Goal: Task Accomplishment & Management: Use online tool/utility

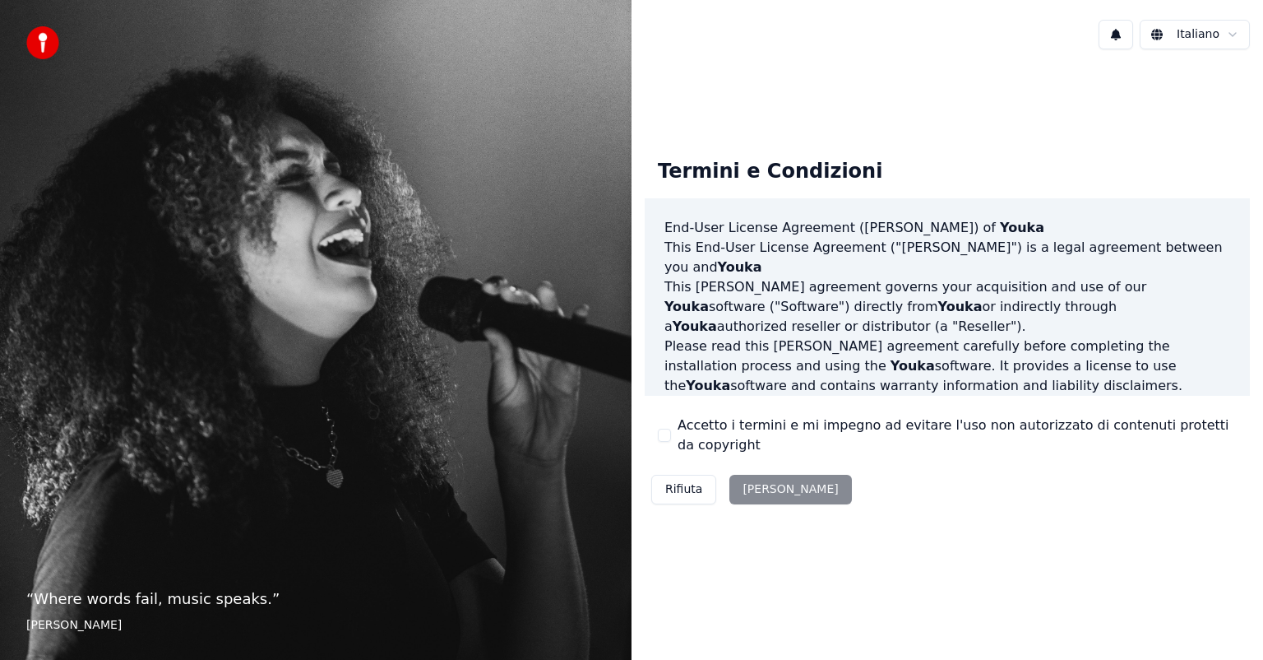
click at [668, 428] on div "Accetto i termini e mi impegno ad evitare l'uso non autorizzato di contenuti pr…" at bounding box center [947, 434] width 579 height 39
click at [668, 433] on button "Accetto i termini e mi impegno ad evitare l'uso non autorizzato di contenuti pr…" at bounding box center [664, 434] width 13 height 13
click at [737, 493] on button "[PERSON_NAME]" at bounding box center [790, 490] width 122 height 30
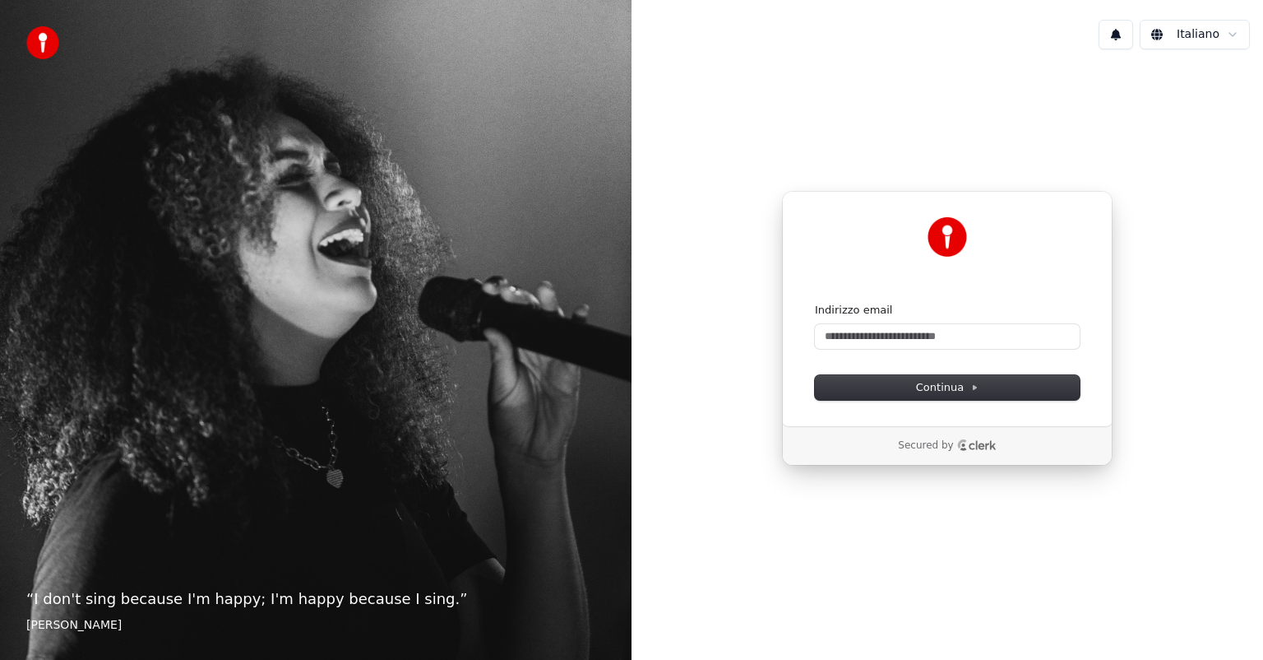
click at [932, 410] on div "Continua con Google oppure Indirizzo email Continua" at bounding box center [947, 308] width 331 height 235
click at [932, 382] on span "Continua" at bounding box center [947, 387] width 63 height 15
click at [878, 332] on input "Indirizzo email" at bounding box center [947, 336] width 265 height 25
click at [815, 303] on button "submit" at bounding box center [815, 303] width 0 height 0
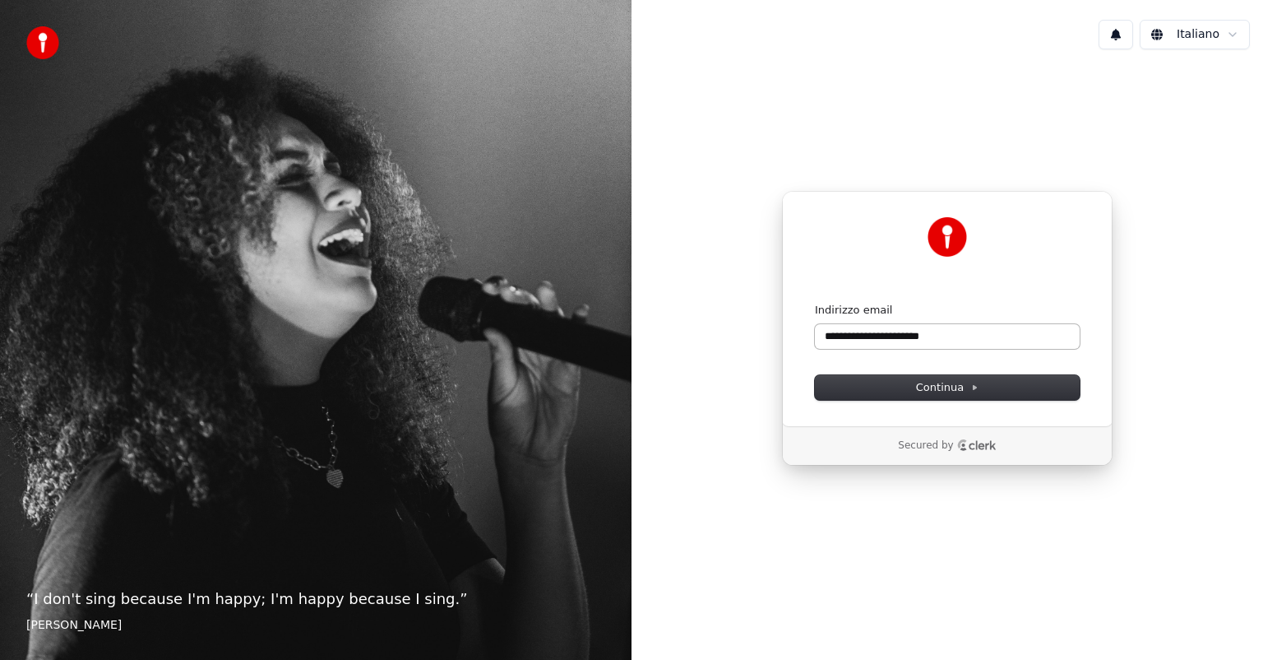
type input "**********"
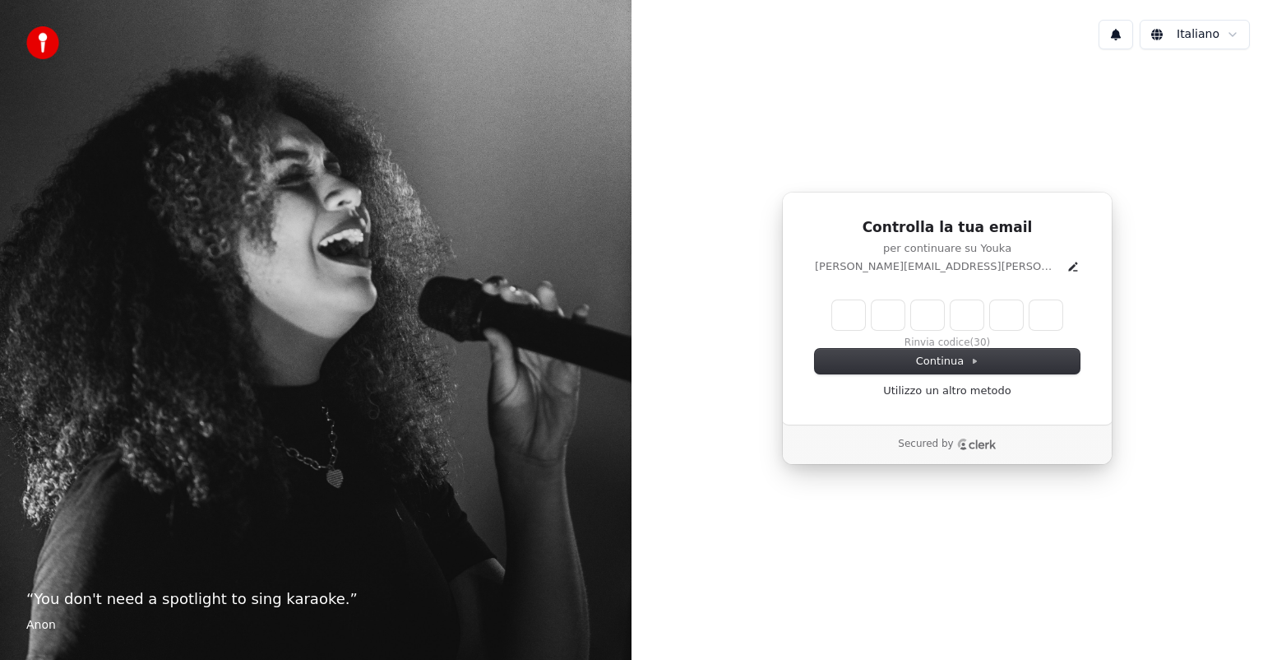
click at [846, 321] on input "Enter verification code" at bounding box center [947, 315] width 230 height 30
paste input "******"
type input "******"
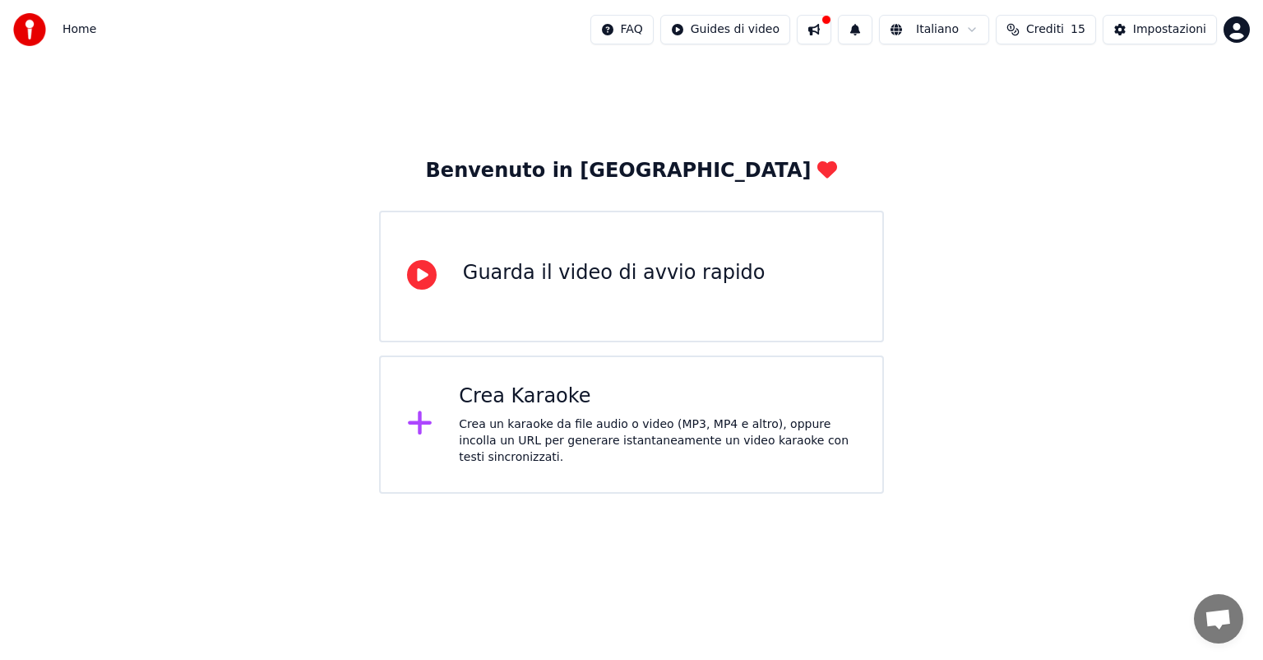
click at [552, 453] on div "Crea un karaoke da file audio o video (MP3, MP4 e altro), oppure incolla un URL…" at bounding box center [657, 440] width 397 height 49
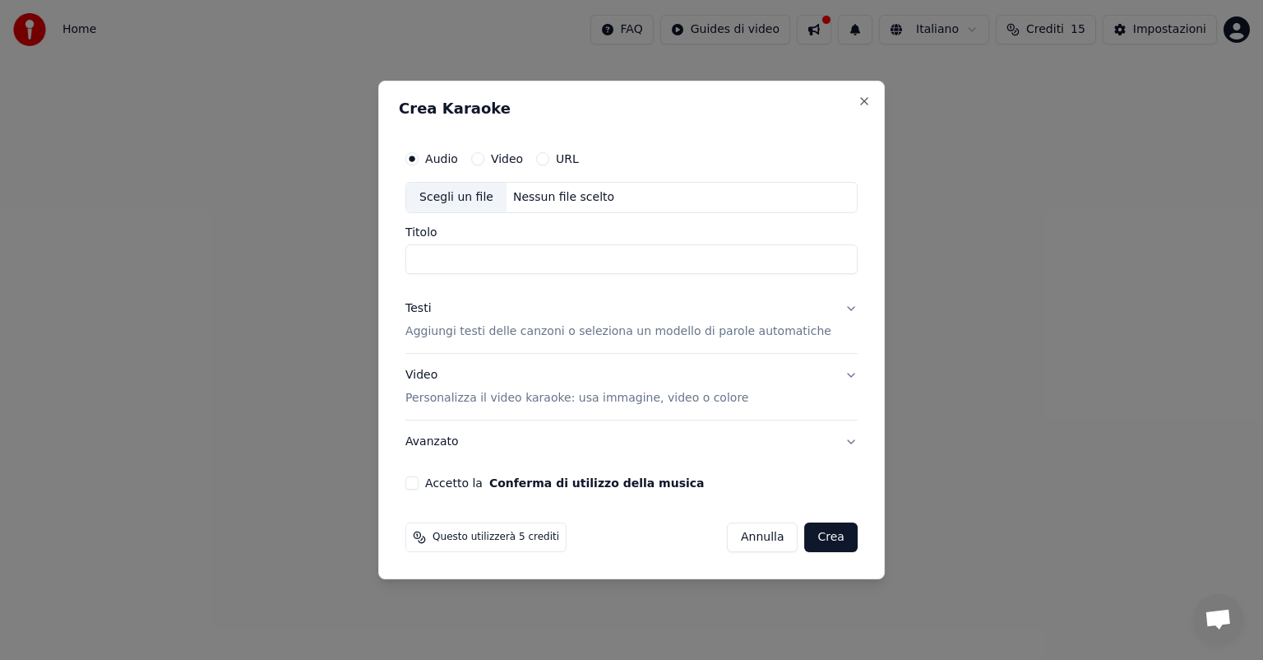
click at [579, 159] on label "URL" at bounding box center [567, 159] width 23 height 12
click at [549, 159] on button "URL" at bounding box center [542, 158] width 13 height 13
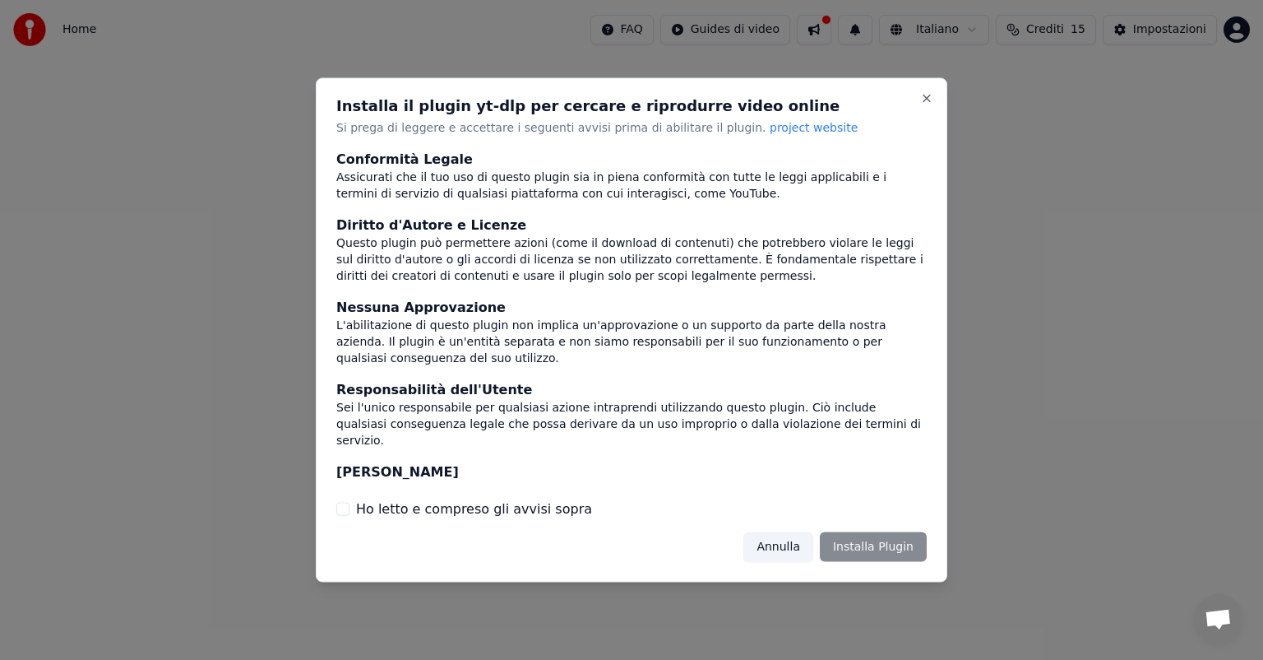
click at [872, 540] on div "Annulla Installa Plugin" at bounding box center [834, 546] width 183 height 30
click at [342, 510] on button "Ho letto e compreso gli avvisi sopra" at bounding box center [342, 508] width 13 height 13
click at [859, 546] on button "Installa Plugin" at bounding box center [873, 546] width 107 height 30
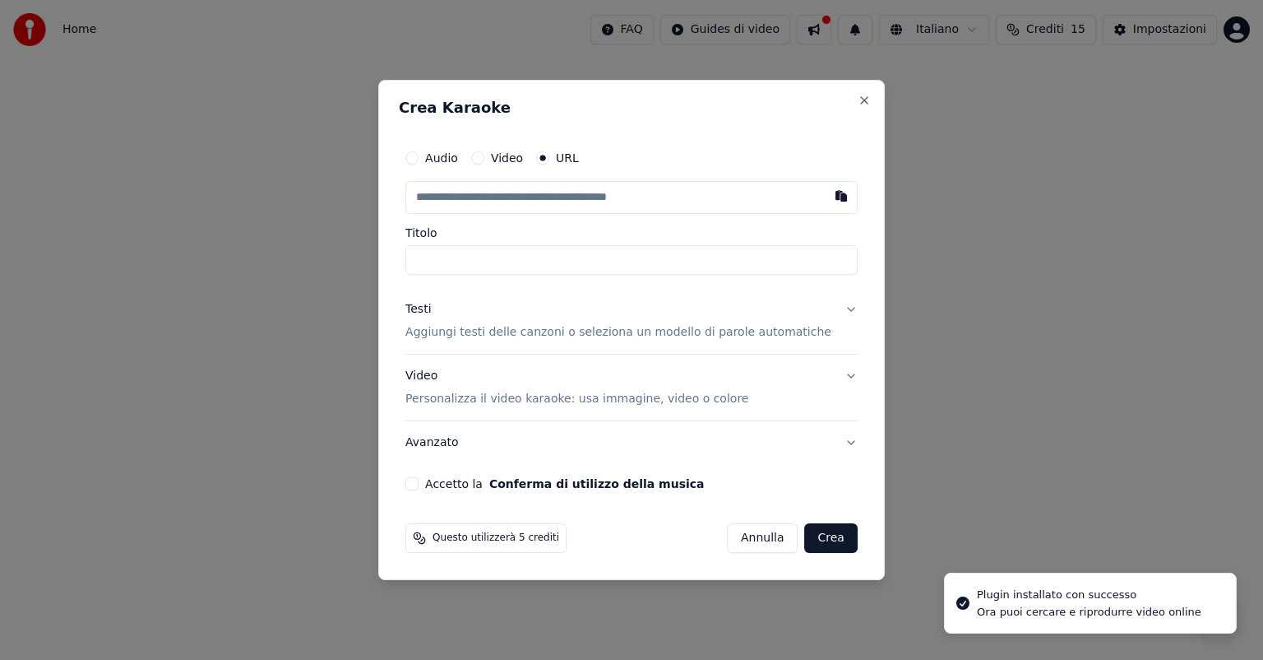
drag, startPoint x: 520, startPoint y: 199, endPoint x: 743, endPoint y: 204, distance: 223.7
click at [523, 199] on input "text" at bounding box center [631, 197] width 452 height 33
click at [825, 198] on button "button" at bounding box center [841, 196] width 33 height 30
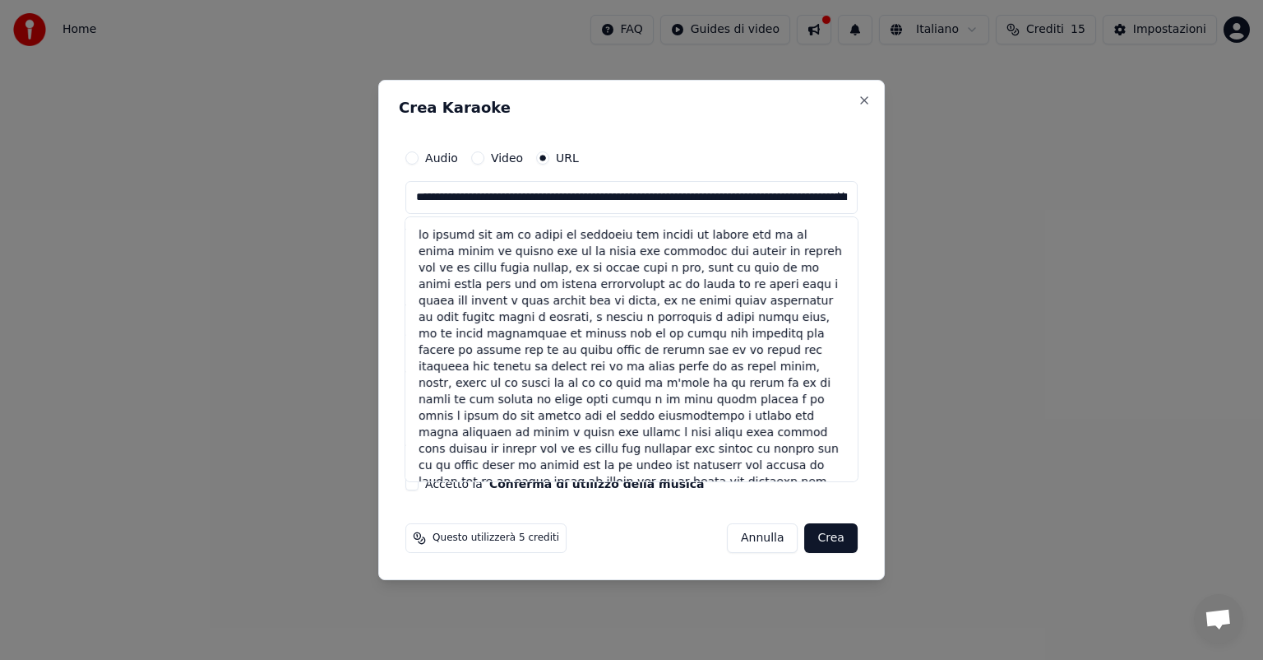
click at [735, 201] on input "text" at bounding box center [631, 197] width 452 height 33
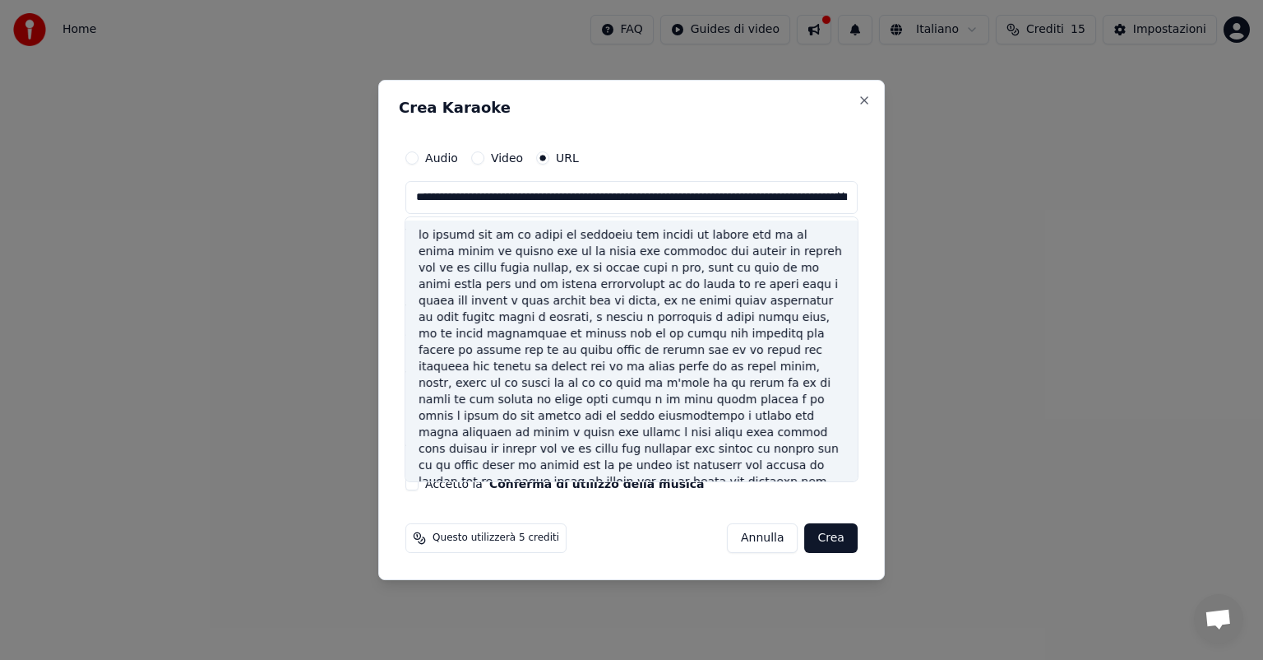
click at [537, 248] on div at bounding box center [631, 366] width 452 height 293
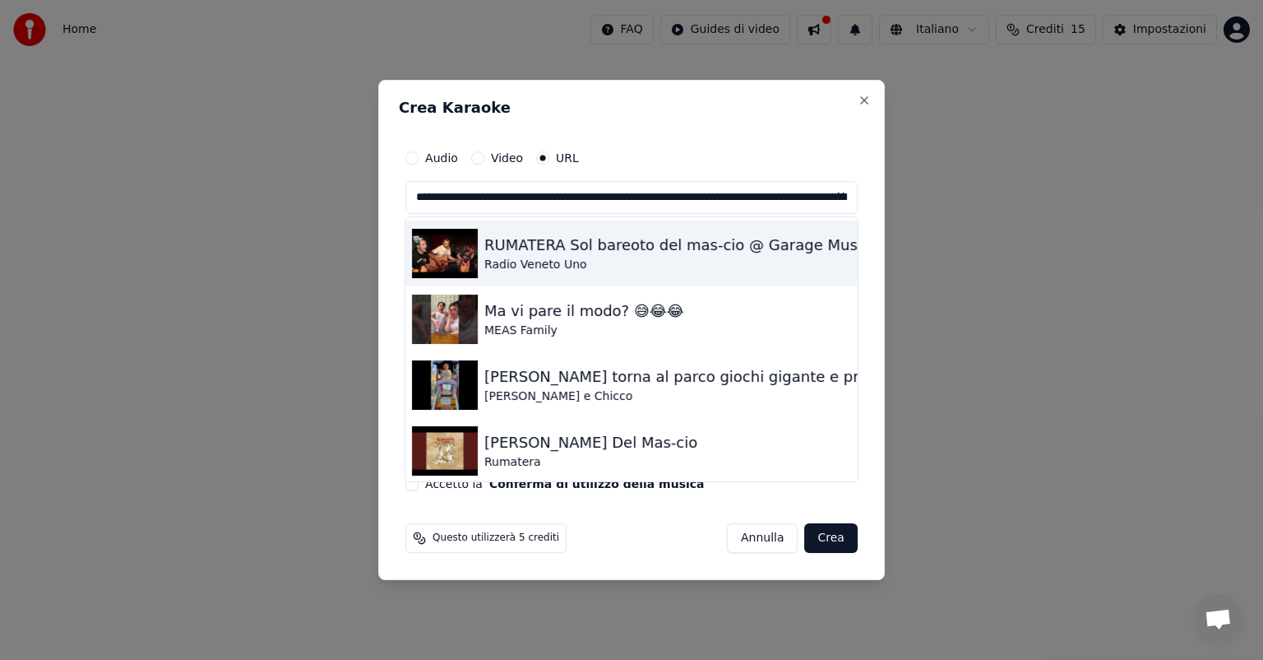
click at [634, 255] on div "RUMATERA Sol bareoto del mas-cio @ Garage Music Radio Veneto Uno" at bounding box center [745, 245] width 522 height 23
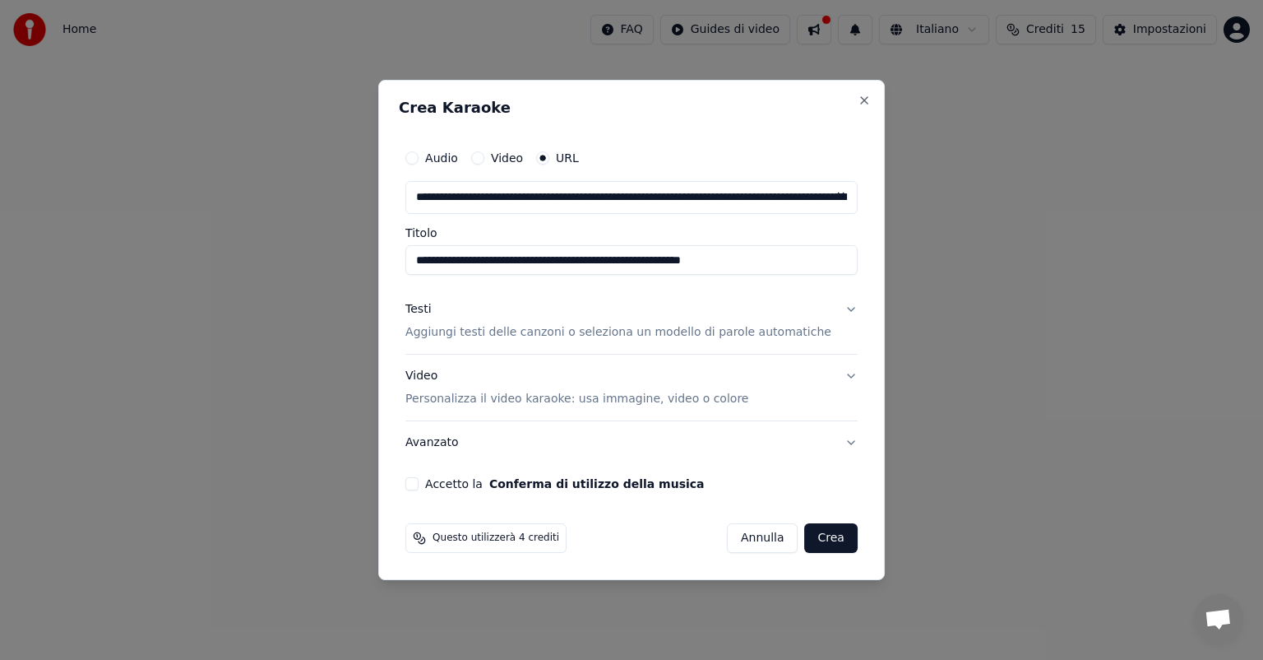
type input "**********"
click at [831, 544] on button "Crea" at bounding box center [831, 538] width 53 height 30
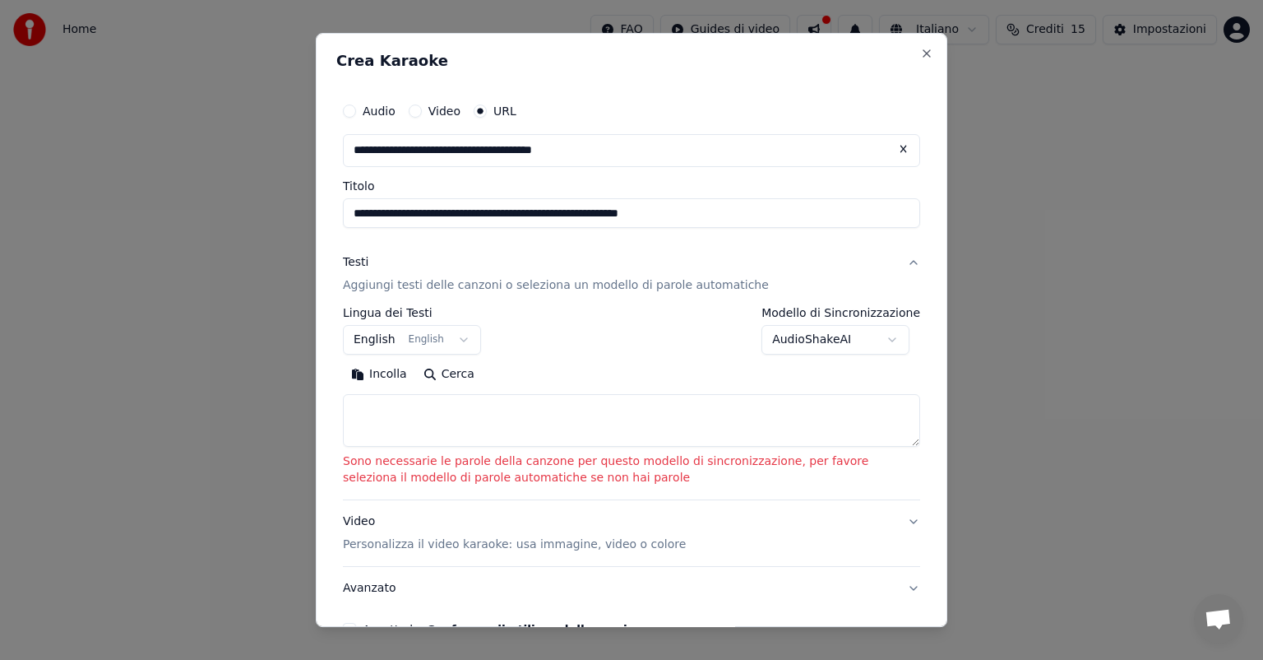
click at [566, 145] on input "**********" at bounding box center [631, 150] width 577 height 33
click at [891, 141] on button at bounding box center [903, 149] width 33 height 30
click at [558, 144] on input "text" at bounding box center [631, 150] width 577 height 33
click at [540, 160] on input "text" at bounding box center [631, 150] width 577 height 33
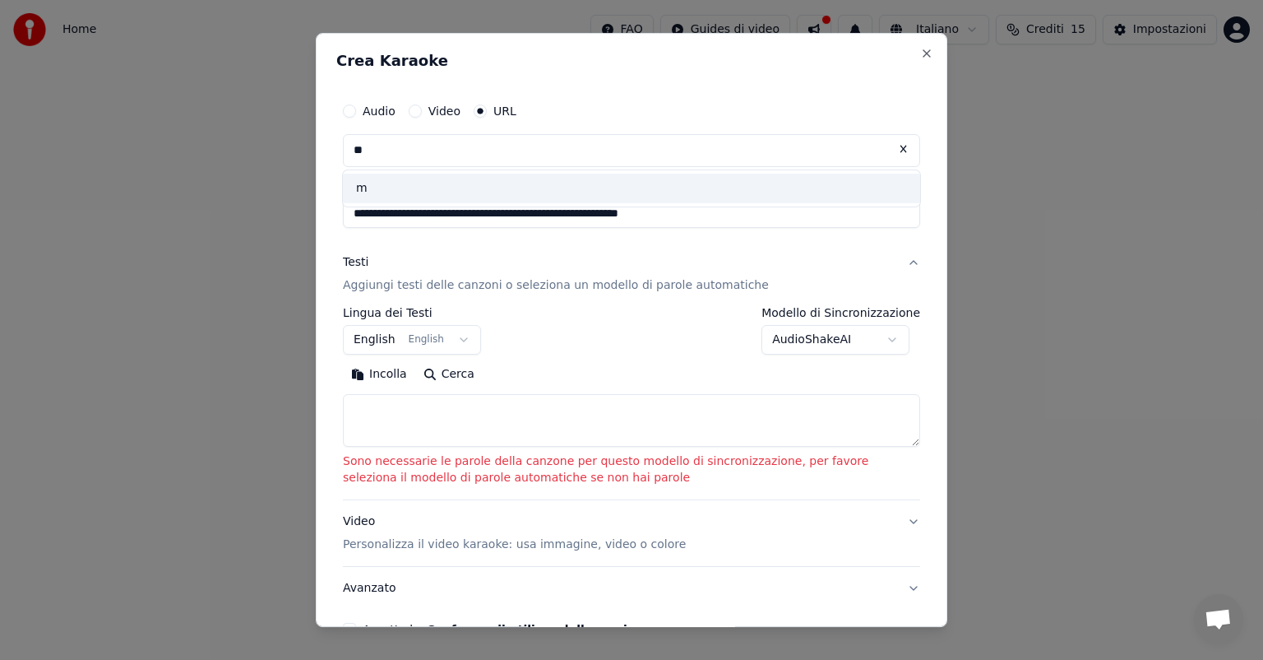
type input "*"
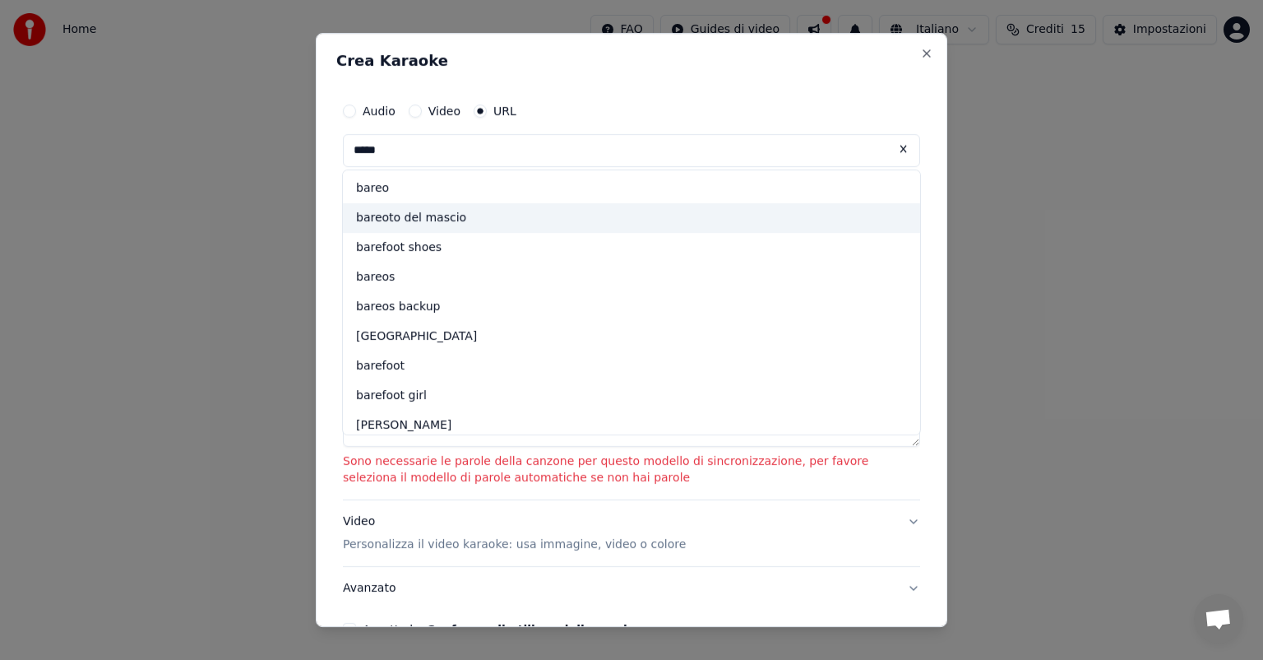
click at [464, 218] on div "bareoto del mascio" at bounding box center [631, 218] width 577 height 30
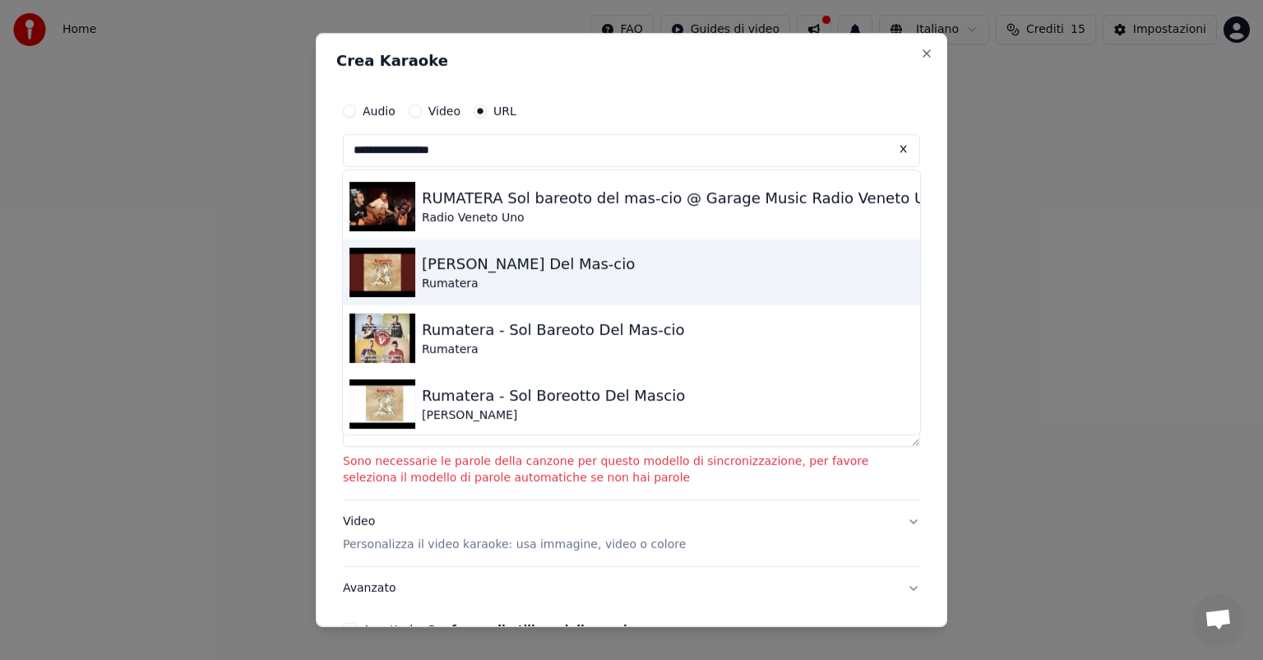
click at [566, 269] on div "Sol Bareoto Del Mas-cio" at bounding box center [528, 263] width 213 height 23
type input "**********"
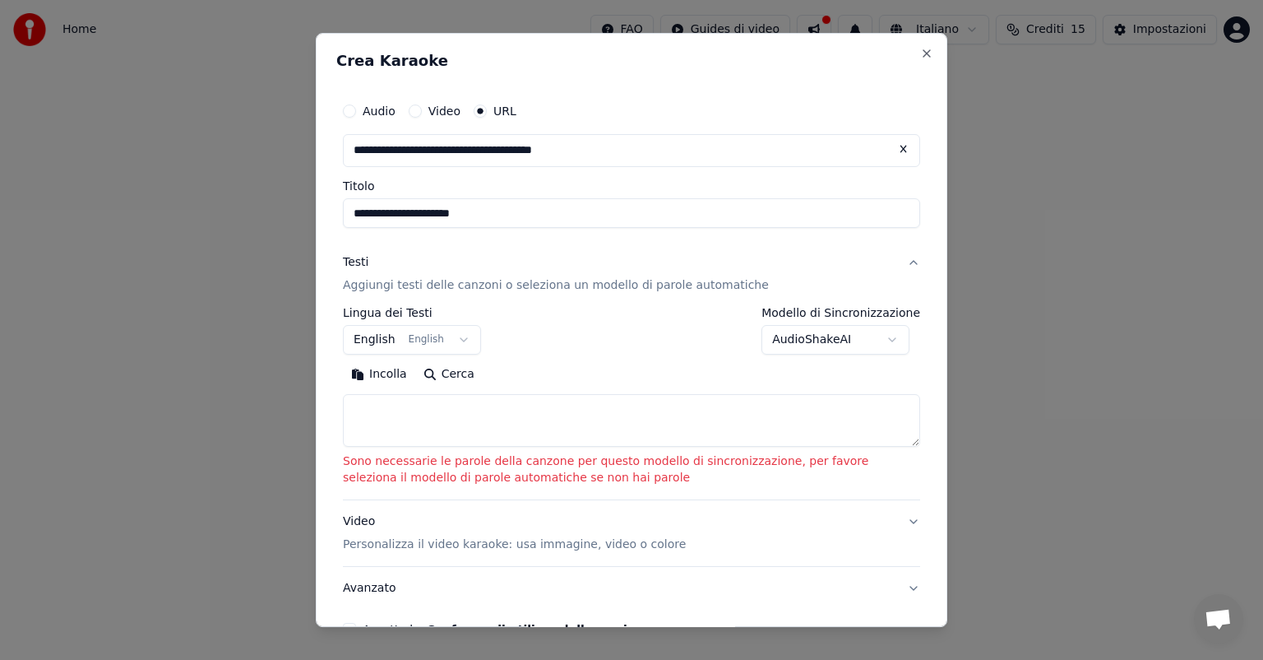
click at [446, 341] on button "English English" at bounding box center [412, 340] width 138 height 30
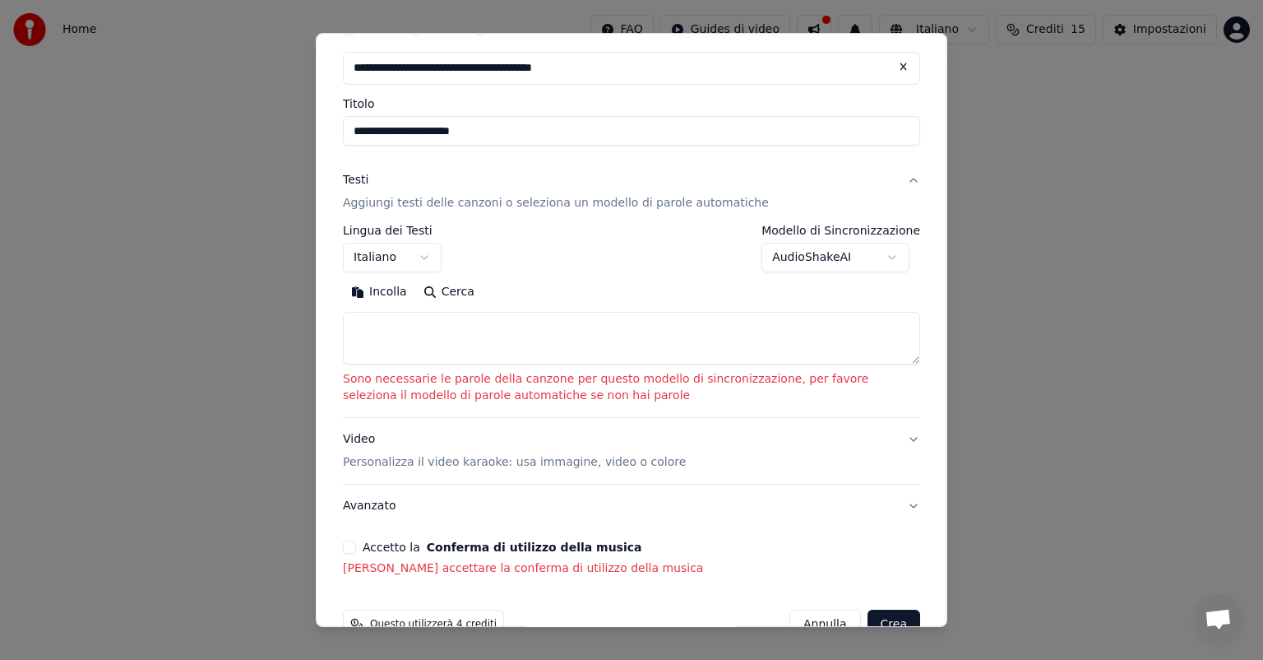
scroll to position [121, 0]
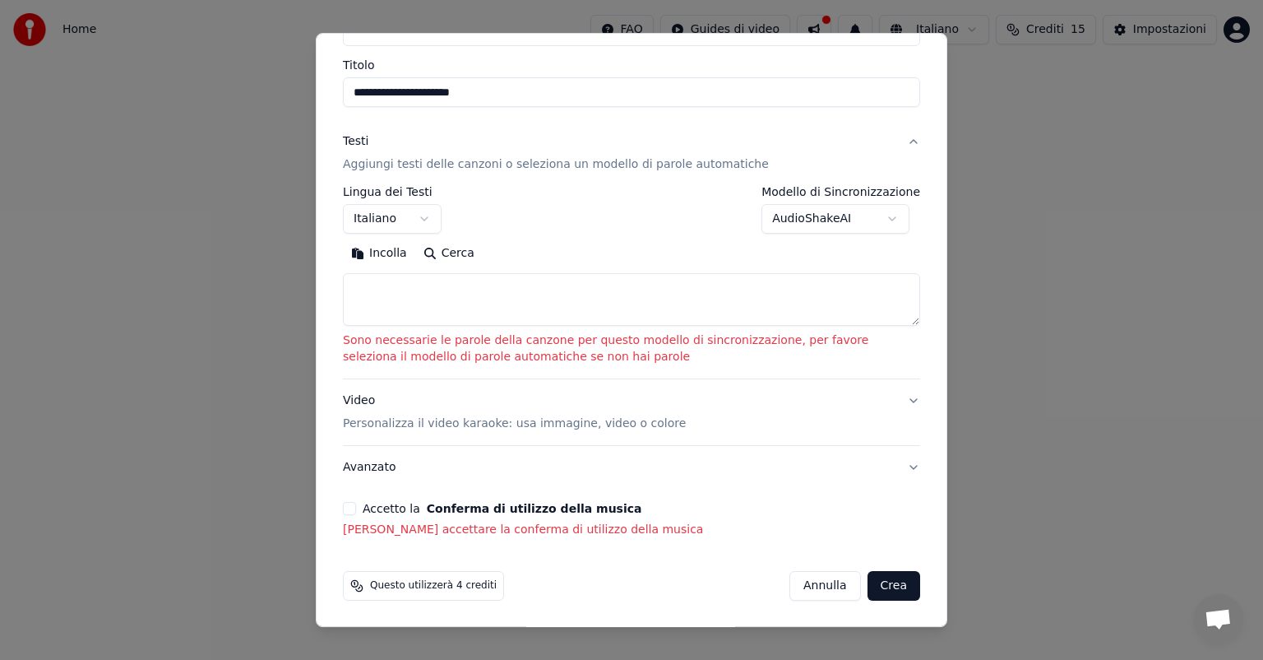
click at [351, 507] on button "Accetto la Conferma di utilizzo della musica" at bounding box center [349, 508] width 13 height 13
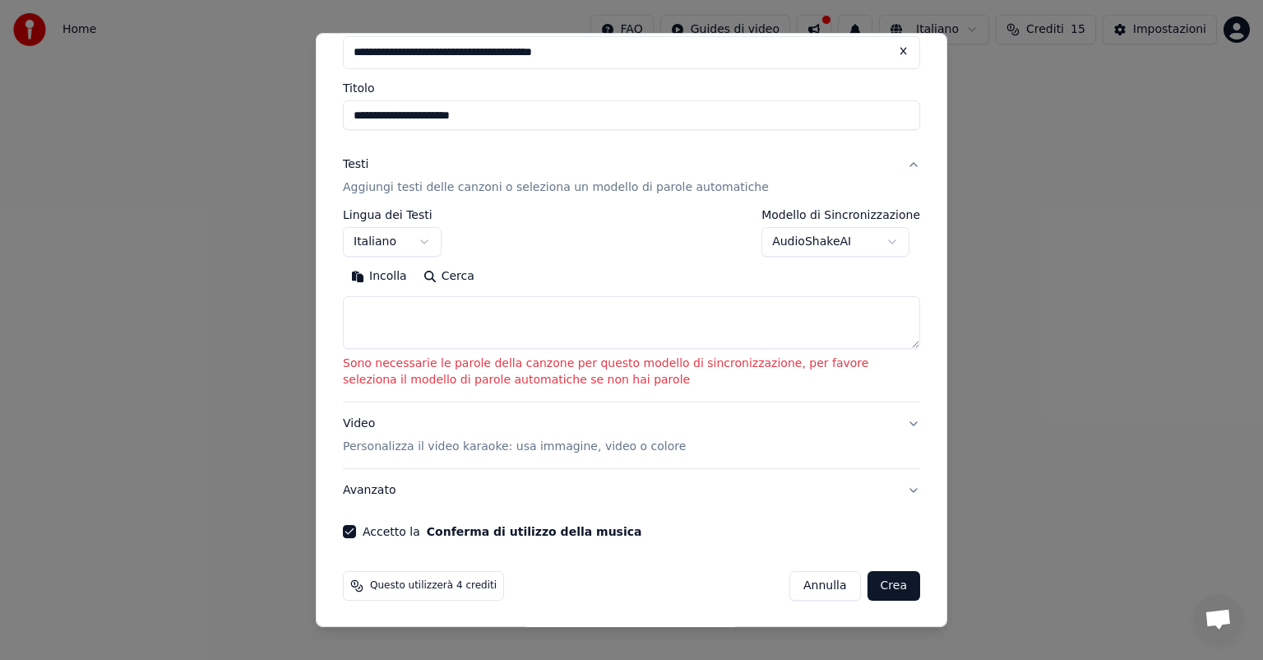
click at [868, 577] on button "Crea" at bounding box center [894, 586] width 53 height 30
select select "**"
click at [868, 578] on button "Crea" at bounding box center [894, 586] width 53 height 30
click at [428, 335] on textarea at bounding box center [631, 322] width 577 height 53
click at [840, 240] on body "**********" at bounding box center [631, 246] width 1263 height 493
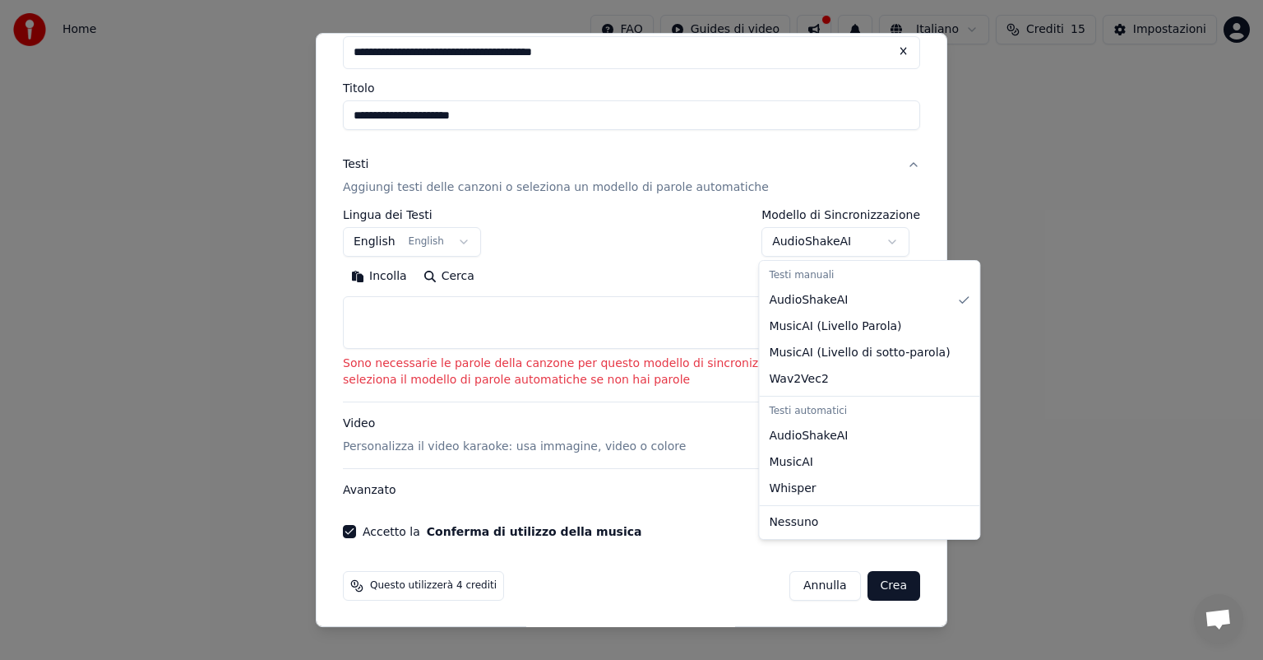
click at [854, 240] on body "**********" at bounding box center [631, 246] width 1263 height 493
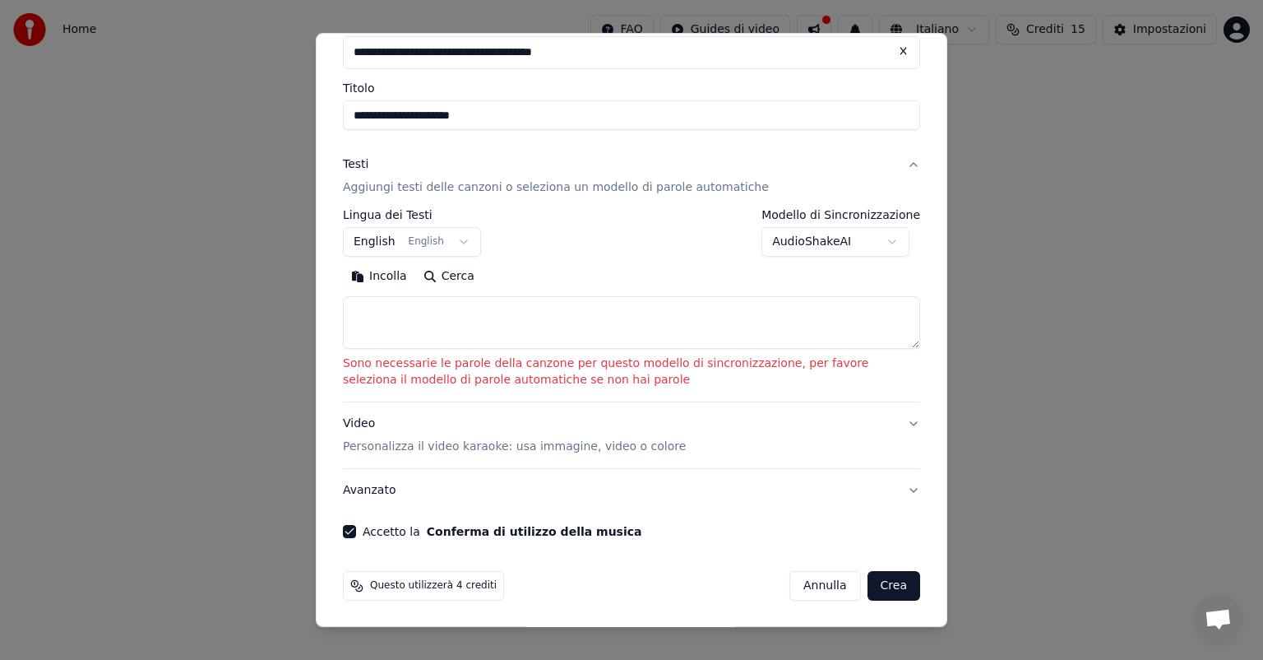
click at [563, 309] on textarea at bounding box center [631, 322] width 577 height 53
type textarea "*"
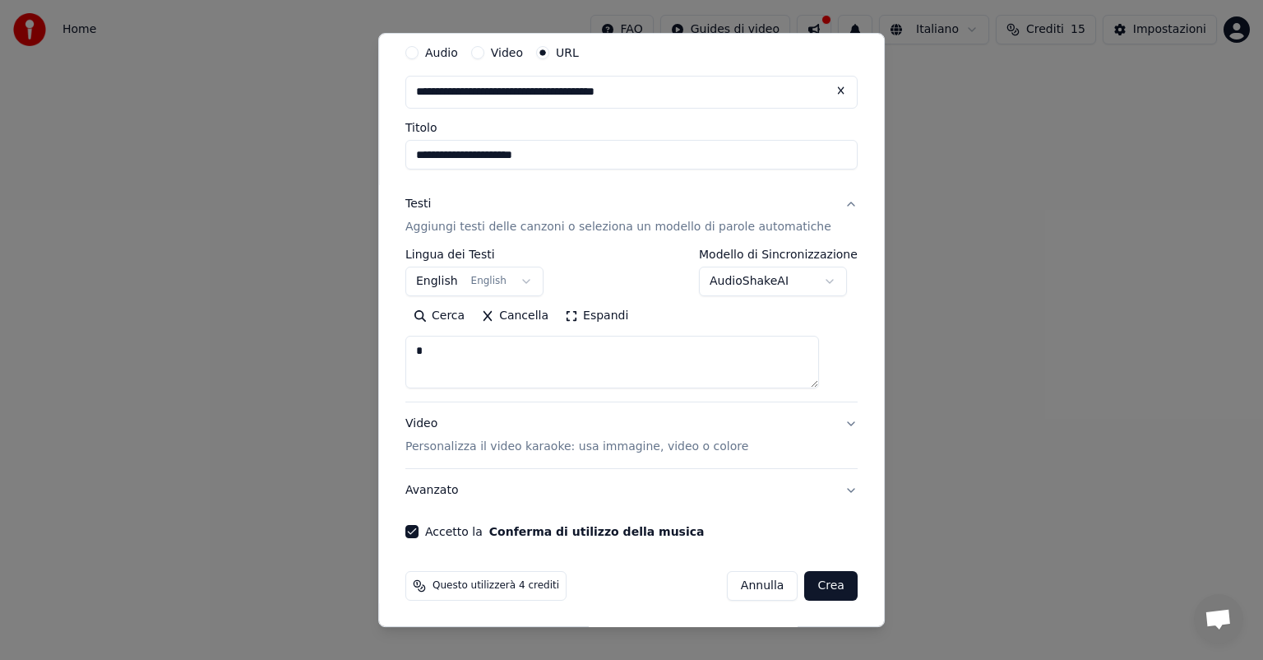
drag, startPoint x: 532, startPoint y: 340, endPoint x: 365, endPoint y: 345, distance: 167.0
click at [365, 345] on body "**********" at bounding box center [631, 246] width 1263 height 493
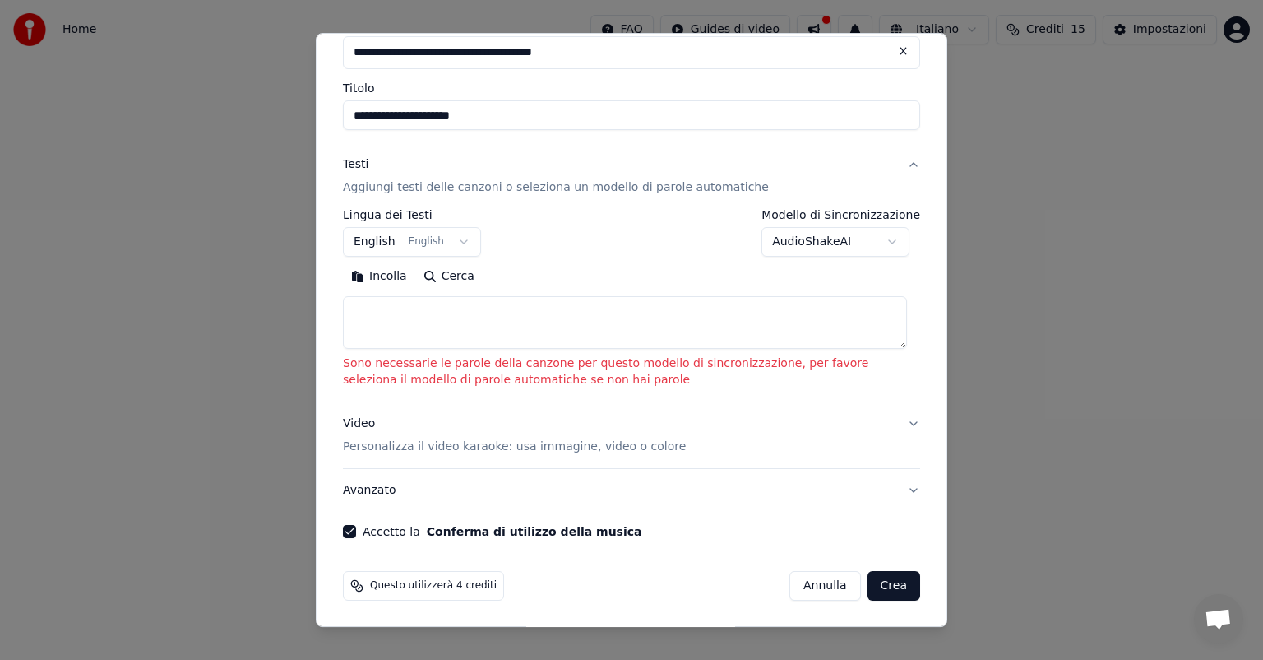
click at [440, 243] on body "**********" at bounding box center [631, 246] width 1263 height 493
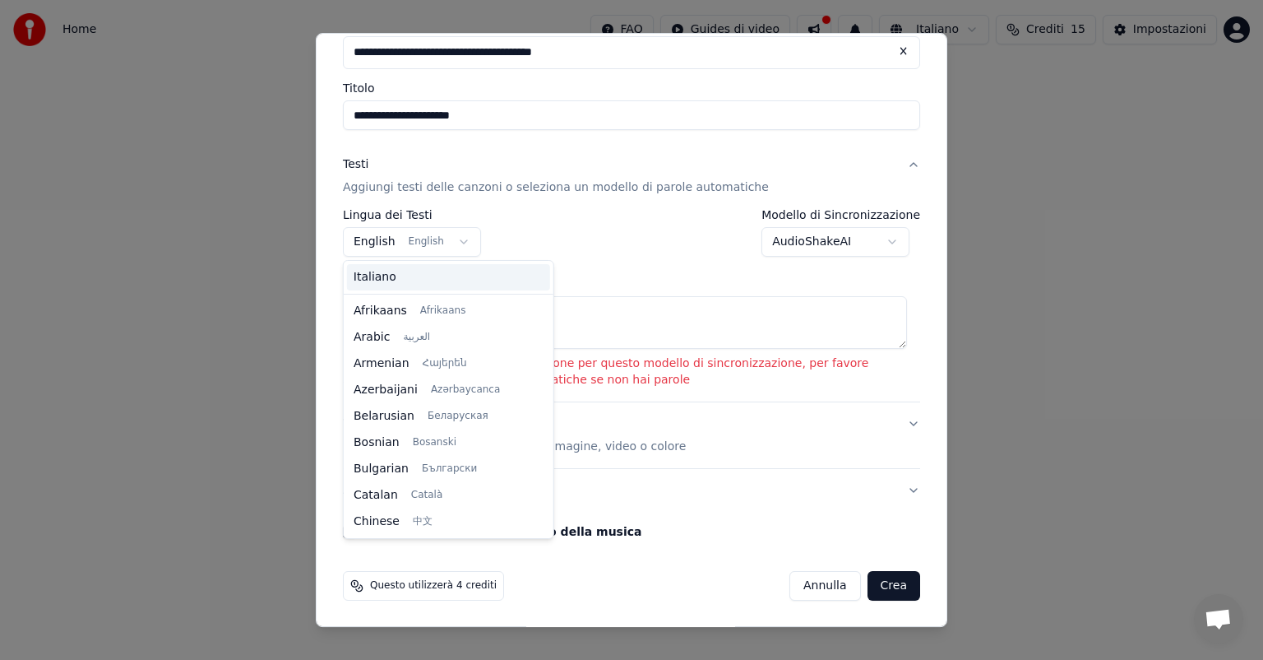
scroll to position [132, 0]
select select "**"
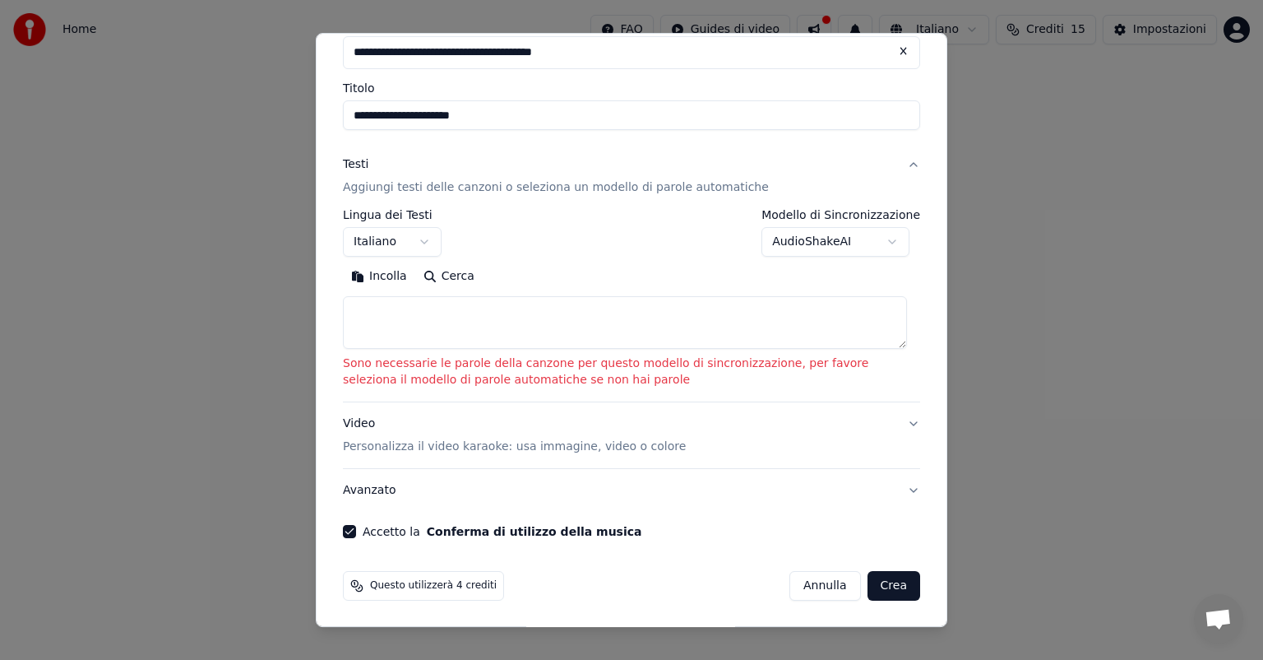
click at [399, 311] on textarea at bounding box center [625, 322] width 564 height 53
paste textarea "**********"
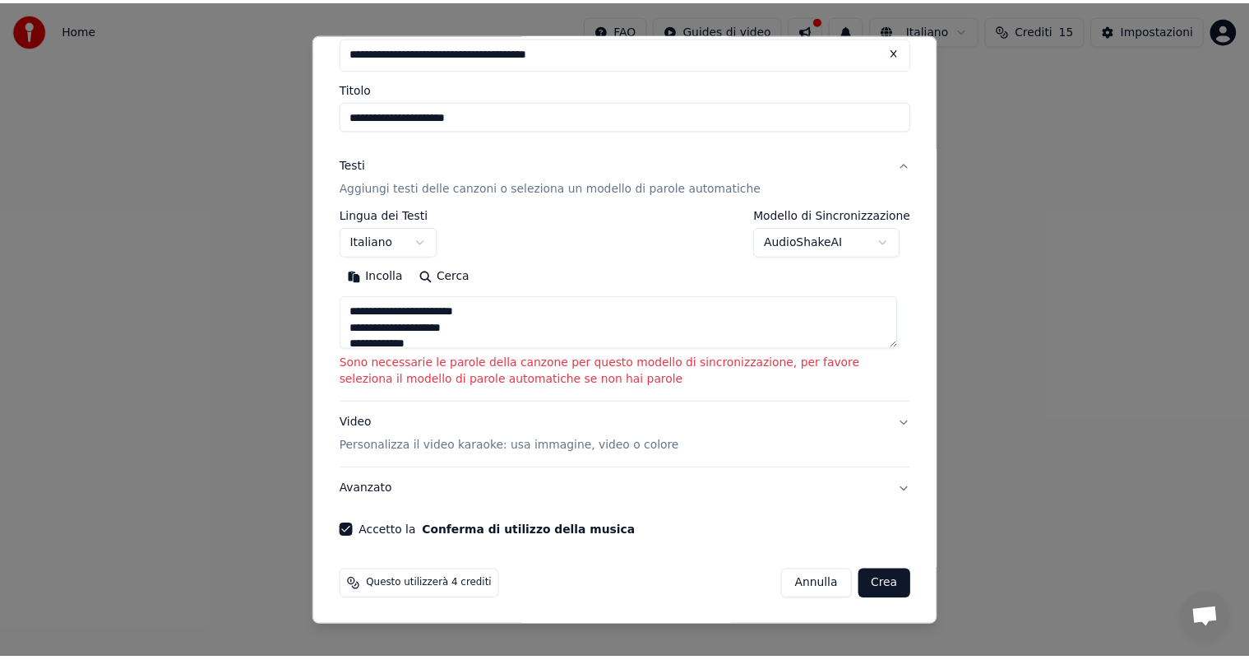
scroll to position [58, 0]
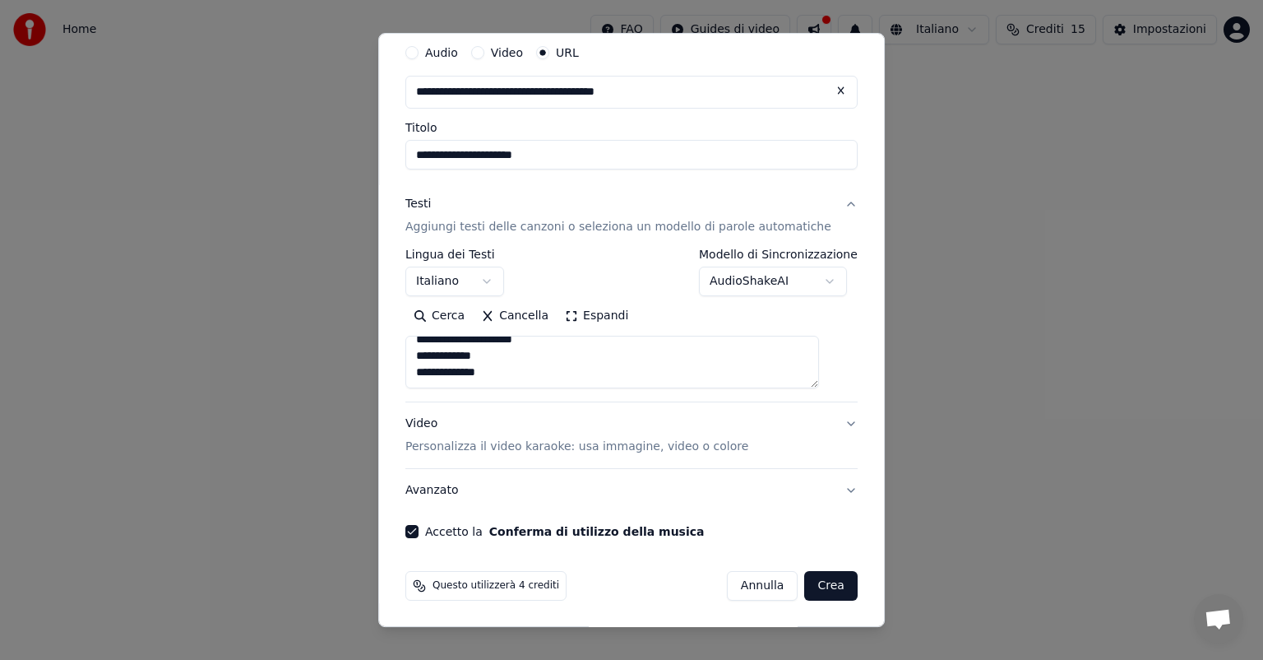
type textarea "**********"
click at [805, 574] on button "Crea" at bounding box center [831, 586] width 53 height 30
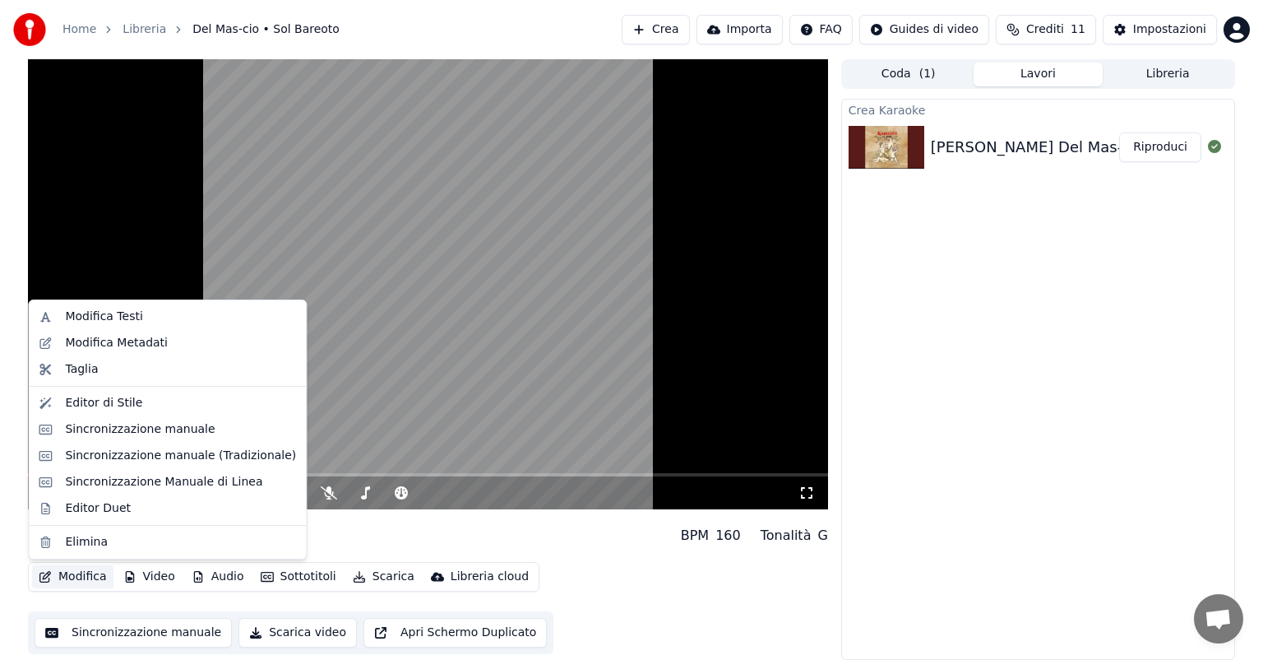
click at [59, 574] on button "Modifica" at bounding box center [72, 576] width 81 height 23
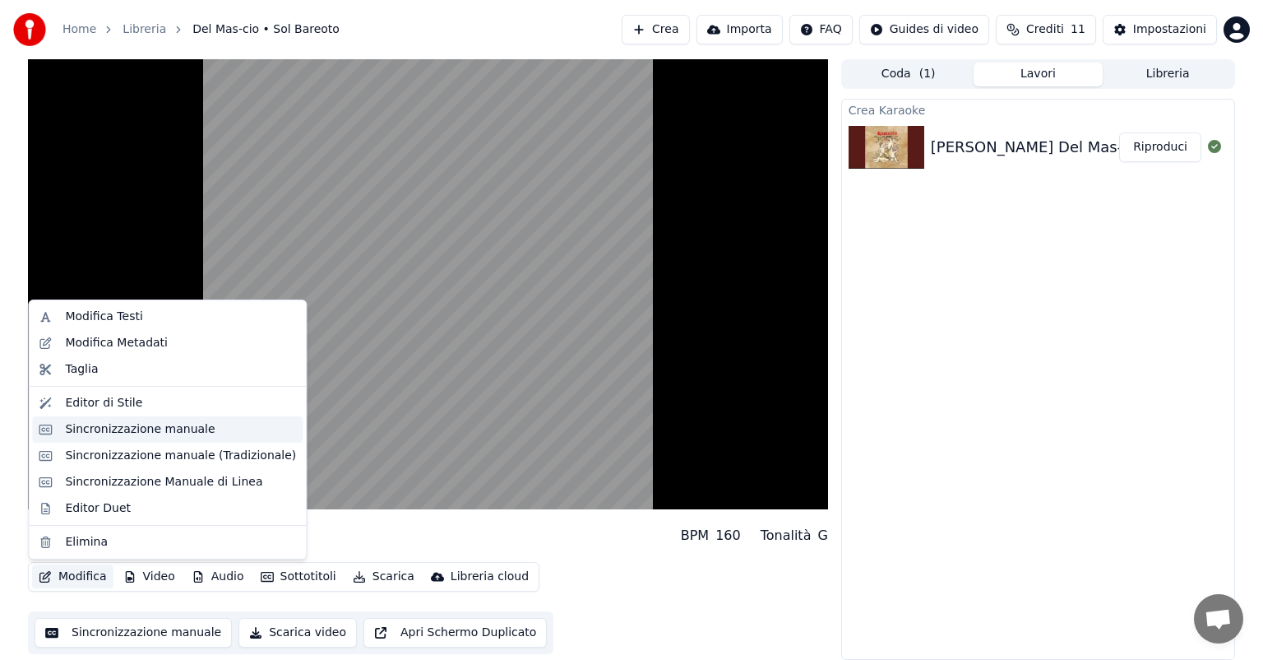
click at [162, 433] on div "Sincronizzazione manuale" at bounding box center [140, 429] width 150 height 16
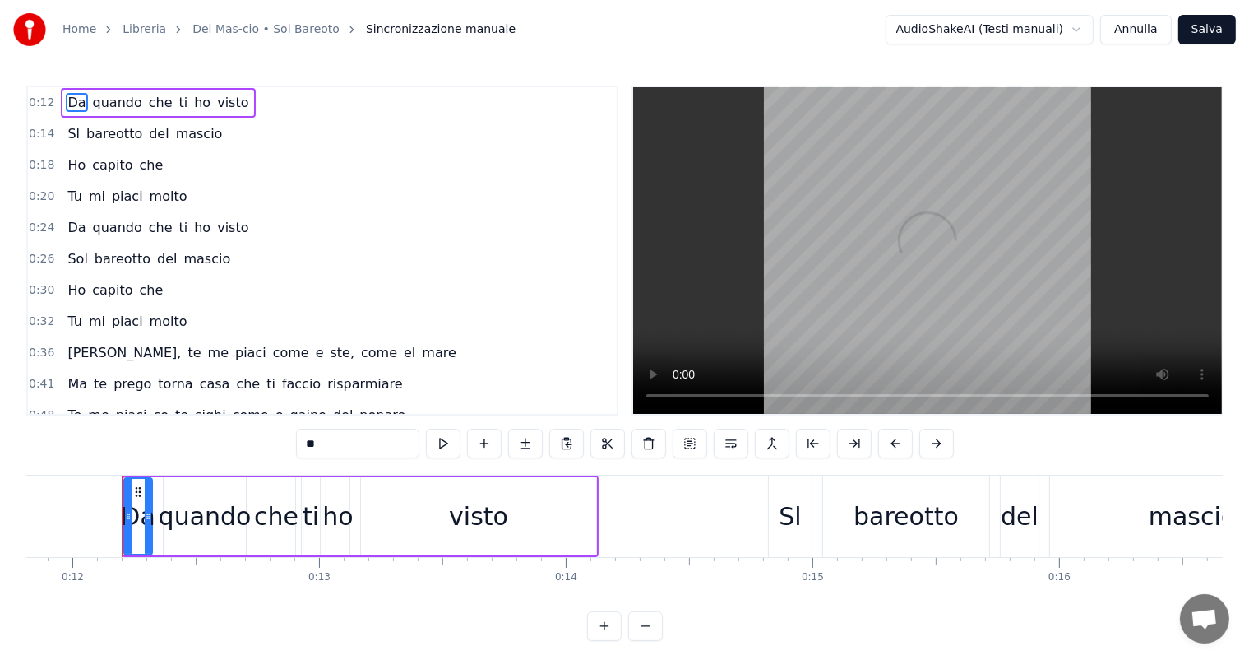
scroll to position [0, 2928]
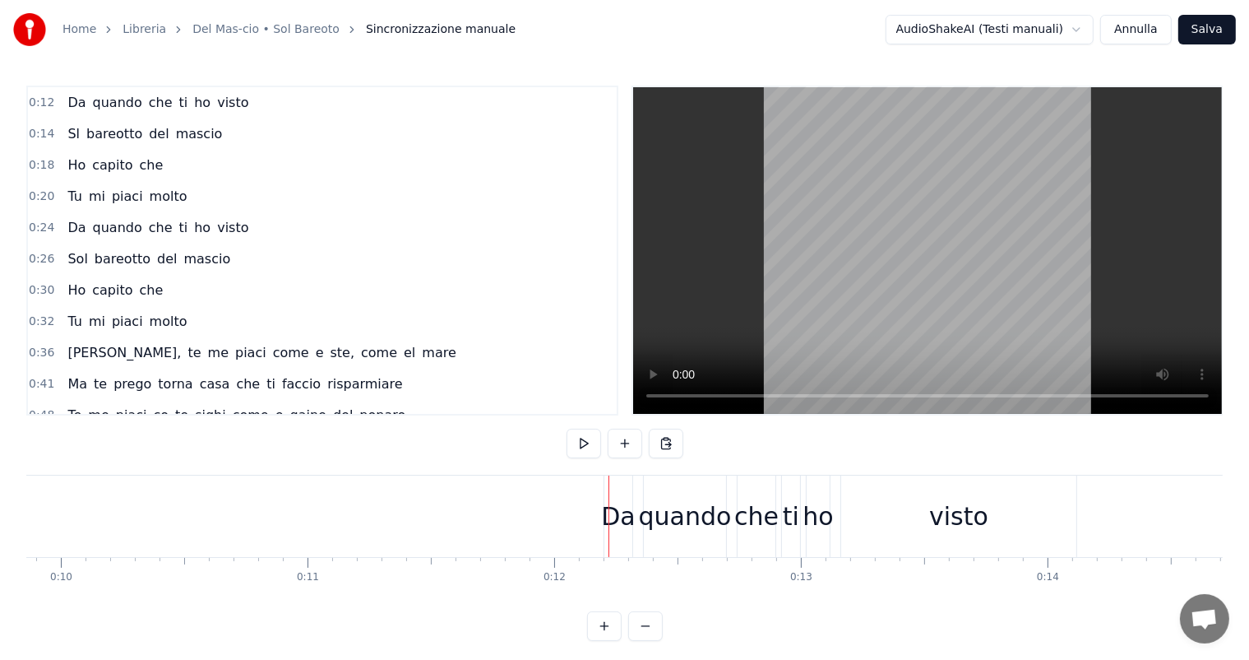
scroll to position [0, 2459]
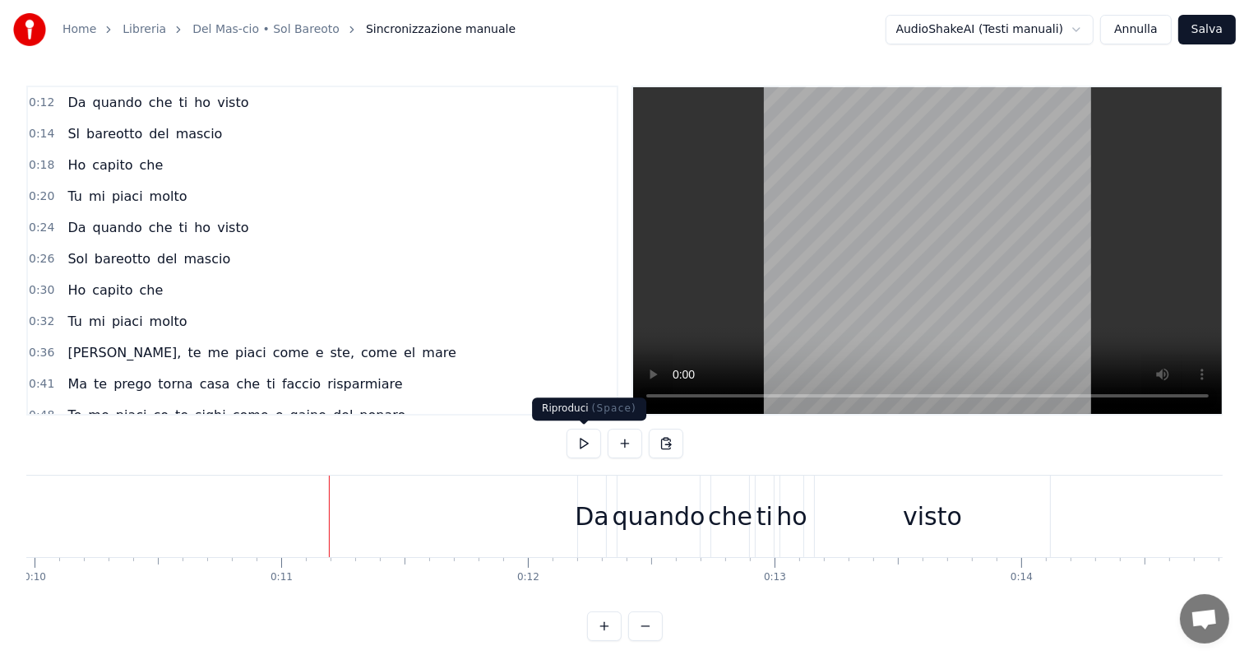
click at [588, 443] on button at bounding box center [584, 443] width 35 height 30
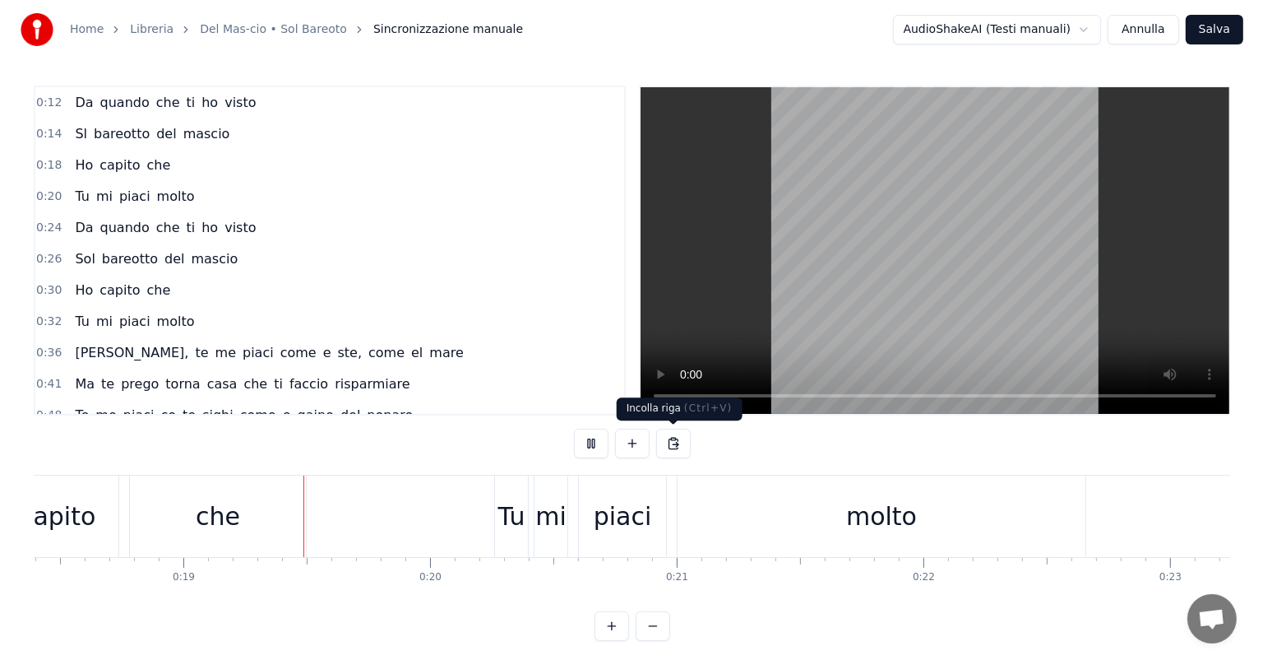
scroll to position [0, 4572]
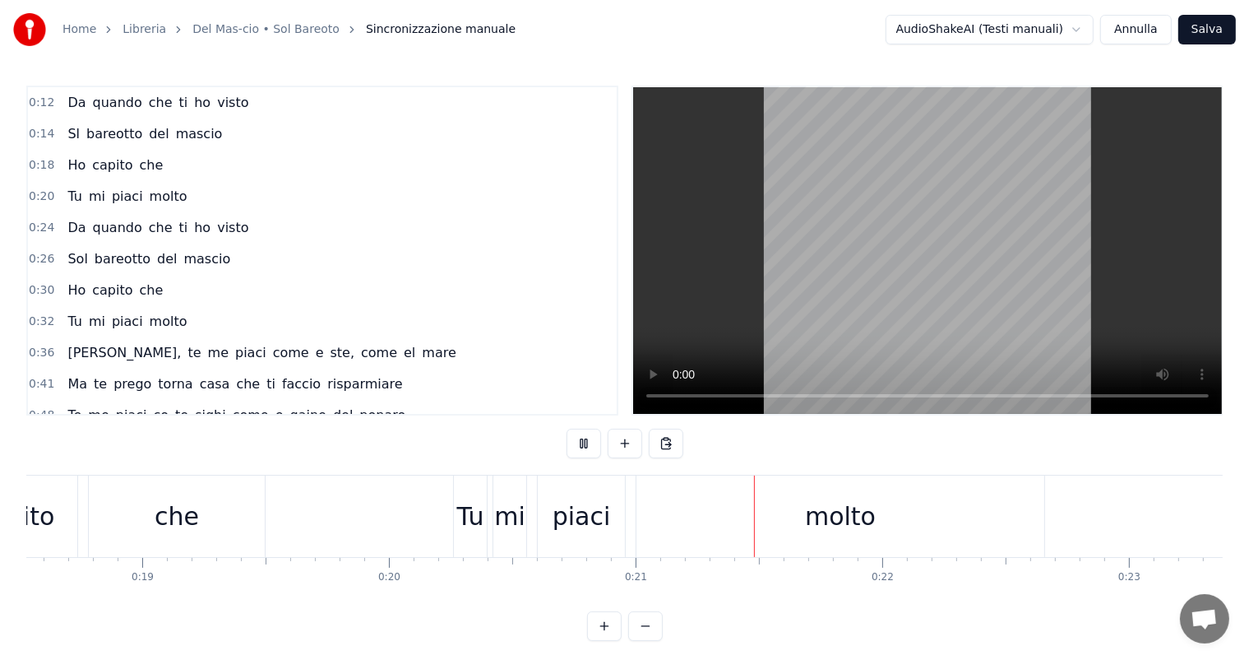
click at [1221, 33] on button "Salva" at bounding box center [1208, 30] width 58 height 30
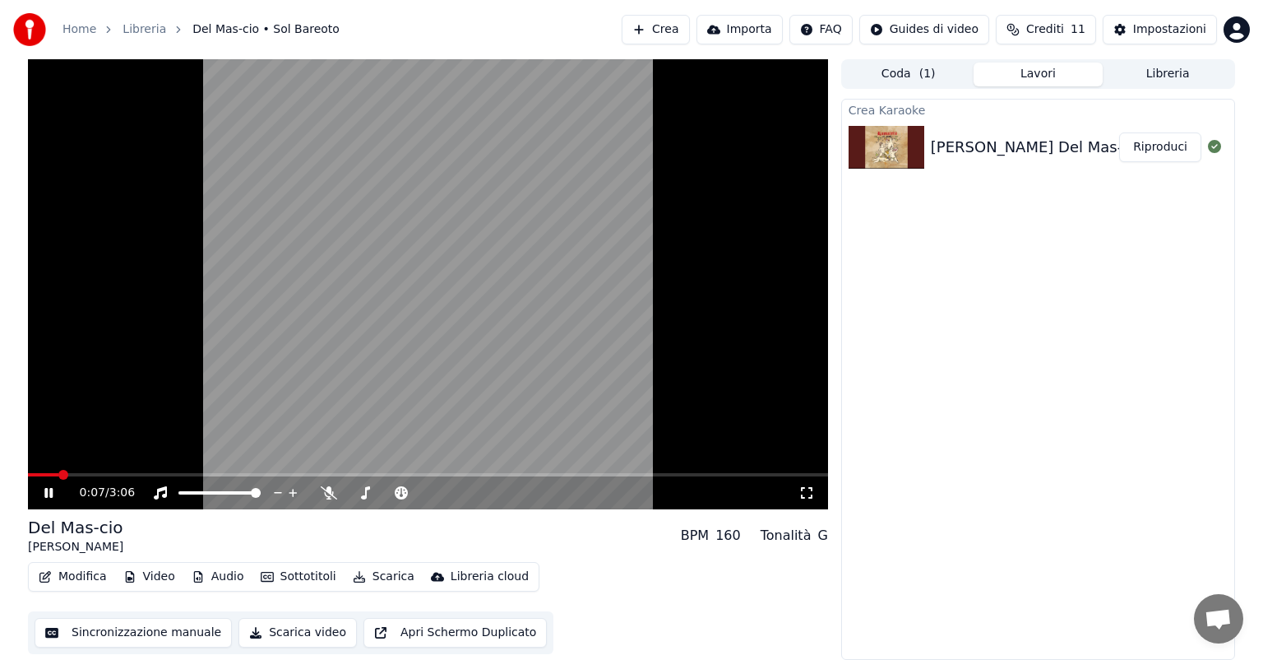
click at [803, 489] on icon at bounding box center [807, 492] width 16 height 13
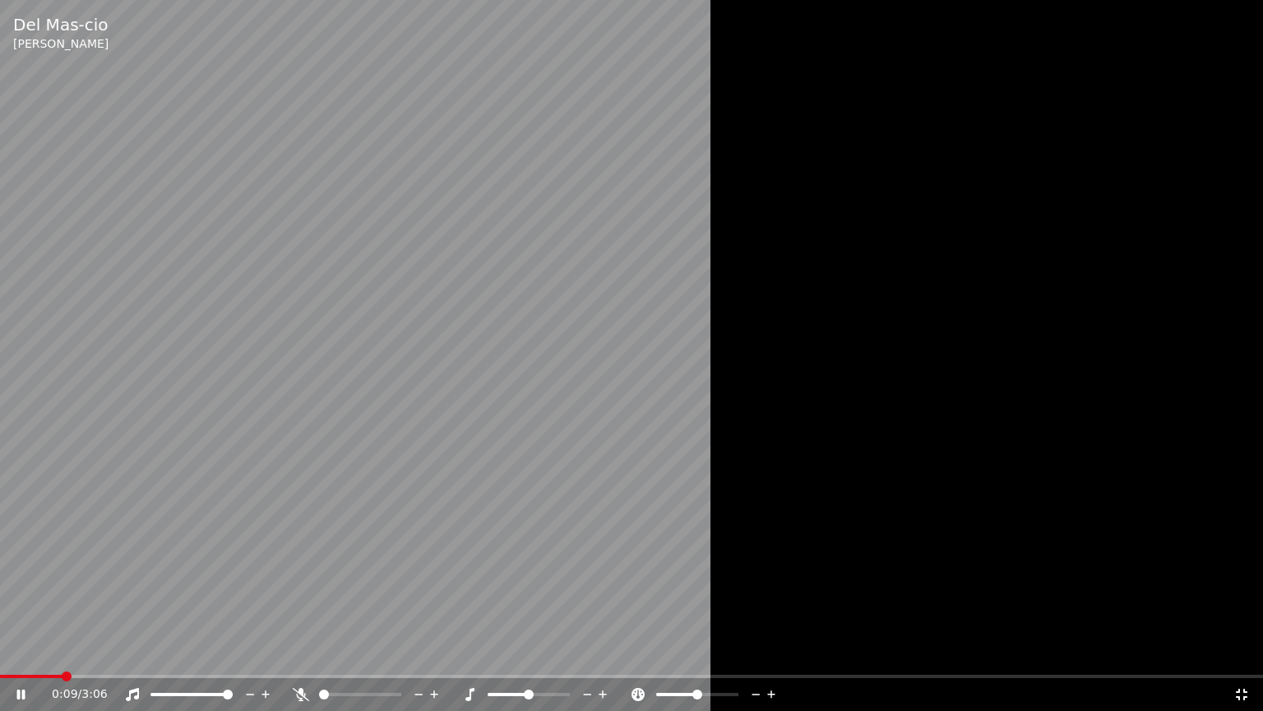
click at [1235, 659] on div "0:09 / 3:06" at bounding box center [632, 694] width 1250 height 16
click at [1240, 659] on icon at bounding box center [1242, 694] width 16 height 13
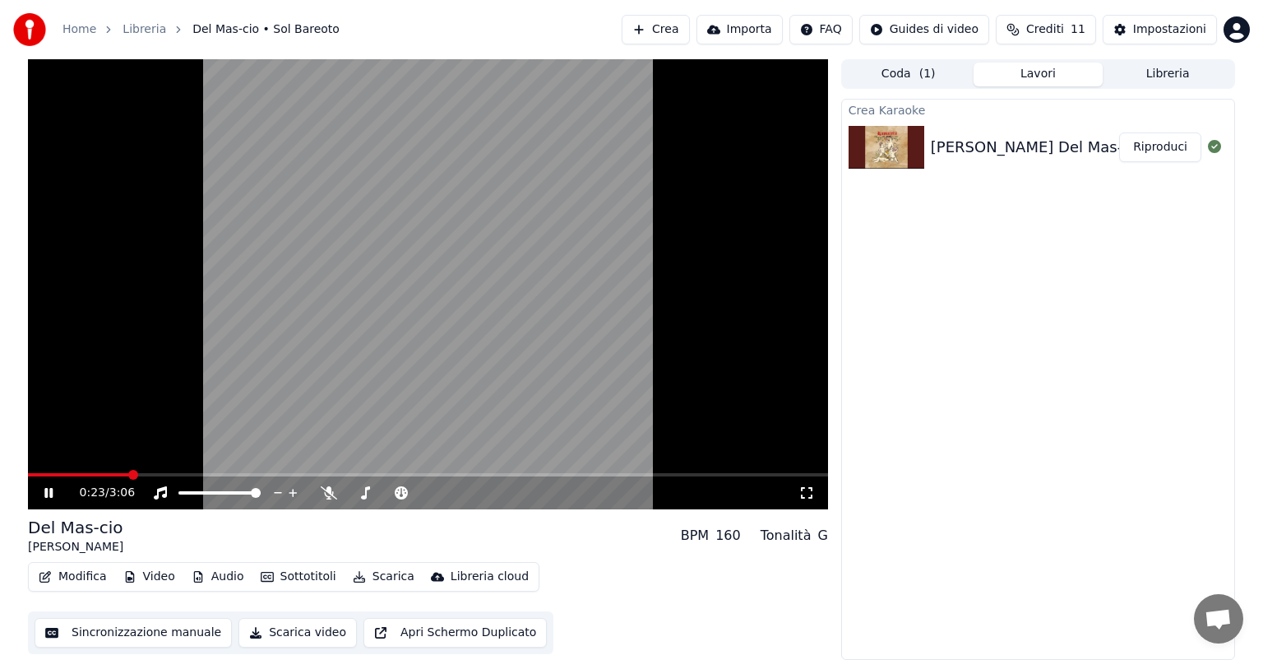
click at [243, 470] on video at bounding box center [428, 284] width 800 height 450
click at [311, 475] on span at bounding box center [428, 474] width 800 height 3
click at [39, 497] on div "1:06 / 3:06" at bounding box center [428, 492] width 787 height 16
click at [52, 488] on icon at bounding box center [60, 492] width 39 height 13
click at [53, 475] on span at bounding box center [40, 474] width 25 height 3
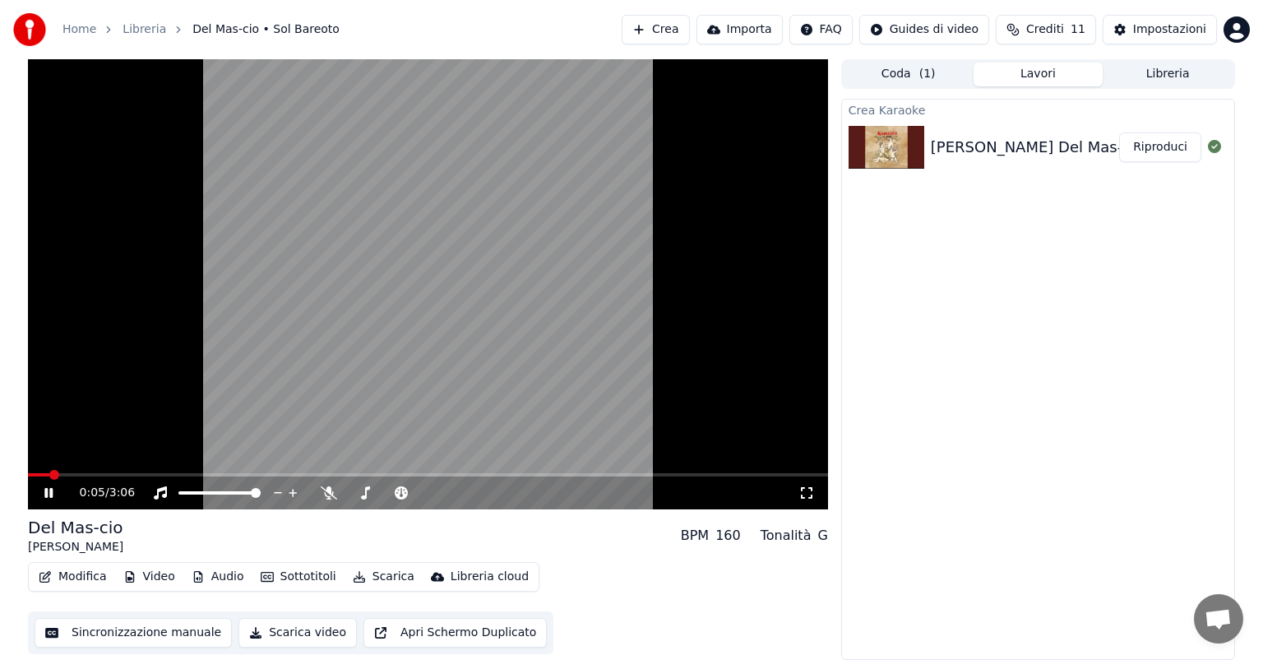
click at [47, 476] on span at bounding box center [38, 474] width 21 height 3
click at [815, 489] on div "0:08 / 3:06" at bounding box center [428, 492] width 787 height 16
click at [799, 492] on icon at bounding box center [807, 492] width 16 height 13
click at [53, 496] on icon at bounding box center [60, 492] width 39 height 13
click at [41, 477] on div "1:16 / 3:06" at bounding box center [428, 492] width 800 height 33
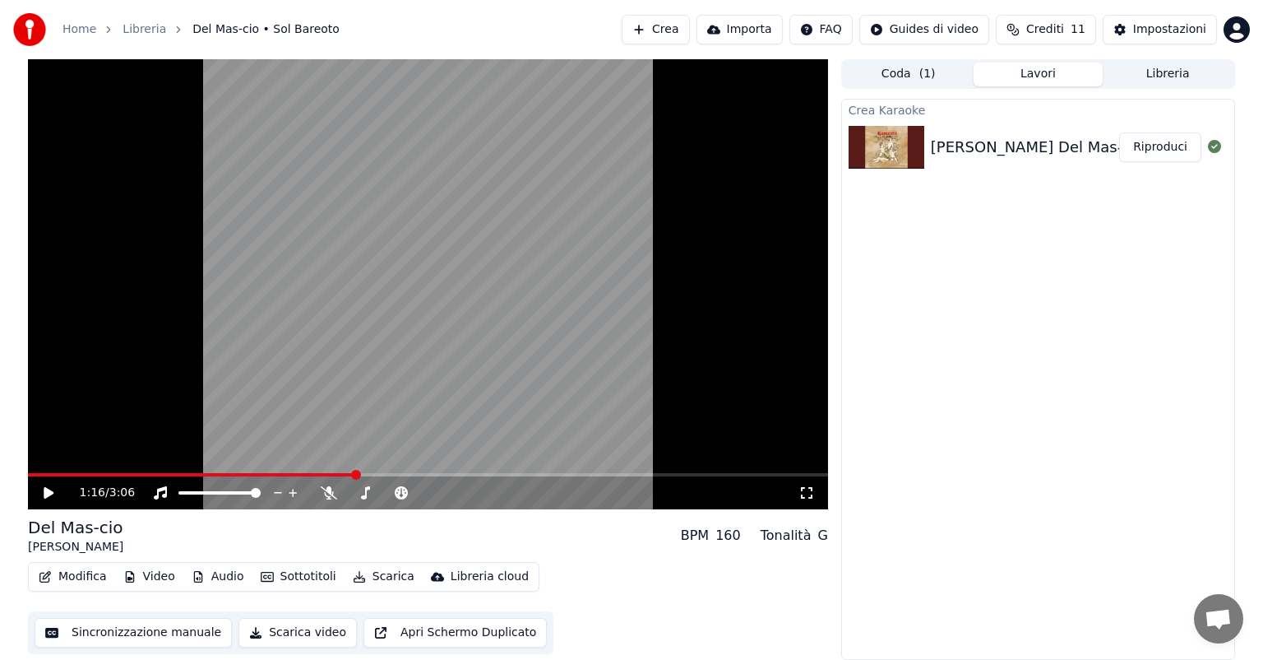
click at [41, 475] on span at bounding box center [191, 474] width 327 height 3
click at [148, 579] on button "Video" at bounding box center [149, 576] width 65 height 23
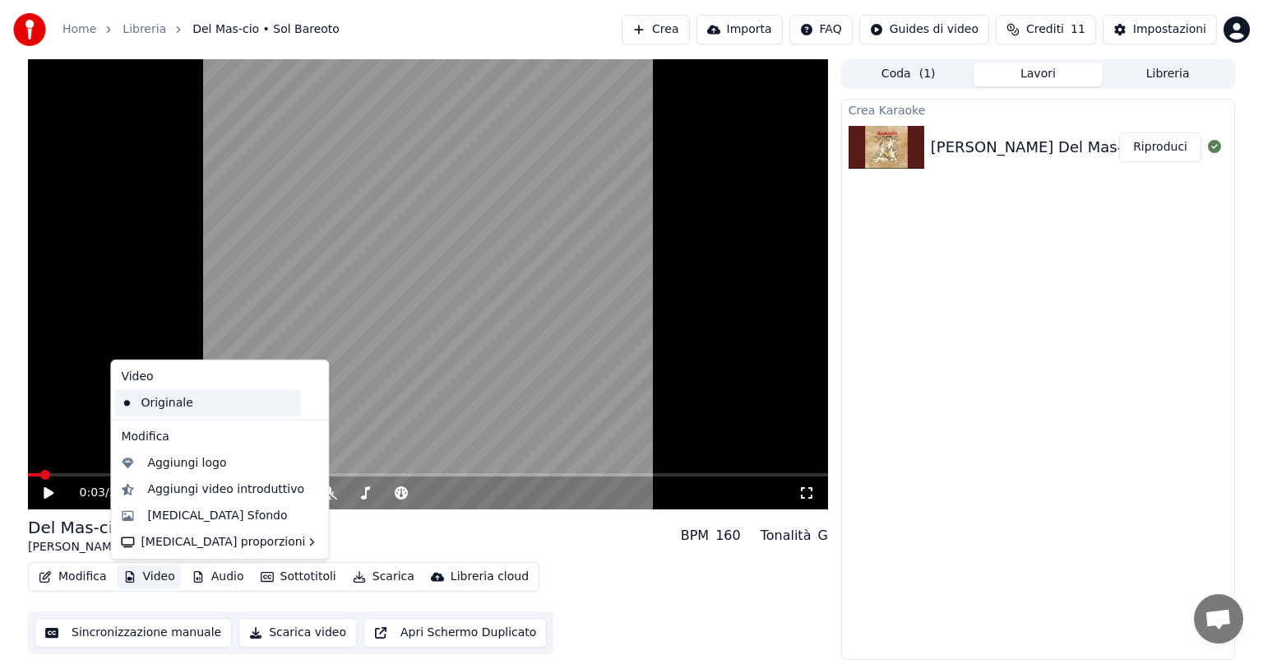
click at [192, 401] on div "Originale" at bounding box center [207, 403] width 186 height 26
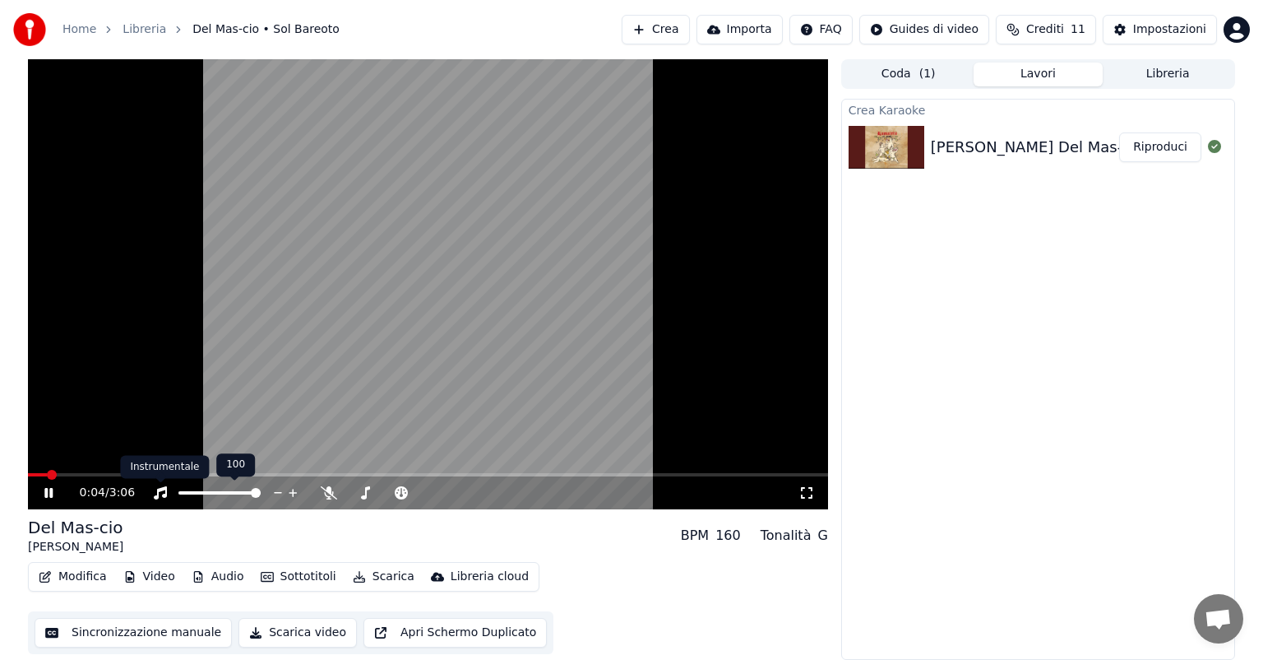
click at [122, 471] on div "Instrumentale Instrumentale" at bounding box center [164, 467] width 89 height 23
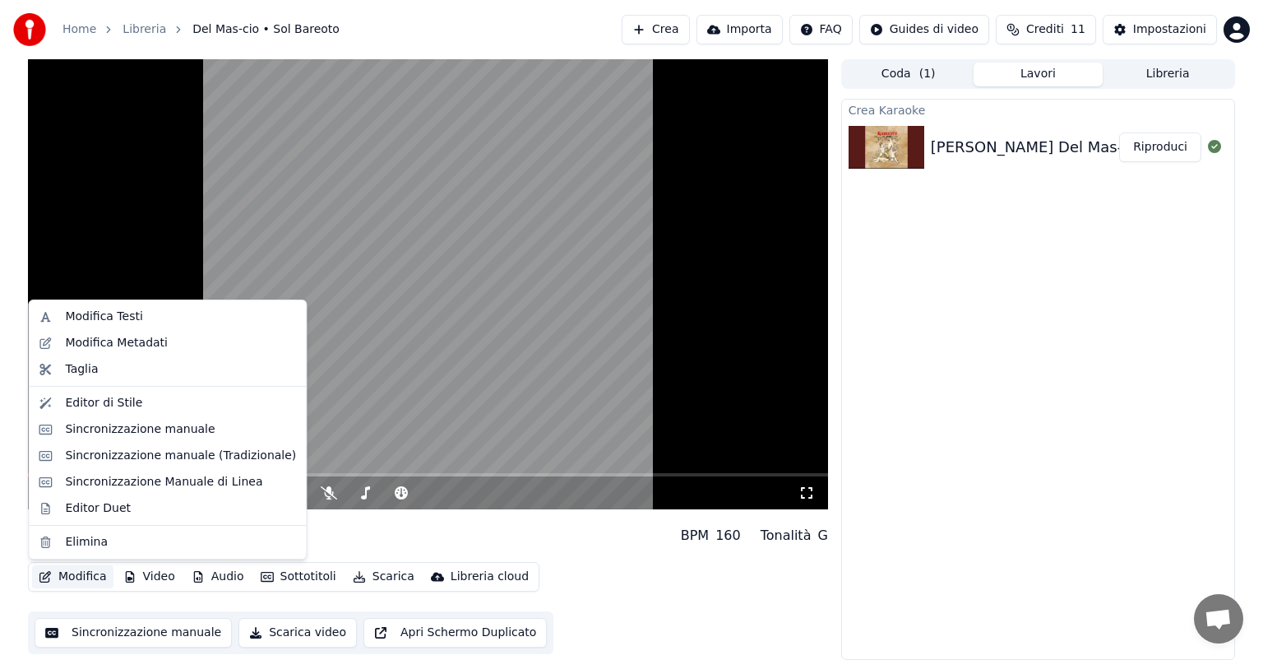
click at [79, 586] on button "Modifica" at bounding box center [72, 576] width 81 height 23
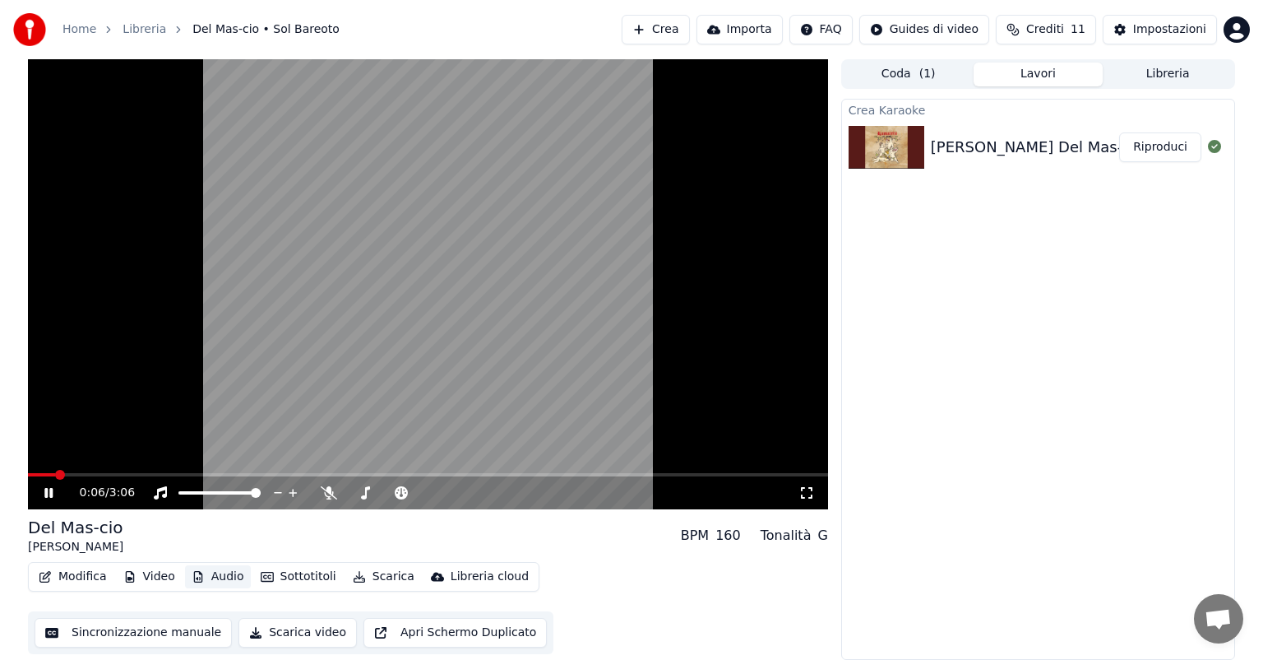
click at [206, 585] on button "Audio" at bounding box center [218, 576] width 66 height 23
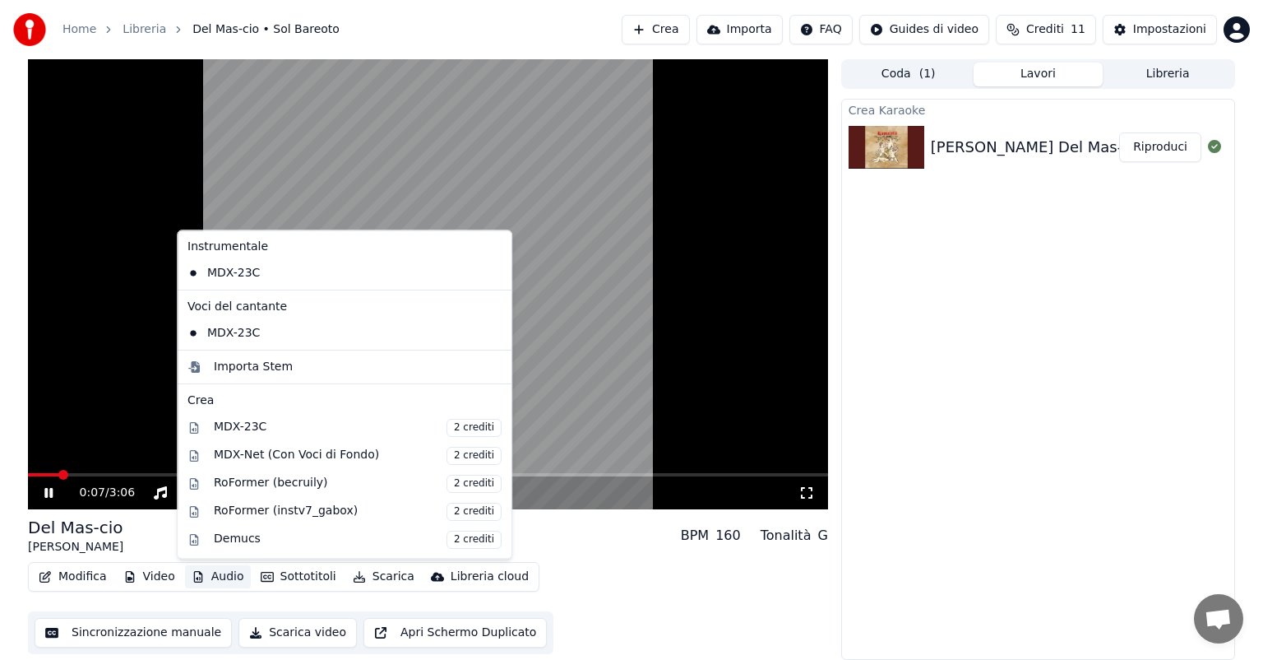
click at [220, 581] on button "Audio" at bounding box center [218, 576] width 66 height 23
click at [276, 273] on div "MDX-23C" at bounding box center [332, 273] width 303 height 26
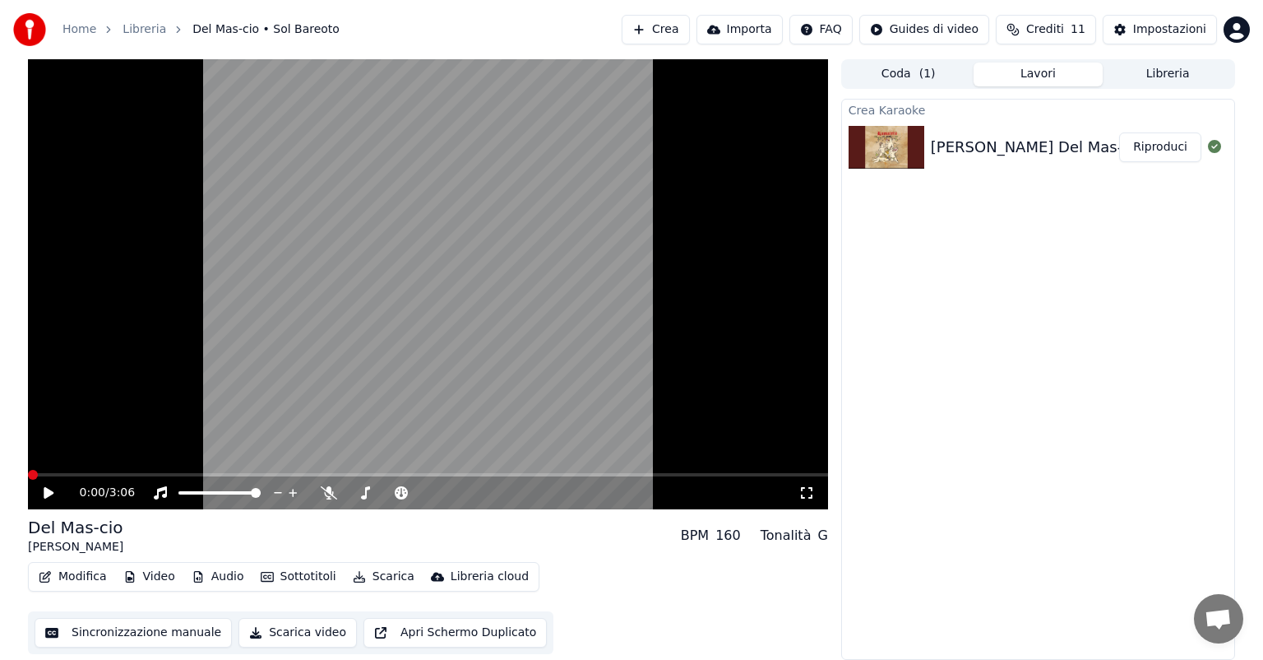
click at [215, 578] on button "Audio" at bounding box center [218, 576] width 66 height 23
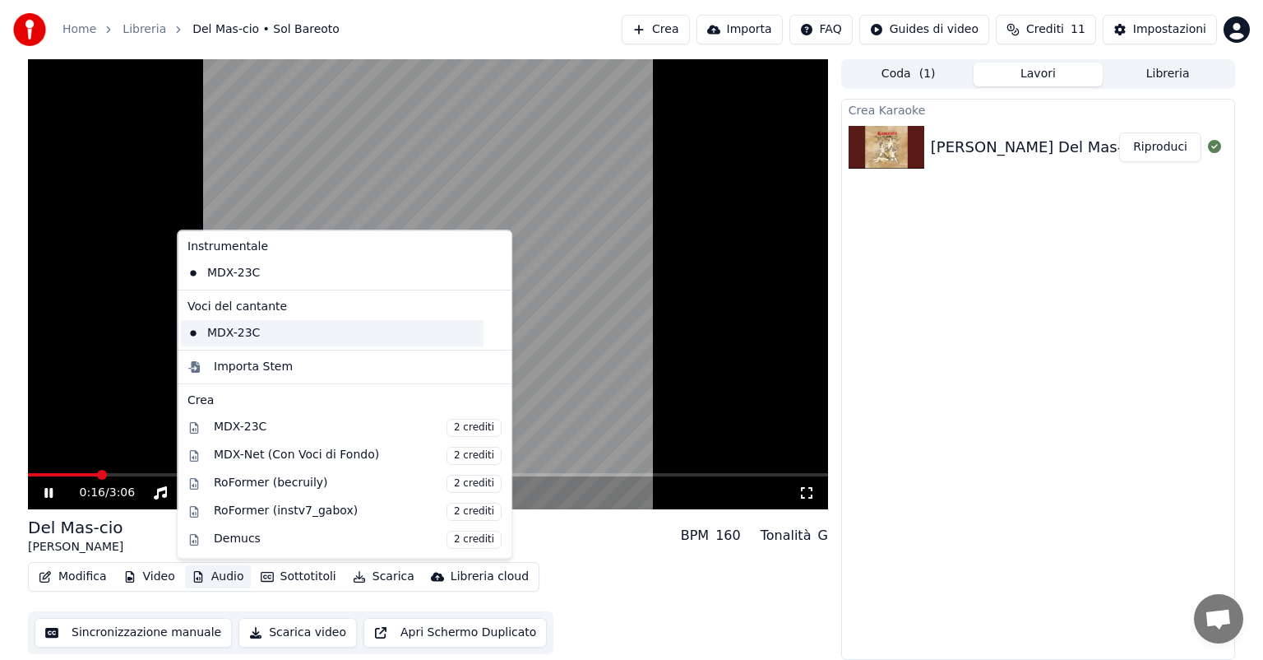
click at [265, 338] on div "MDX-23C" at bounding box center [332, 333] width 303 height 26
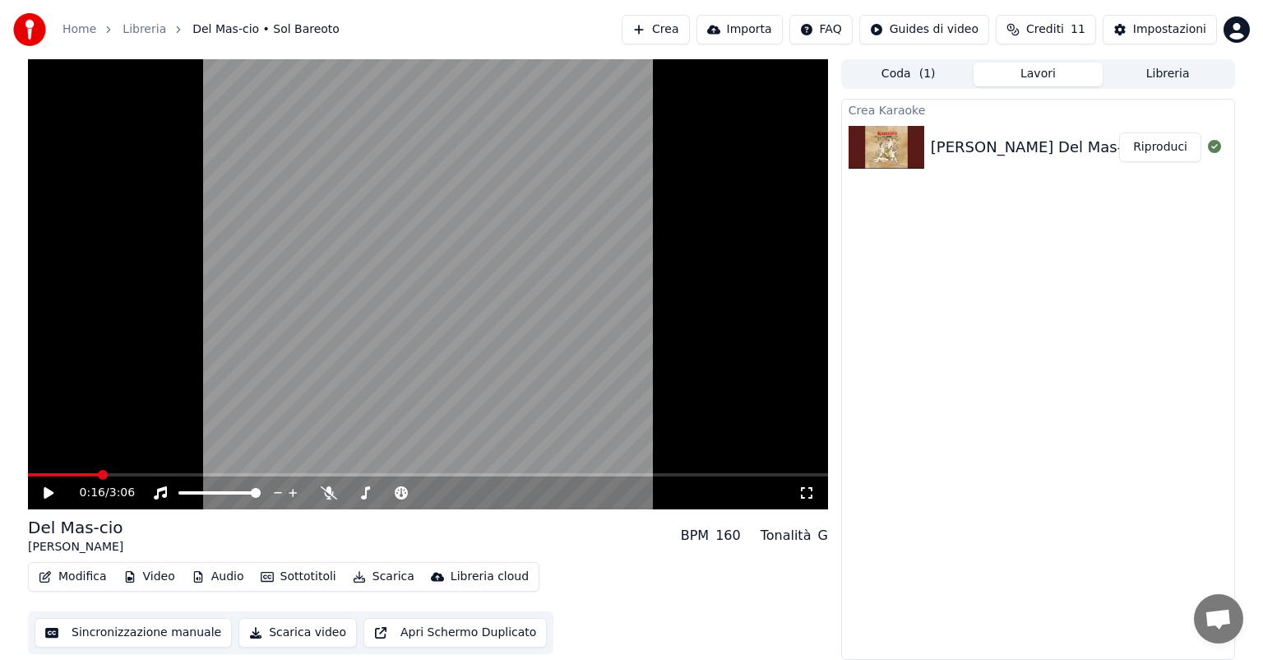
click at [56, 496] on icon at bounding box center [60, 492] width 39 height 13
click at [82, 476] on span at bounding box center [66, 474] width 76 height 3
click at [207, 573] on button "Audio" at bounding box center [218, 576] width 66 height 23
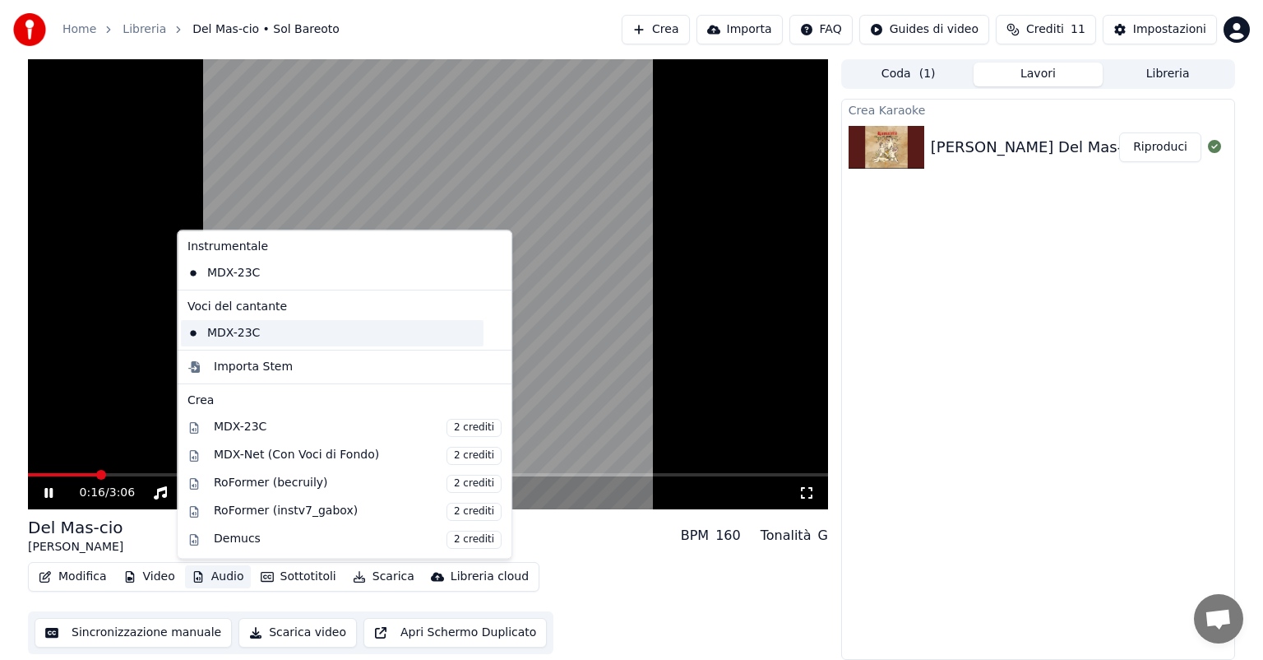
click at [286, 326] on div "MDX-23C" at bounding box center [332, 333] width 303 height 26
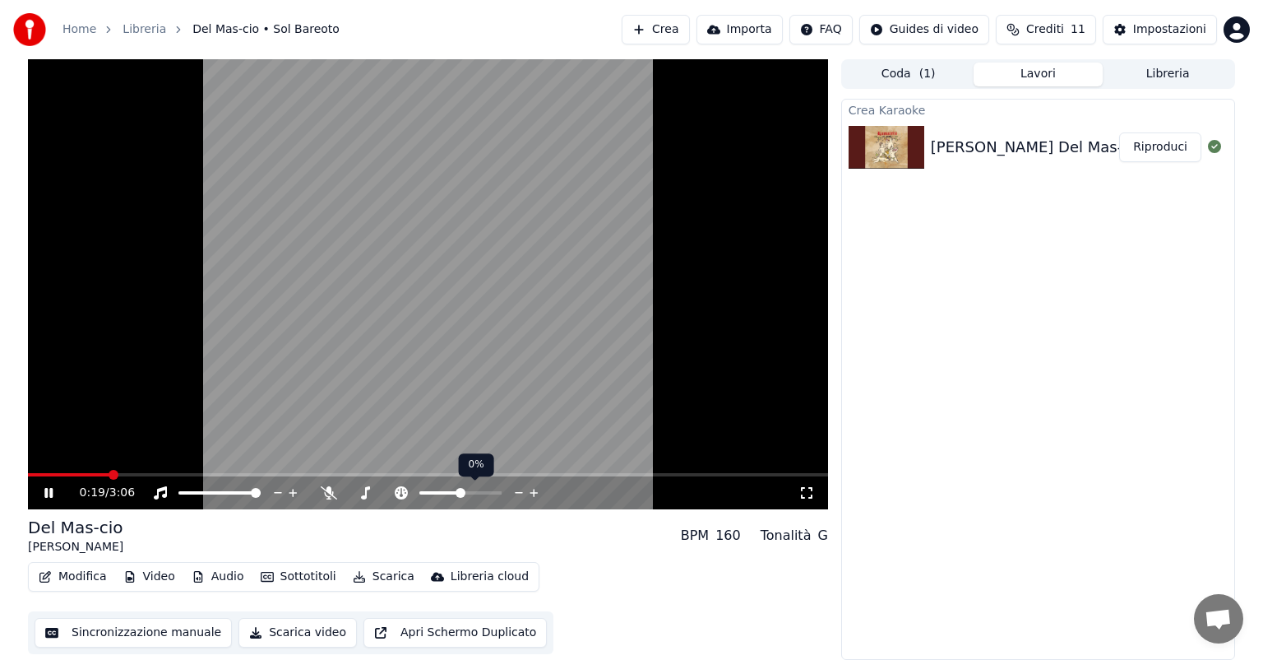
click at [445, 493] on span at bounding box center [439, 492] width 41 height 3
click at [457, 492] on span at bounding box center [460, 492] width 82 height 3
click at [462, 490] on span at bounding box center [458, 493] width 10 height 10
click at [464, 490] on span at bounding box center [462, 493] width 10 height 10
click at [461, 490] on span at bounding box center [462, 493] width 10 height 10
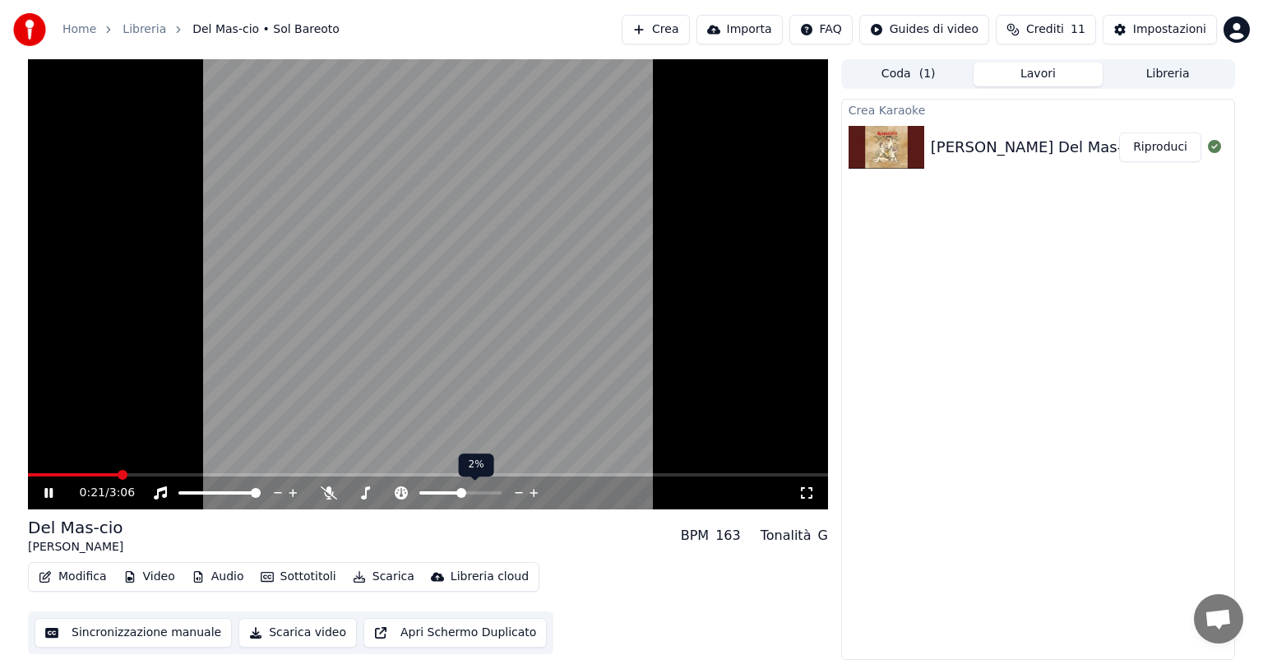
click at [461, 490] on span at bounding box center [461, 493] width 10 height 10
click at [458, 490] on span at bounding box center [461, 493] width 10 height 10
click at [457, 490] on span at bounding box center [461, 493] width 10 height 10
click at [457, 491] on span at bounding box center [461, 493] width 10 height 10
click at [456, 494] on span at bounding box center [461, 493] width 10 height 10
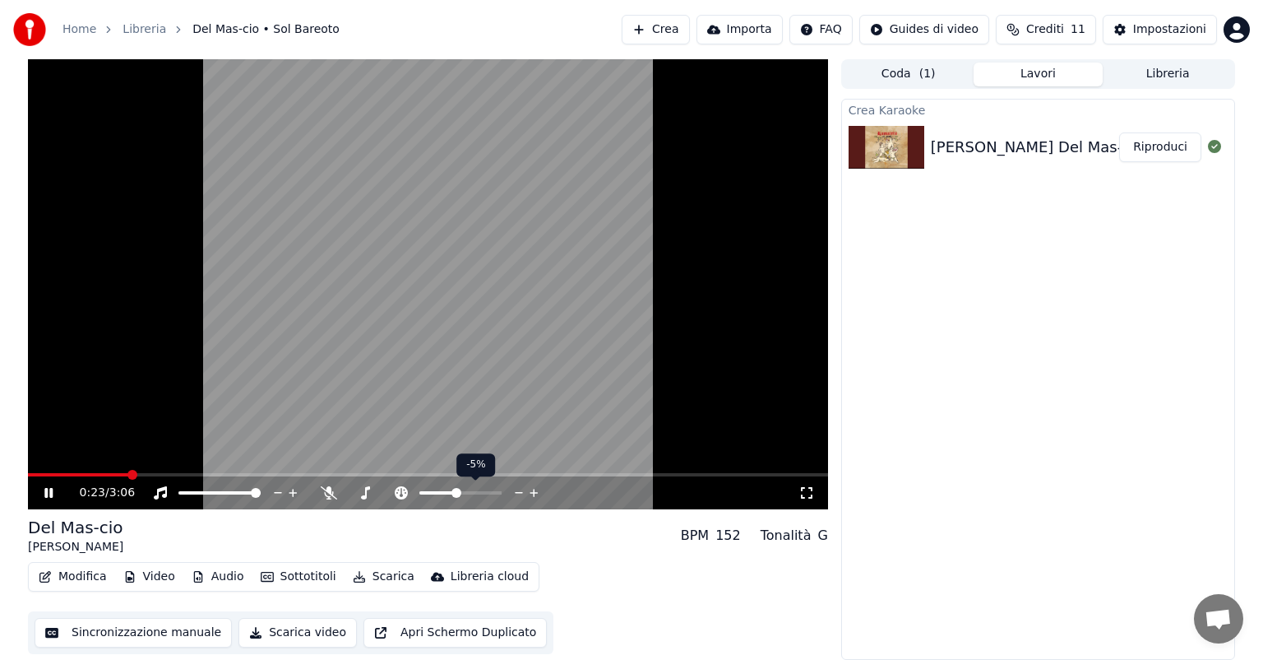
click at [455, 494] on span at bounding box center [457, 493] width 10 height 10
click at [460, 496] on span at bounding box center [461, 493] width 10 height 10
click at [325, 490] on icon at bounding box center [329, 492] width 16 height 13
click at [392, 495] on span at bounding box center [391, 493] width 10 height 10
click at [73, 474] on span at bounding box center [94, 474] width 132 height 3
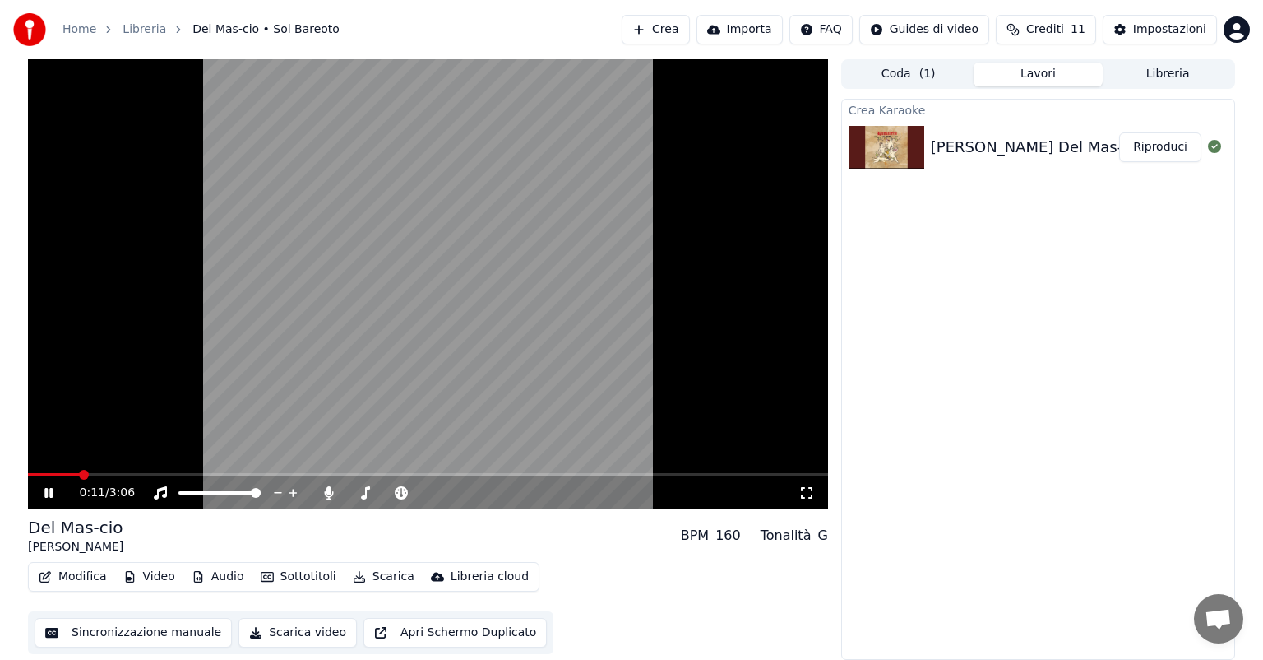
click at [41, 475] on span at bounding box center [54, 474] width 52 height 3
click at [801, 487] on icon at bounding box center [807, 493] width 12 height 12
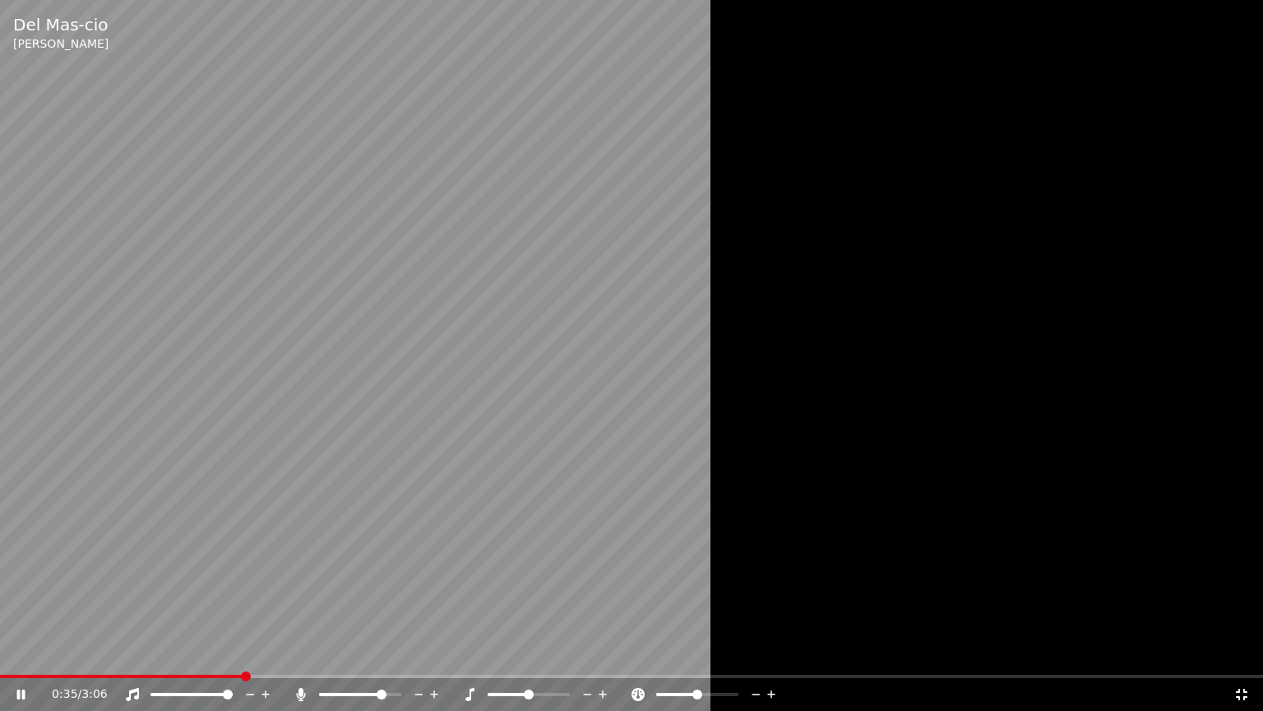
click at [302, 659] on icon at bounding box center [301, 694] width 9 height 13
click at [302, 659] on icon at bounding box center [301, 694] width 16 height 13
click at [300, 659] on icon at bounding box center [301, 694] width 9 height 13
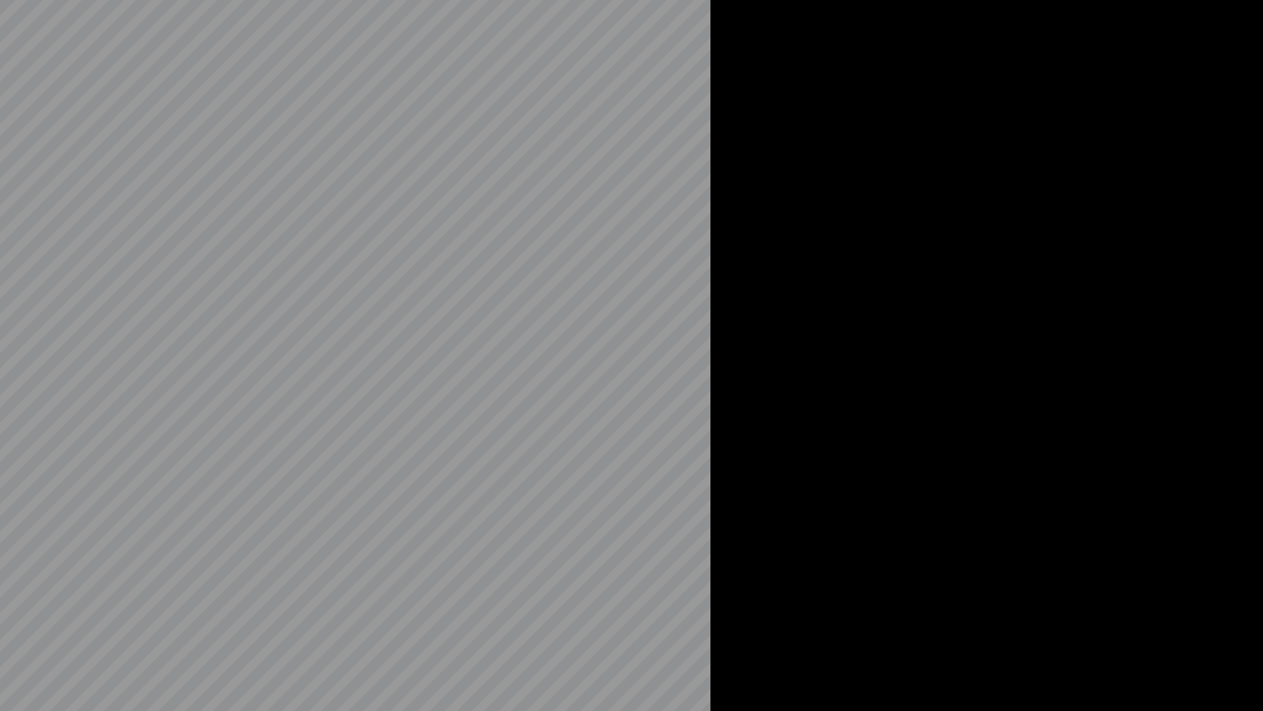
click at [300, 659] on video at bounding box center [631, 355] width 1263 height 711
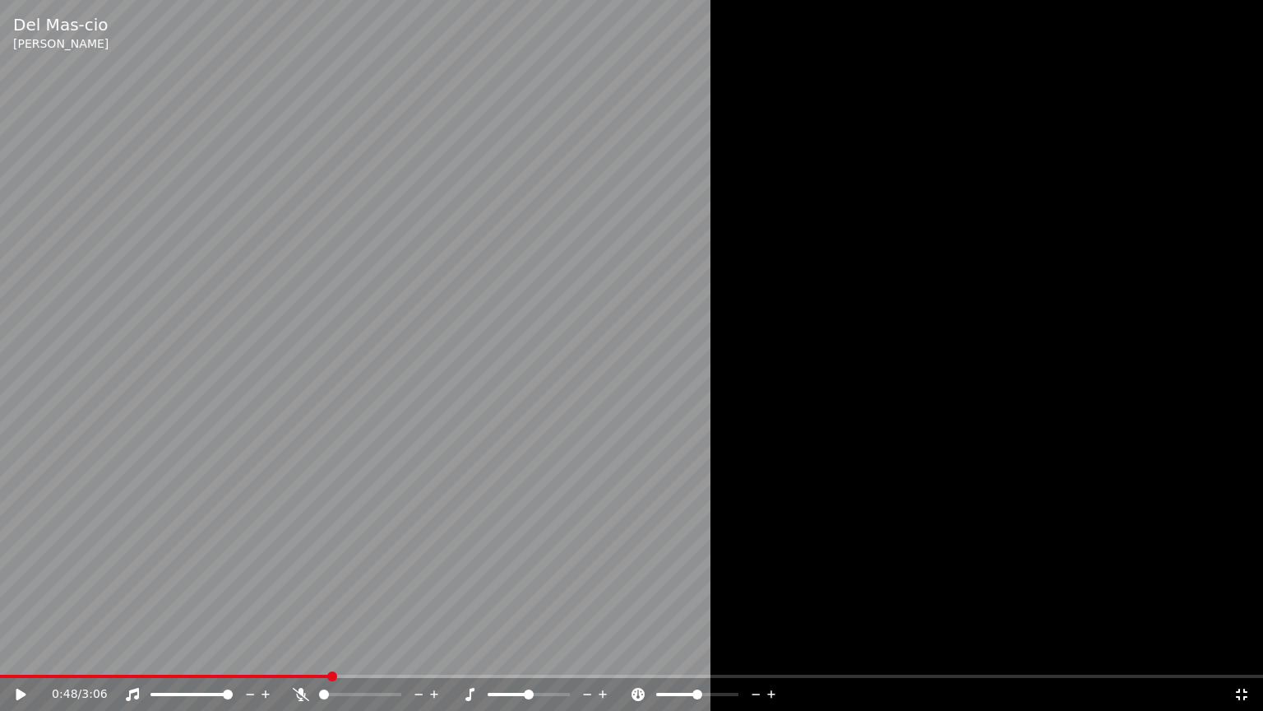
click at [303, 659] on icon at bounding box center [301, 694] width 16 height 13
click at [13, 659] on div "0:48 / 3:06" at bounding box center [632, 694] width 1250 height 16
click at [15, 659] on icon at bounding box center [32, 694] width 39 height 13
click at [299, 659] on icon at bounding box center [301, 694] width 9 height 13
click at [303, 659] on icon at bounding box center [301, 694] width 16 height 13
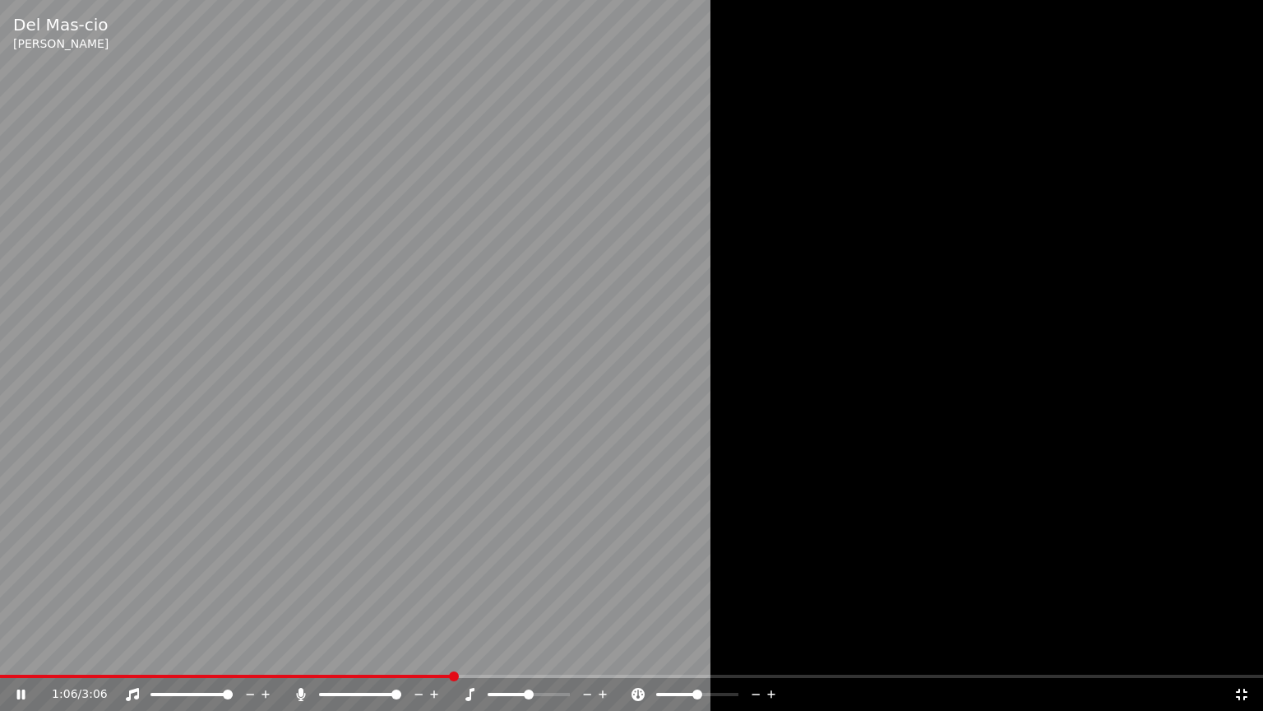
click at [298, 659] on icon at bounding box center [301, 694] width 16 height 13
click at [299, 659] on icon at bounding box center [301, 694] width 16 height 13
click at [301, 659] on icon at bounding box center [301, 694] width 9 height 13
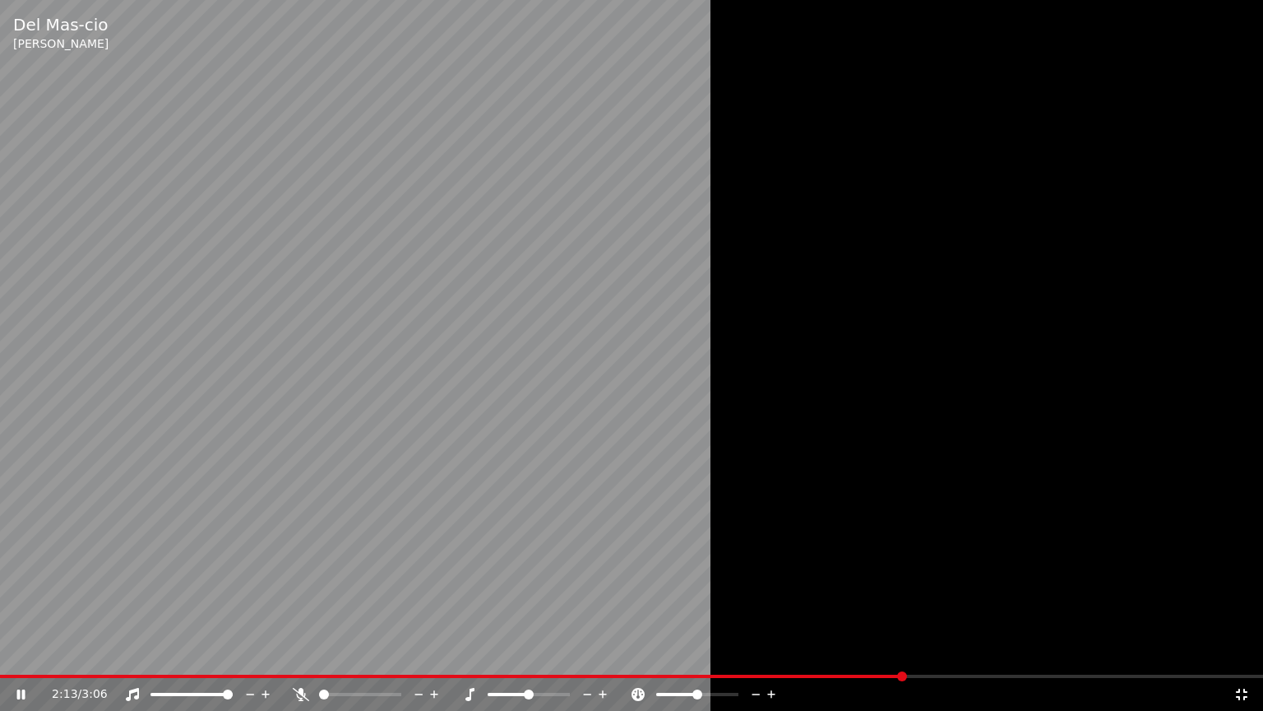
click at [299, 659] on icon at bounding box center [301, 694] width 16 height 13
click at [17, 659] on icon at bounding box center [21, 694] width 8 height 10
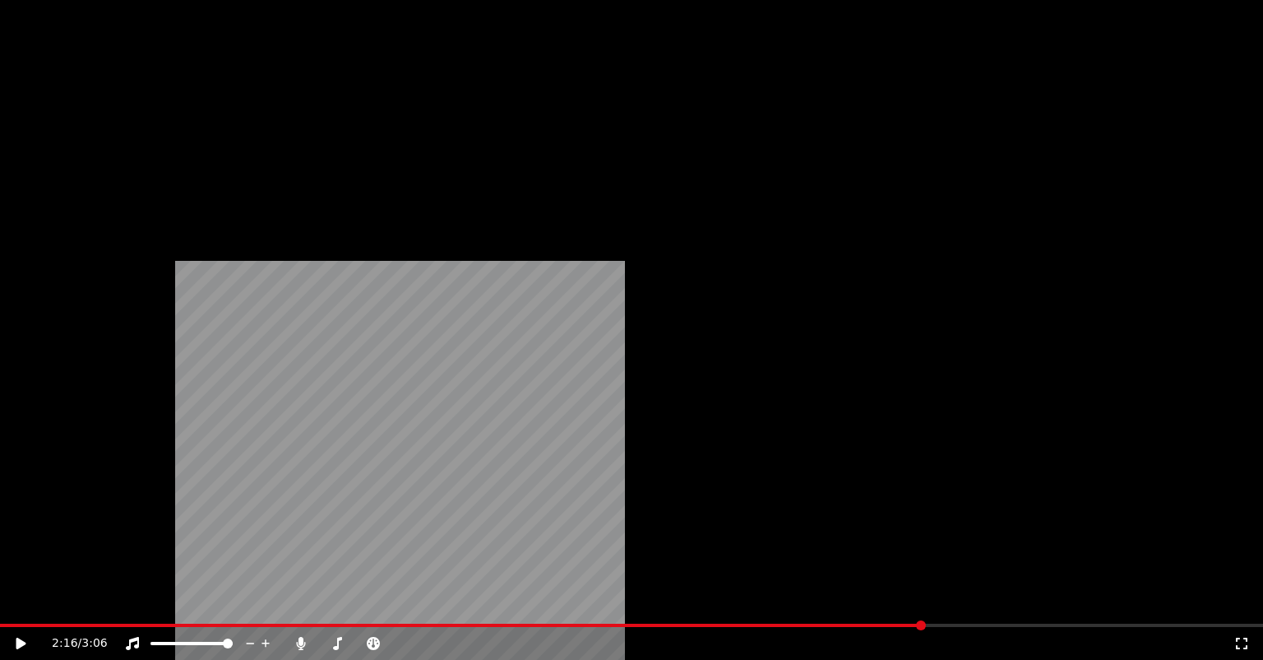
click at [39, 132] on icon "button" at bounding box center [45, 127] width 12 height 12
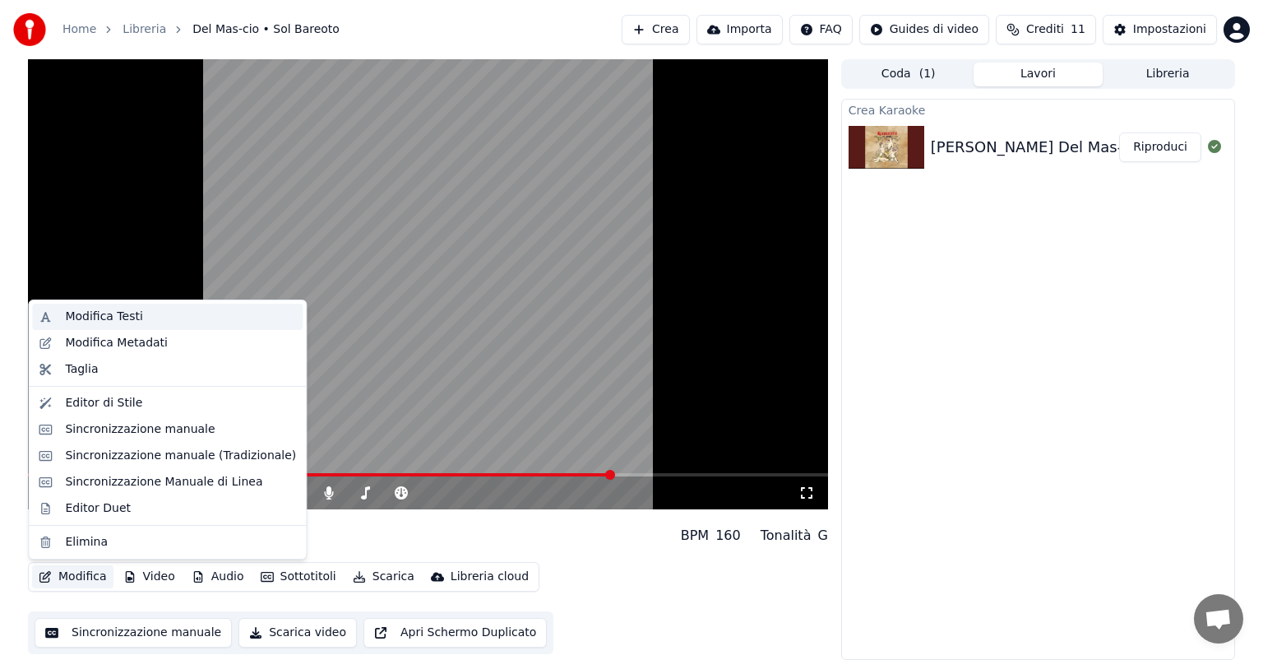
click at [123, 322] on div "Modifica Testi" at bounding box center [103, 316] width 77 height 16
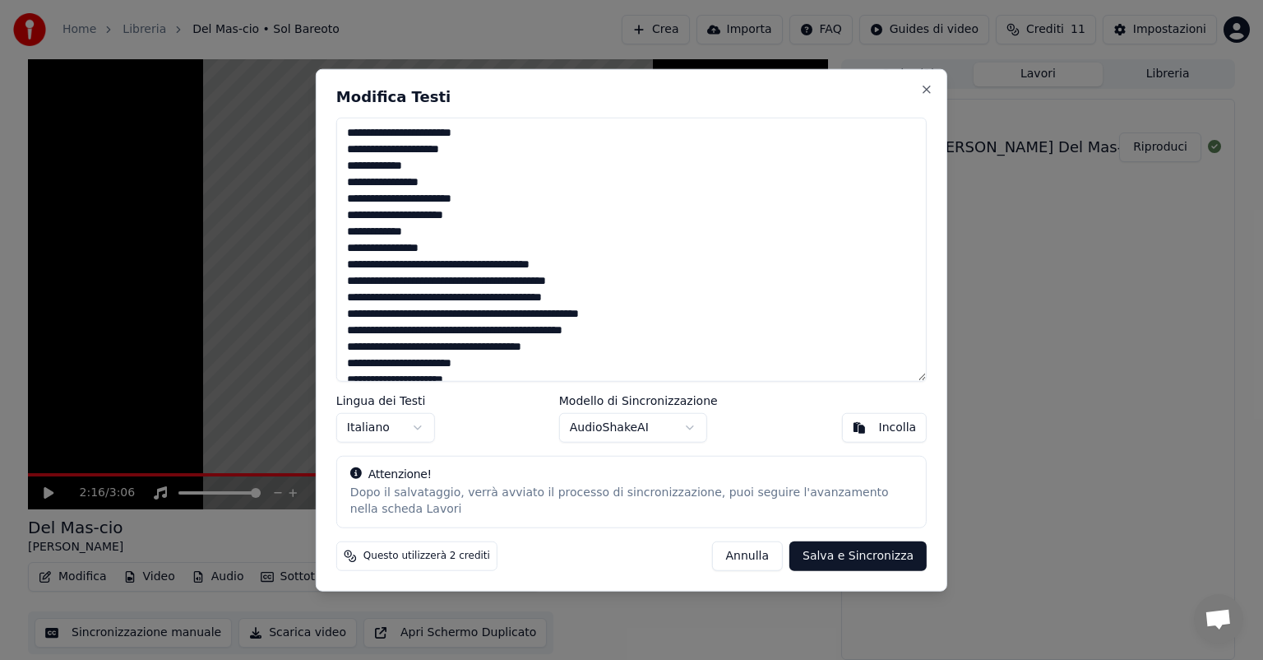
click at [354, 149] on textarea at bounding box center [631, 250] width 590 height 264
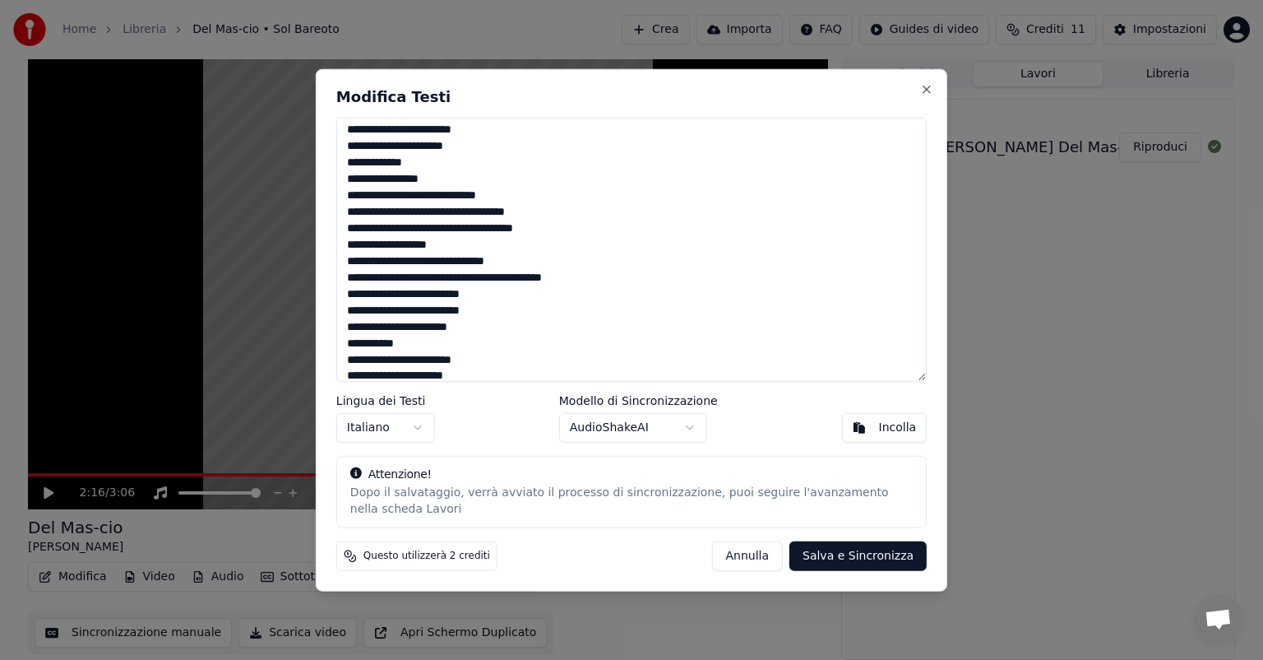
scroll to position [329, 0]
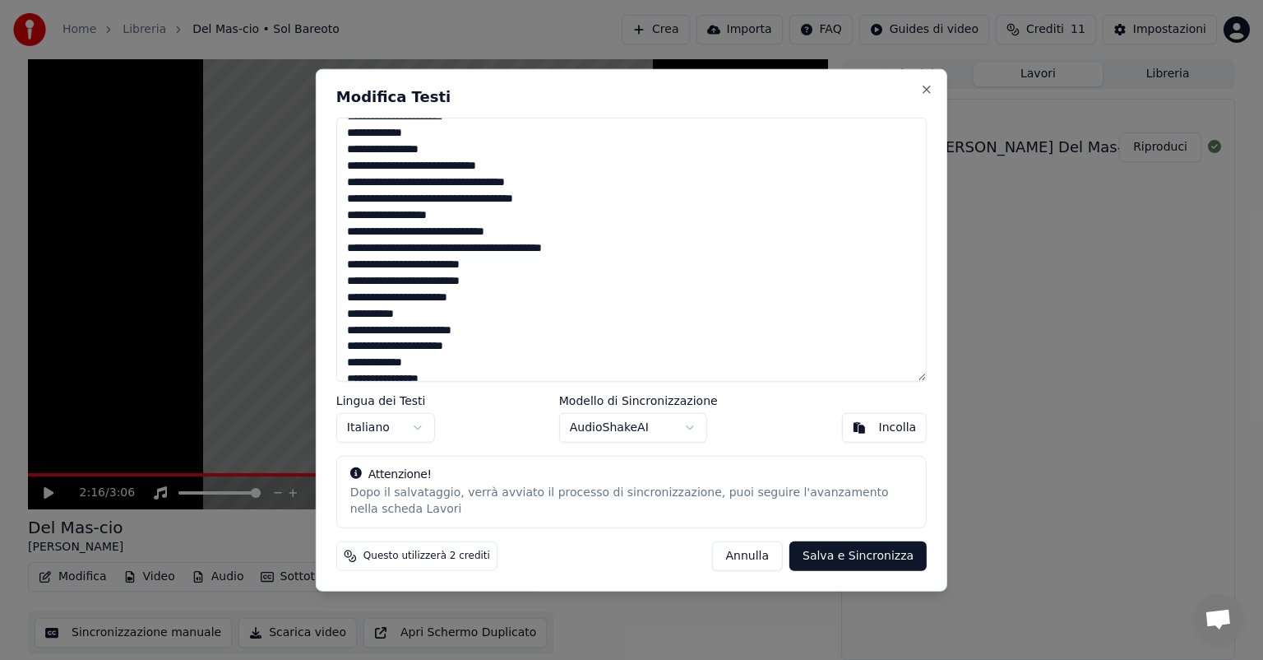
click at [471, 299] on textarea at bounding box center [631, 250] width 590 height 264
drag, startPoint x: 468, startPoint y: 299, endPoint x: 383, endPoint y: 297, distance: 84.7
click at [383, 297] on textarea at bounding box center [631, 250] width 590 height 264
click at [378, 299] on textarea at bounding box center [631, 250] width 590 height 264
drag, startPoint x: 358, startPoint y: 294, endPoint x: 409, endPoint y: 294, distance: 51.0
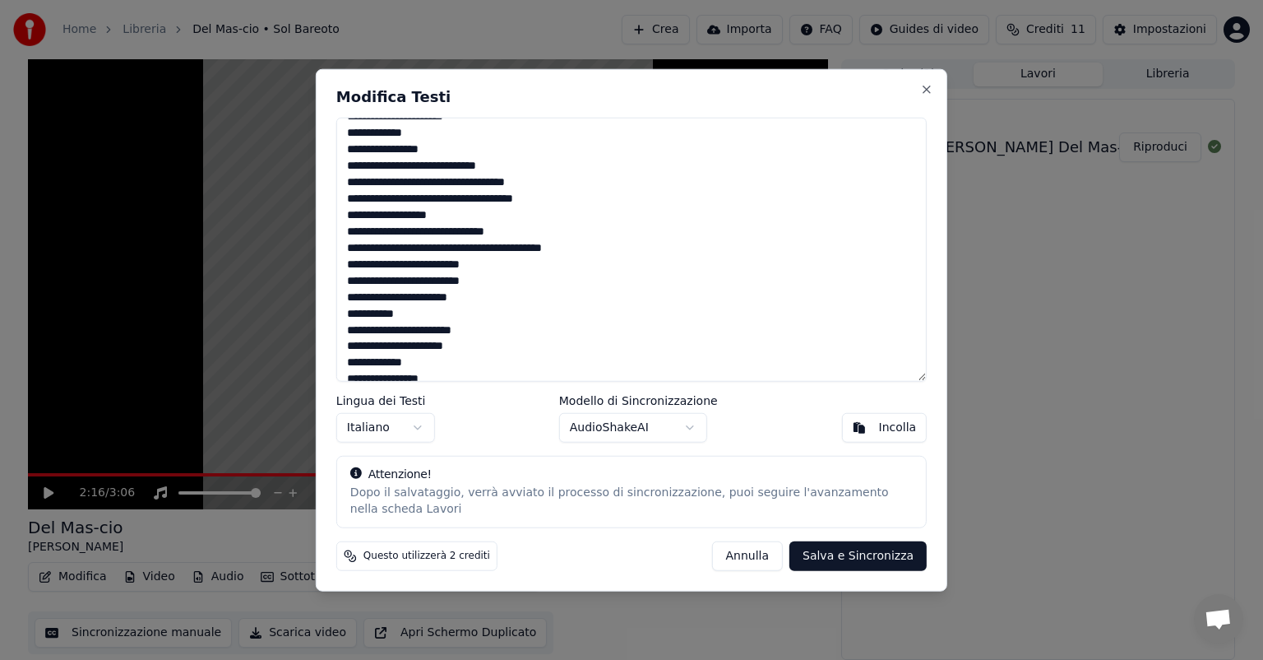
click at [409, 294] on textarea at bounding box center [631, 250] width 590 height 264
type textarea "**********"
click at [844, 552] on button "Salva e Sincronizza" at bounding box center [858, 555] width 137 height 30
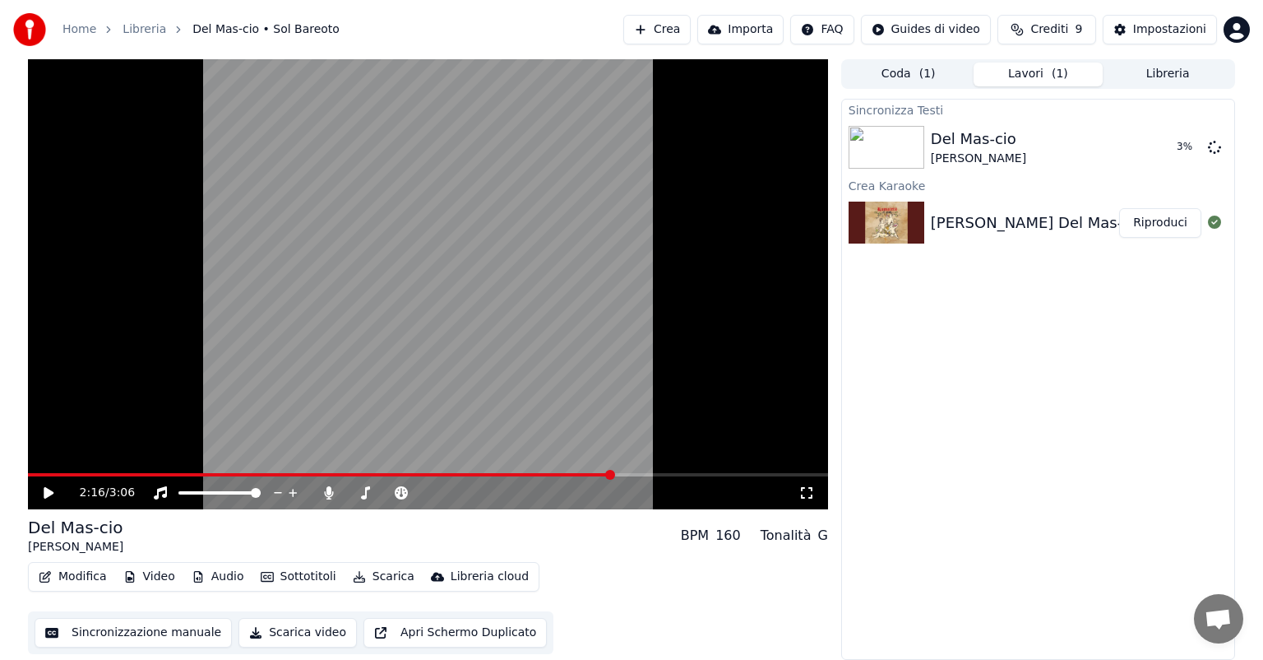
click at [49, 575] on icon "button" at bounding box center [45, 577] width 13 height 12
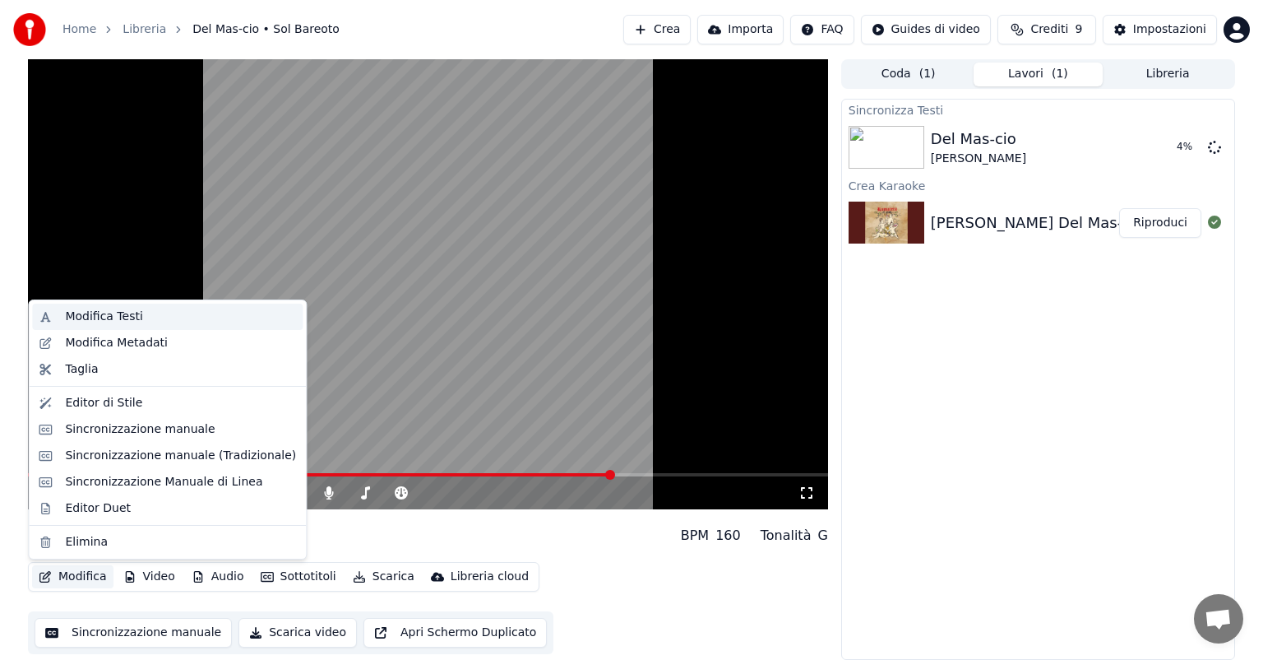
click at [135, 319] on div "Modifica Testi" at bounding box center [180, 316] width 231 height 16
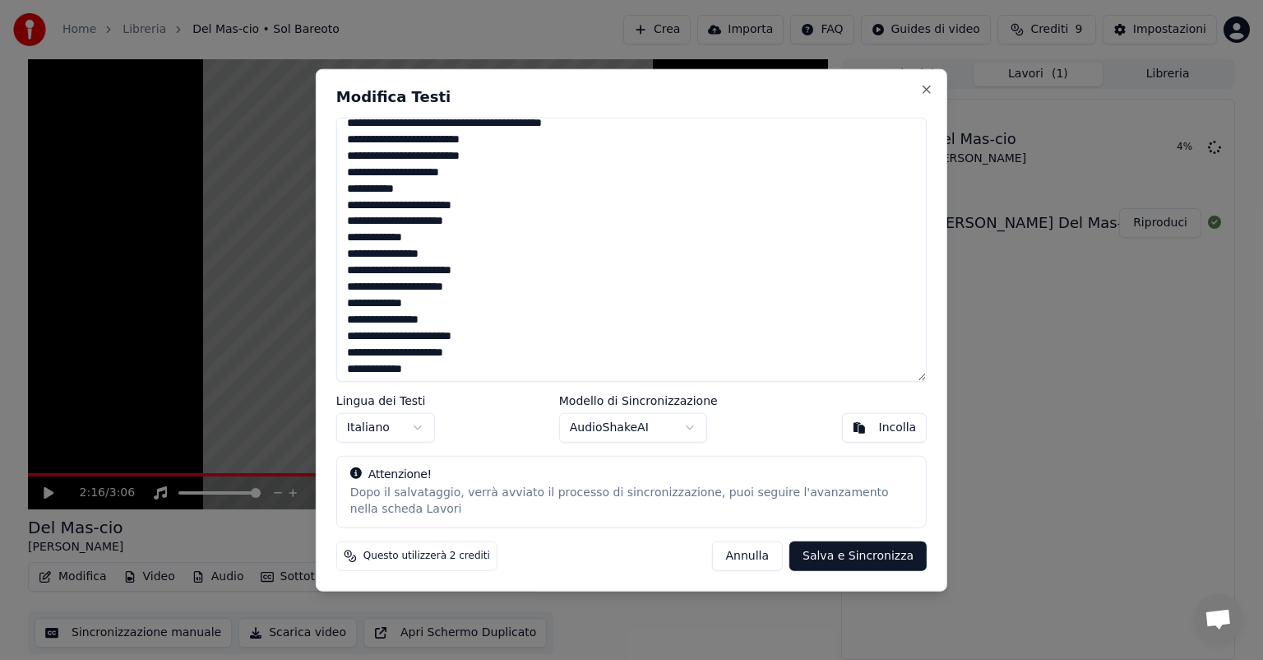
scroll to position [474, 0]
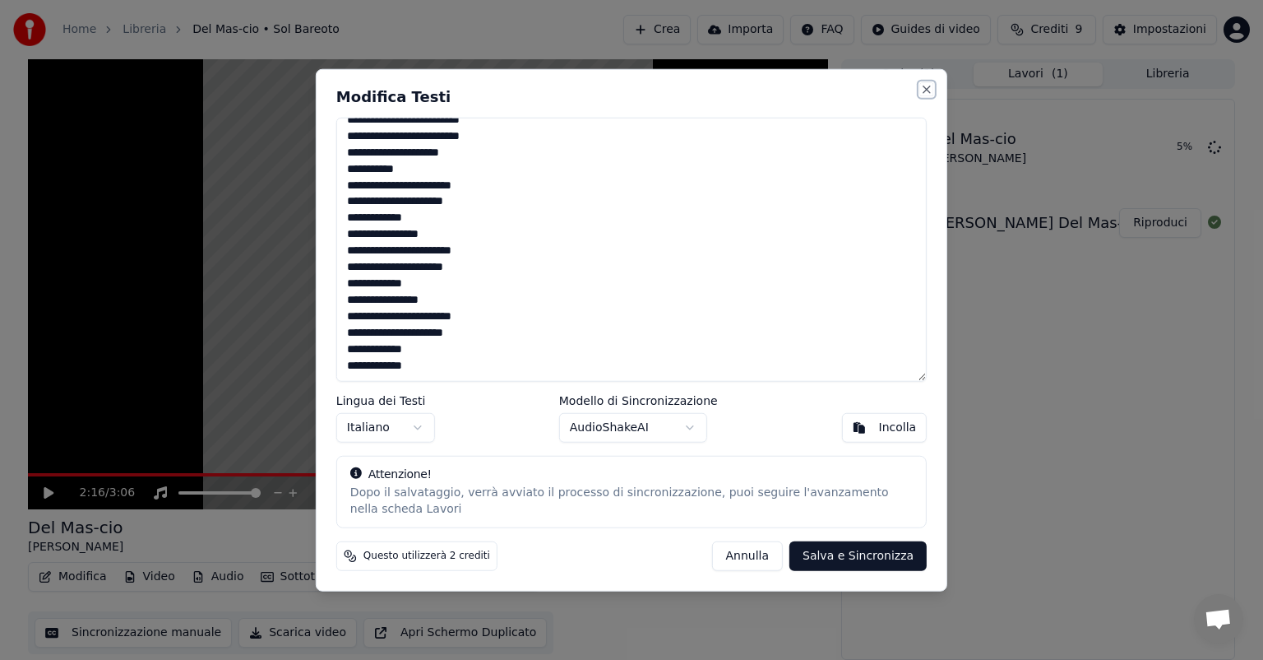
click at [923, 89] on button "Close" at bounding box center [926, 89] width 13 height 13
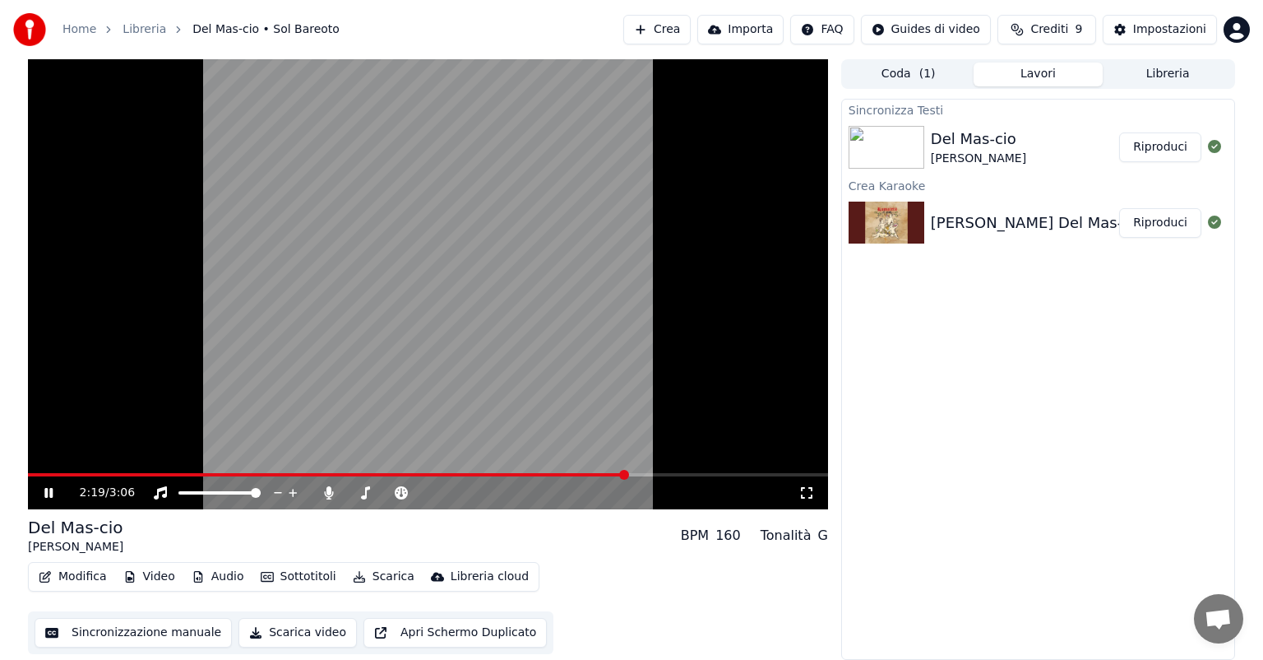
click at [1151, 151] on button "Riproduci" at bounding box center [1160, 147] width 82 height 30
click at [545, 475] on span at bounding box center [428, 474] width 800 height 3
click at [329, 493] on icon at bounding box center [328, 492] width 9 height 13
click at [329, 493] on icon at bounding box center [329, 492] width 16 height 13
click at [377, 578] on button "Scarica" at bounding box center [383, 576] width 75 height 23
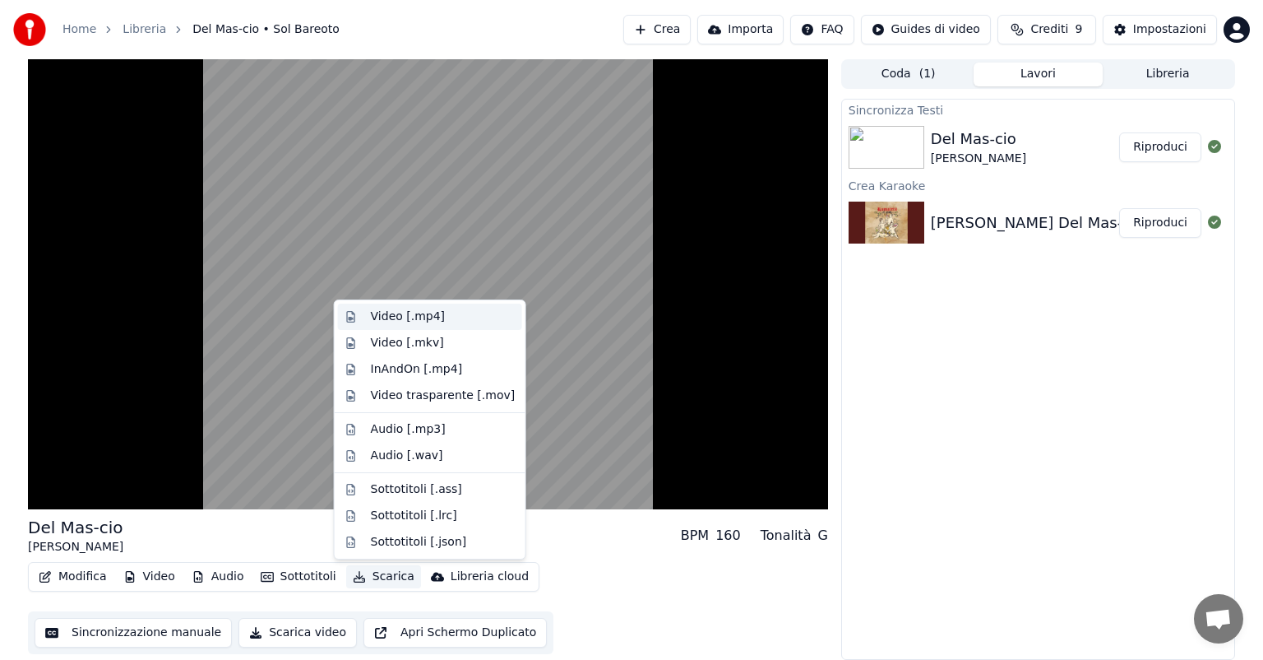
click at [429, 313] on div "Video [.mp4]" at bounding box center [408, 316] width 74 height 16
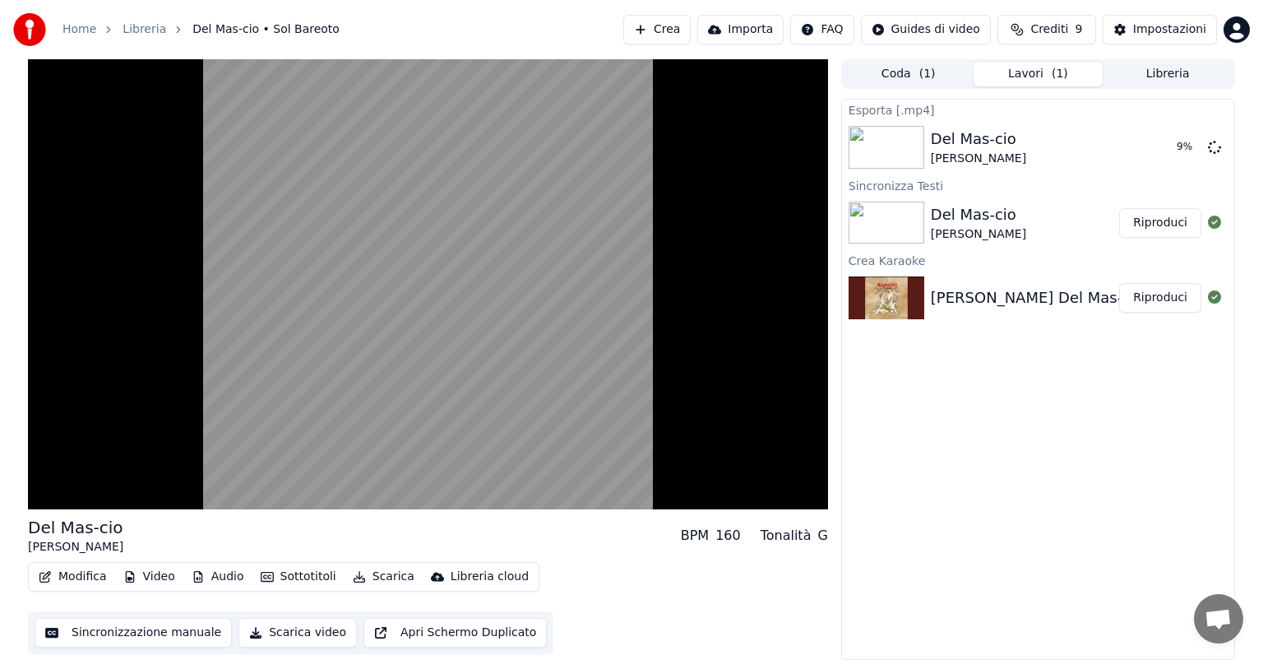
click at [489, 633] on button "Apri Schermo Duplicato" at bounding box center [455, 633] width 183 height 30
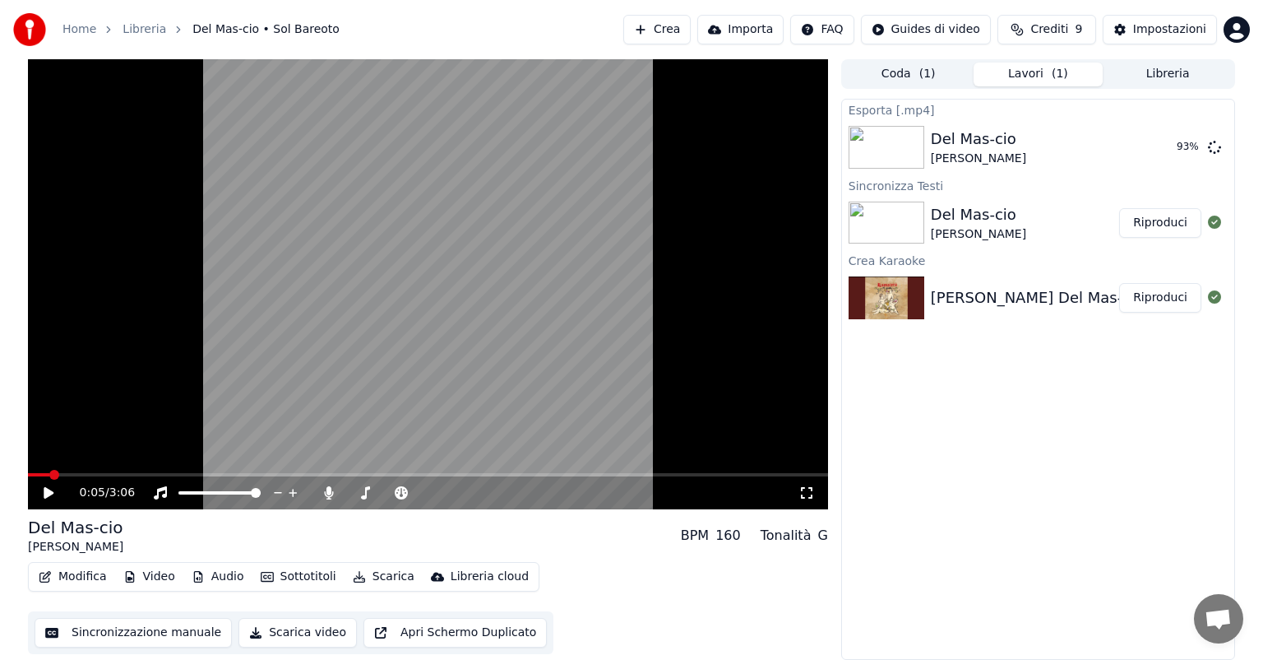
click at [49, 475] on span at bounding box center [38, 474] width 21 height 3
click at [1044, 135] on div "Del Mas-cio Sol Bareoto" at bounding box center [1032, 146] width 203 height 39
click at [1181, 155] on button "Mostra" at bounding box center [1167, 147] width 67 height 30
click at [49, 497] on icon at bounding box center [60, 492] width 39 height 13
click at [49, 475] on span at bounding box center [54, 475] width 10 height 10
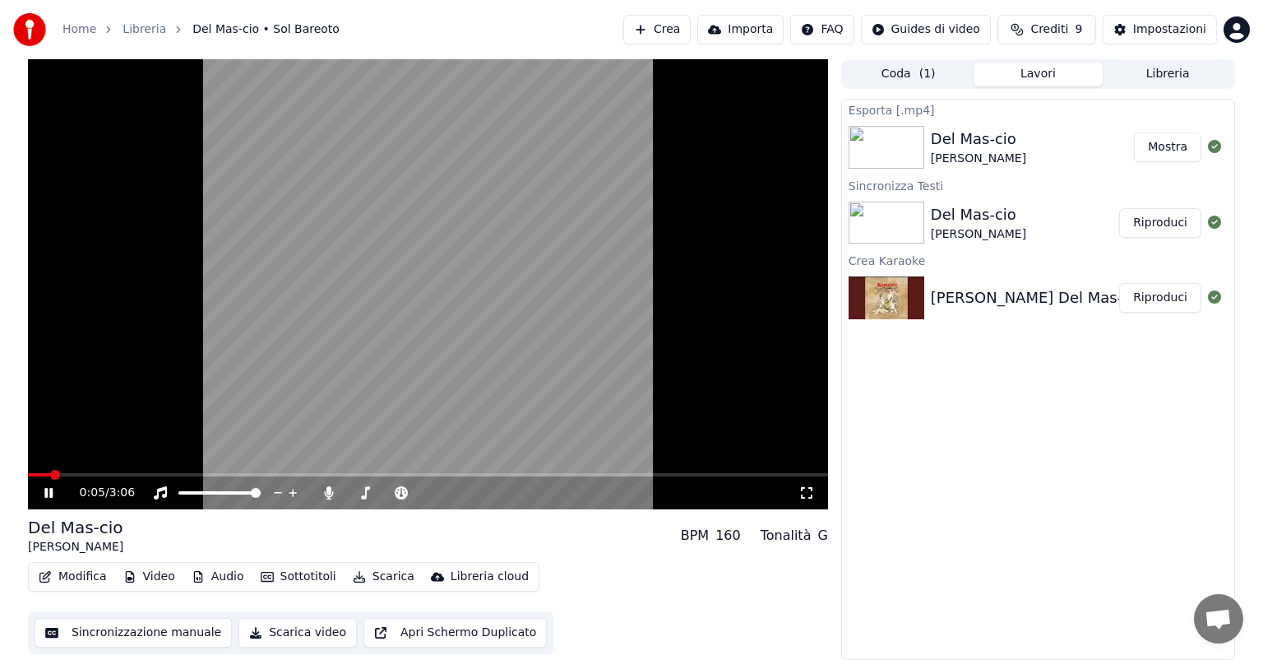
click at [800, 491] on icon at bounding box center [807, 492] width 16 height 13
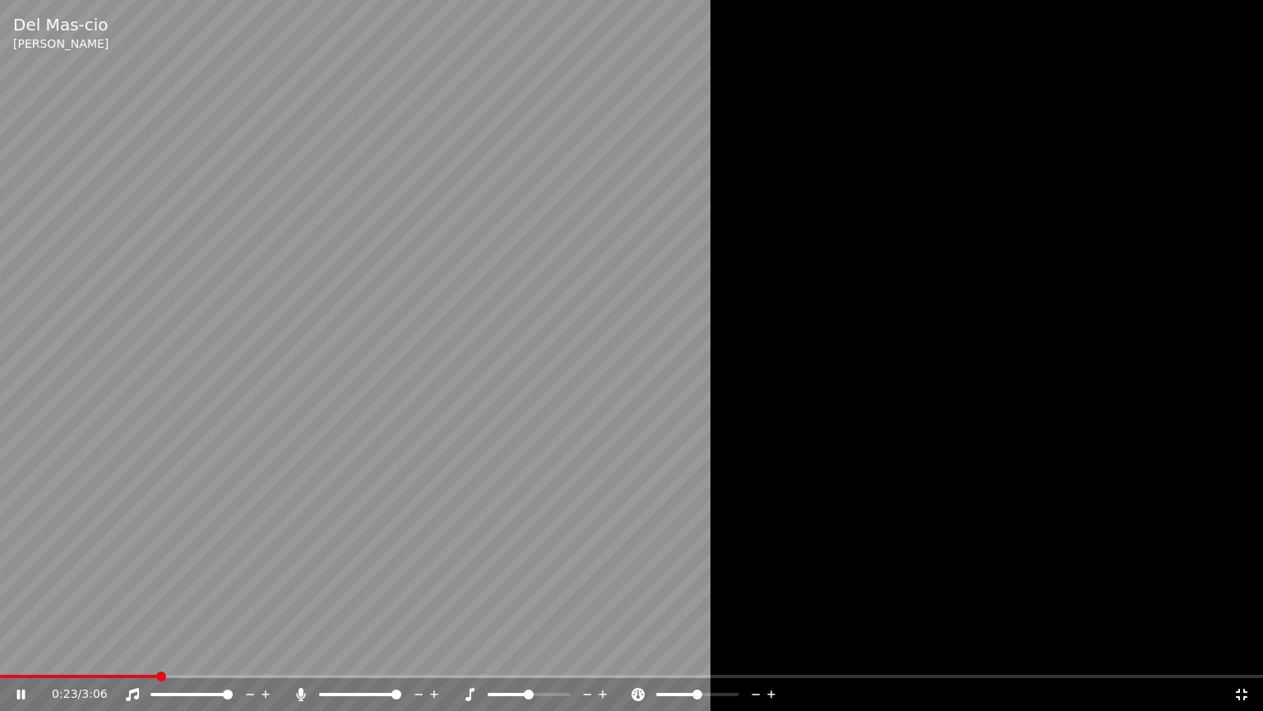
click at [53, 659] on div "0:23 / 3:06" at bounding box center [631, 694] width 1263 height 33
click at [39, 659] on div "0:24 / 3:06" at bounding box center [631, 694] width 1263 height 33
click at [42, 659] on span at bounding box center [82, 675] width 164 height 3
click at [10, 659] on div "0:07 / 3:06" at bounding box center [631, 694] width 1263 height 33
click at [14, 659] on span at bounding box center [25, 675] width 51 height 3
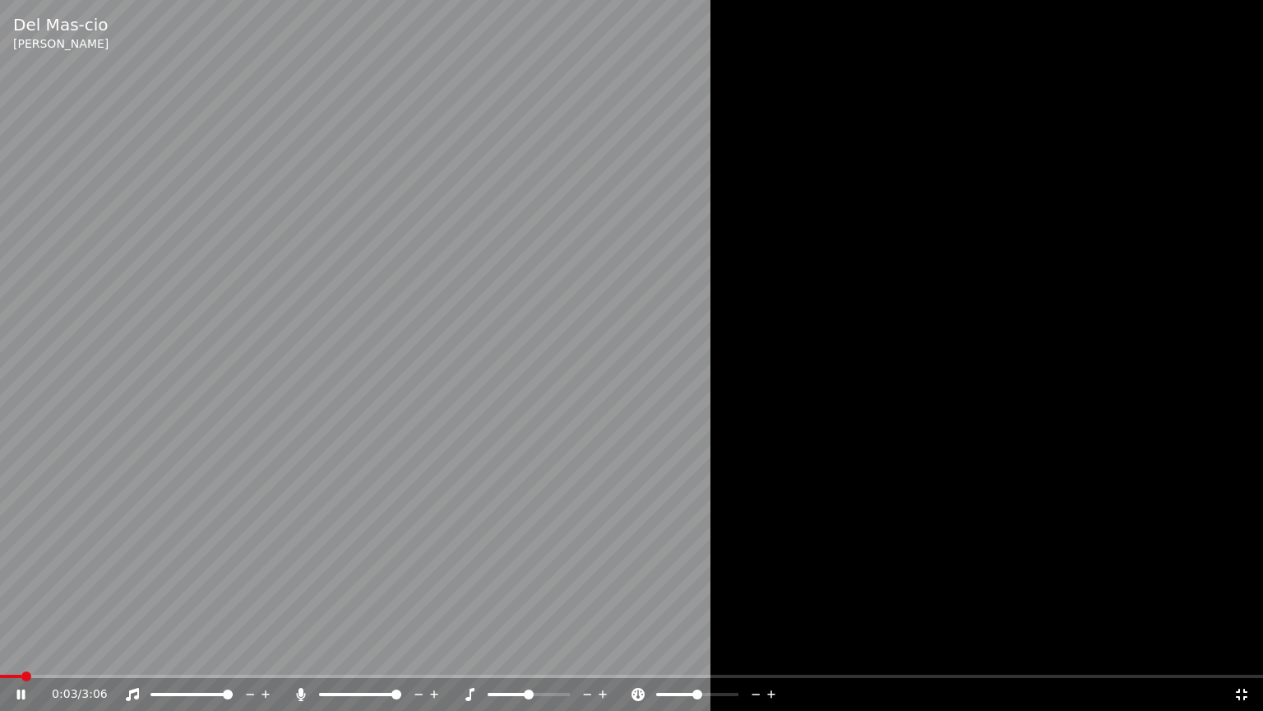
click at [7, 659] on span at bounding box center [10, 675] width 21 height 3
click at [18, 659] on icon at bounding box center [21, 694] width 8 height 10
click at [10, 659] on span at bounding box center [15, 676] width 10 height 10
click at [21, 659] on icon at bounding box center [21, 694] width 10 height 12
click at [7, 659] on span at bounding box center [48, 675] width 96 height 3
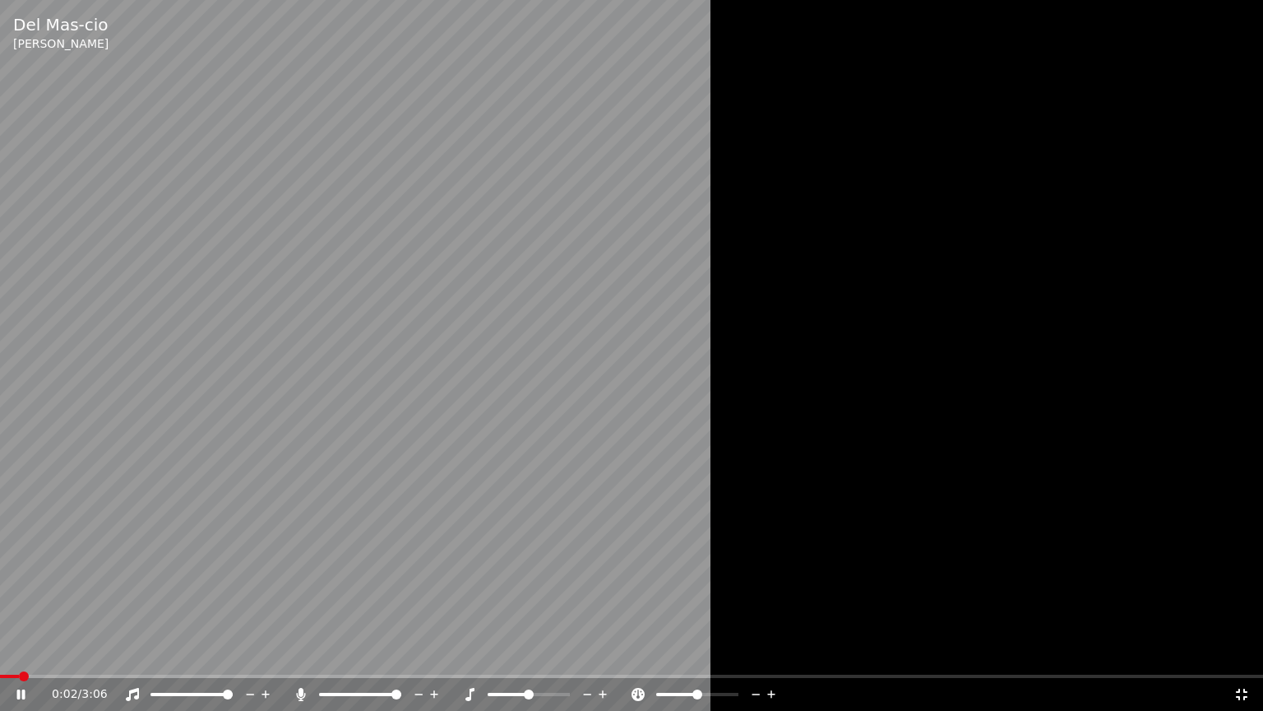
click at [6, 659] on span at bounding box center [9, 675] width 19 height 3
click at [13, 659] on div "0:01 / 3:06" at bounding box center [632, 694] width 1250 height 16
click at [0, 659] on span at bounding box center [5, 676] width 10 height 10
click at [25, 659] on icon at bounding box center [32, 694] width 39 height 13
click at [0, 659] on span at bounding box center [5, 676] width 10 height 10
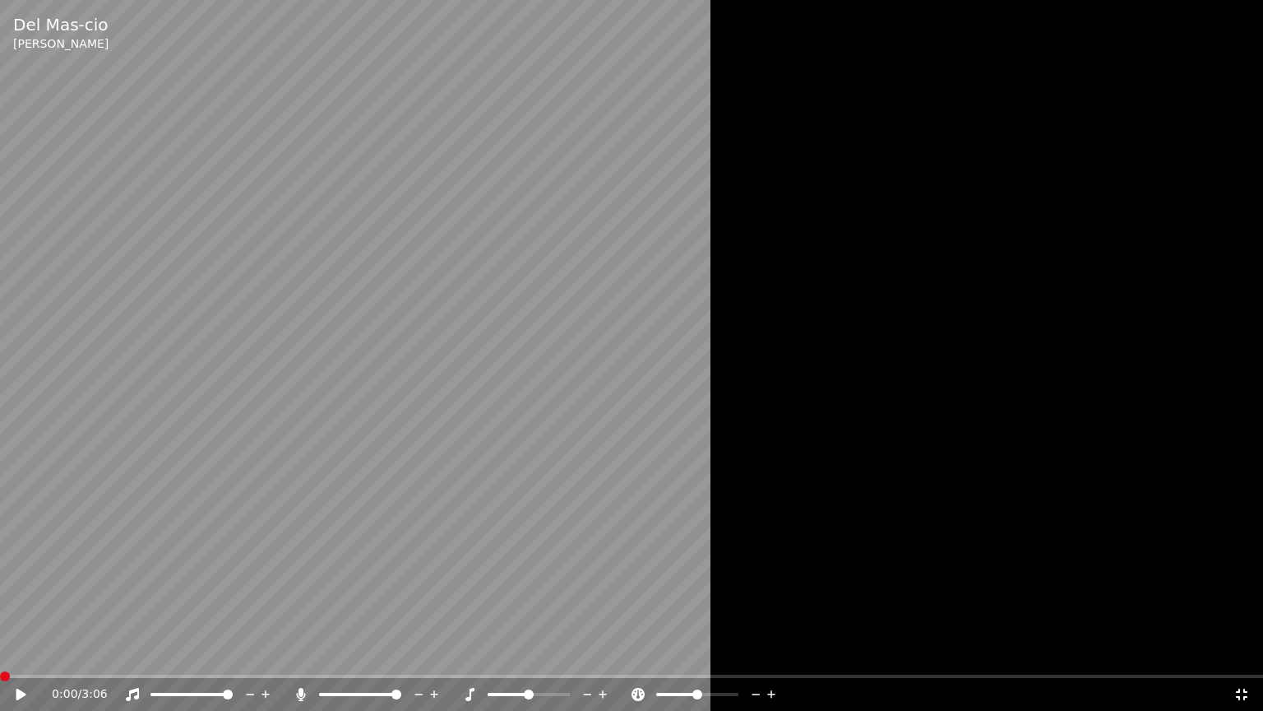
click at [25, 659] on icon at bounding box center [32, 694] width 39 height 13
click at [295, 659] on icon at bounding box center [301, 694] width 16 height 13
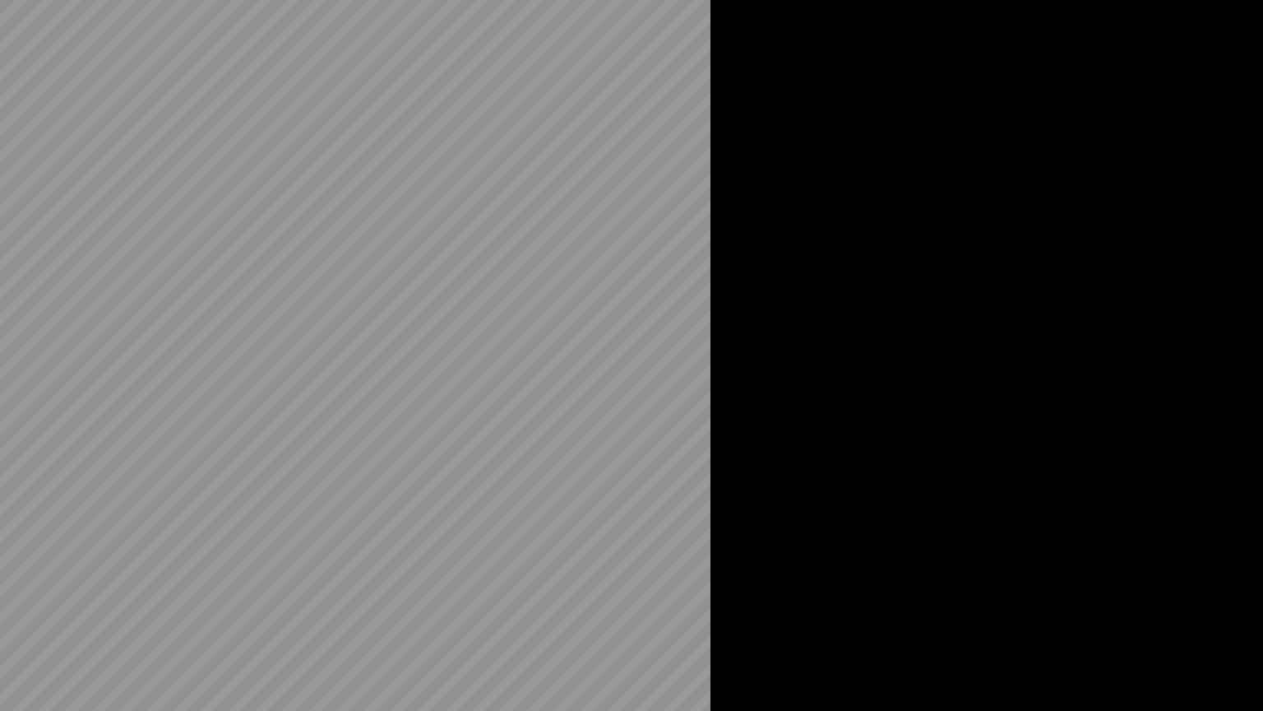
click at [295, 659] on video at bounding box center [631, 355] width 1263 height 711
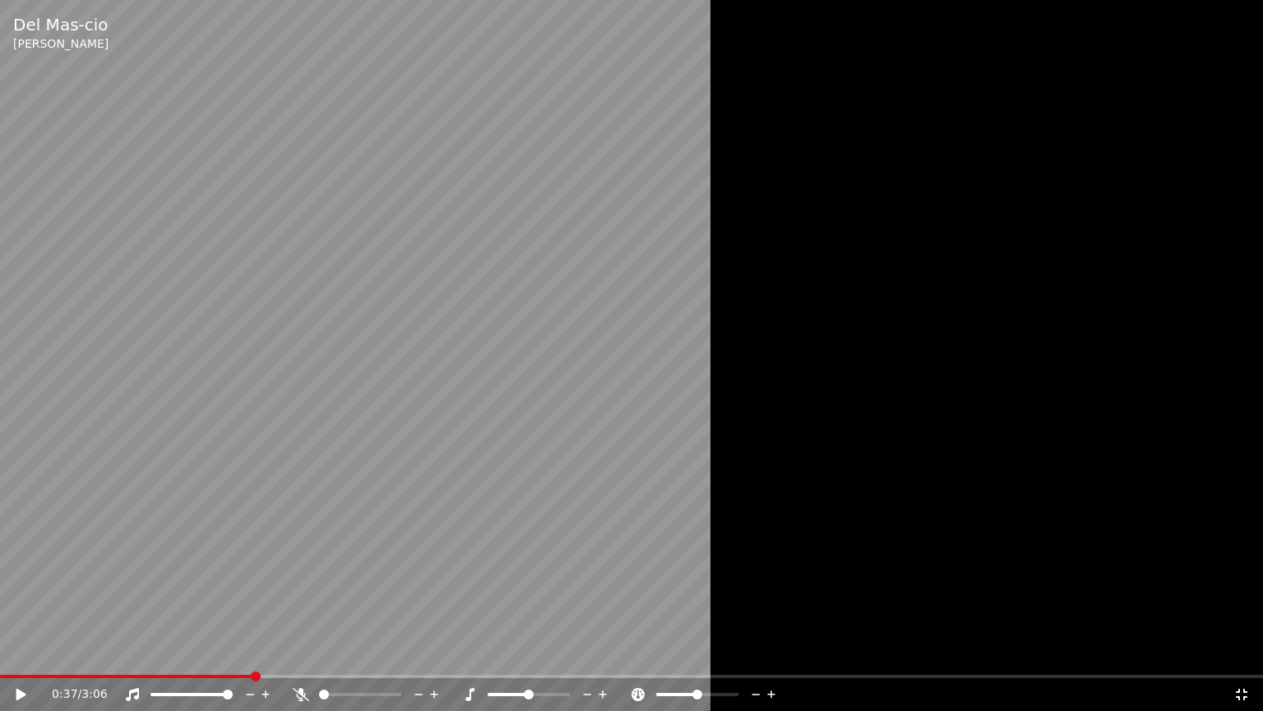
click at [296, 659] on icon at bounding box center [301, 694] width 16 height 13
click at [7, 659] on span at bounding box center [3, 675] width 7 height 3
click at [20, 659] on icon at bounding box center [21, 694] width 10 height 12
click at [324, 659] on span at bounding box center [321, 693] width 5 height 3
click at [303, 659] on icon at bounding box center [301, 694] width 16 height 13
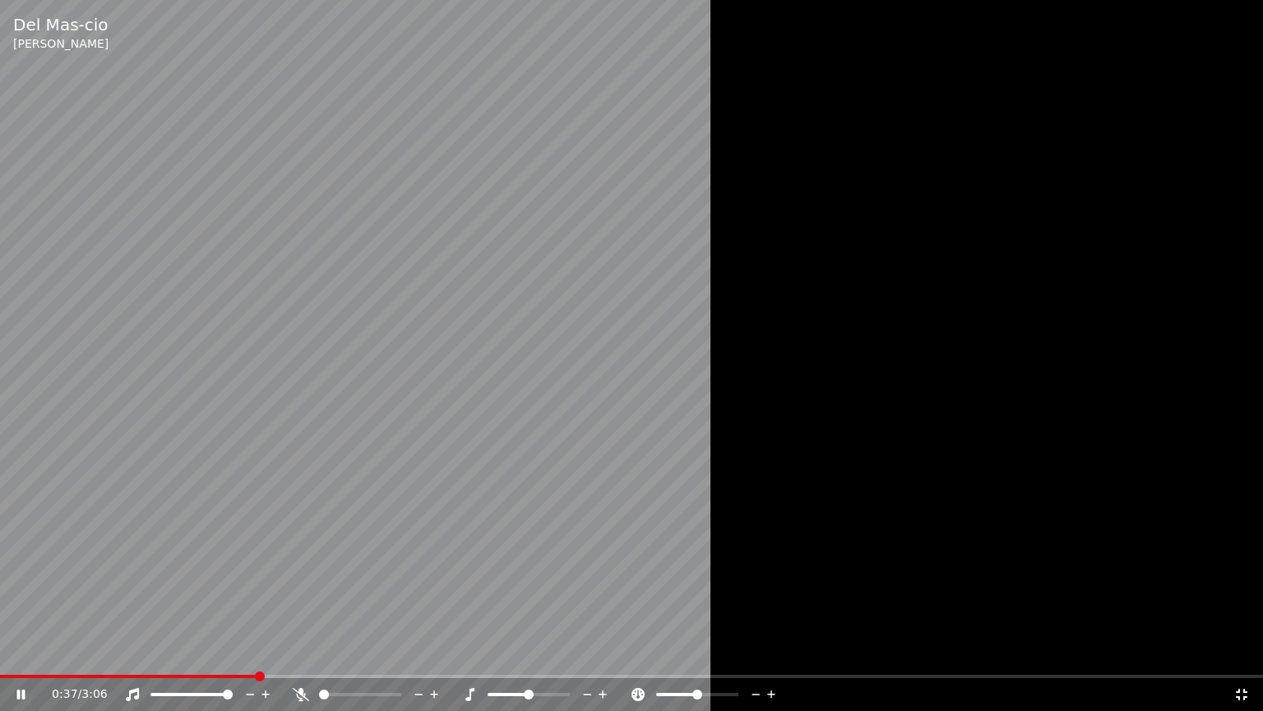
click at [300, 659] on icon at bounding box center [301, 694] width 16 height 13
click at [329, 659] on div at bounding box center [375, 694] width 132 height 16
click at [299, 659] on icon at bounding box center [301, 694] width 9 height 13
click at [12, 659] on div "0:52 / 3:06" at bounding box center [631, 694] width 1263 height 33
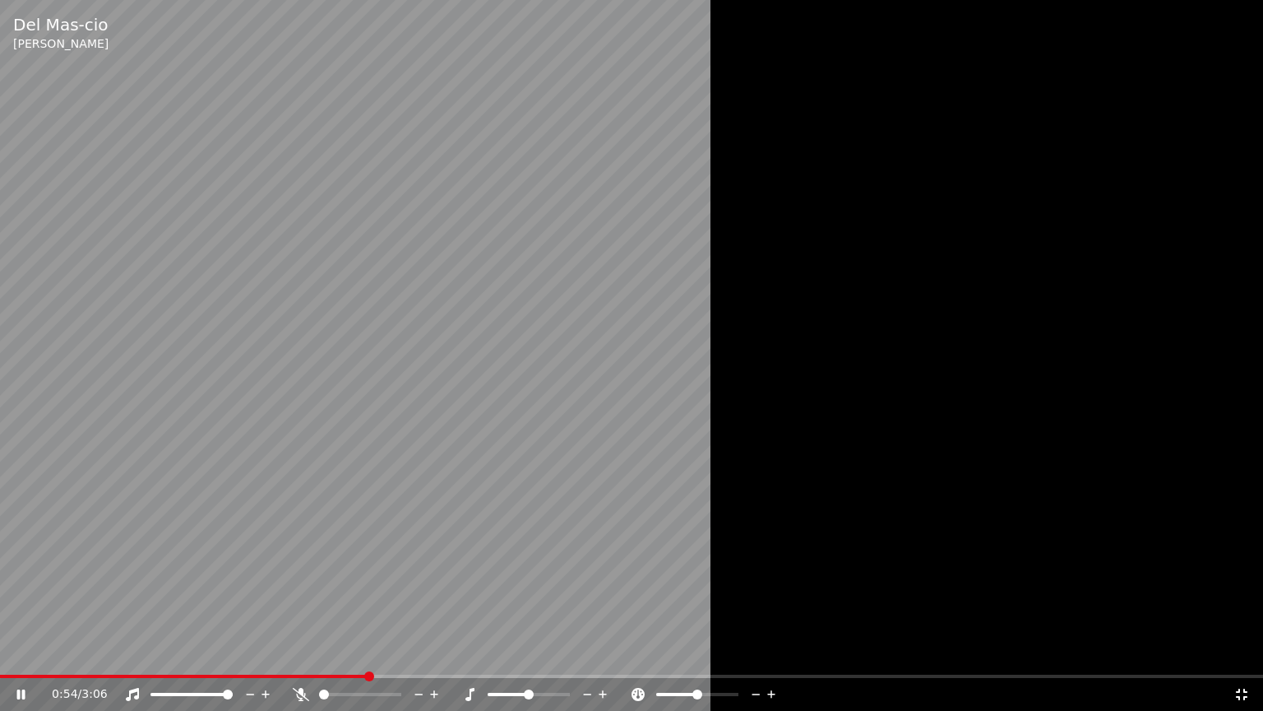
click at [13, 659] on span at bounding box center [184, 675] width 368 height 3
click at [26, 659] on span at bounding box center [13, 675] width 27 height 3
click at [294, 659] on icon at bounding box center [301, 694] width 16 height 13
click at [302, 659] on icon at bounding box center [301, 694] width 9 height 13
click at [304, 659] on icon at bounding box center [301, 694] width 16 height 13
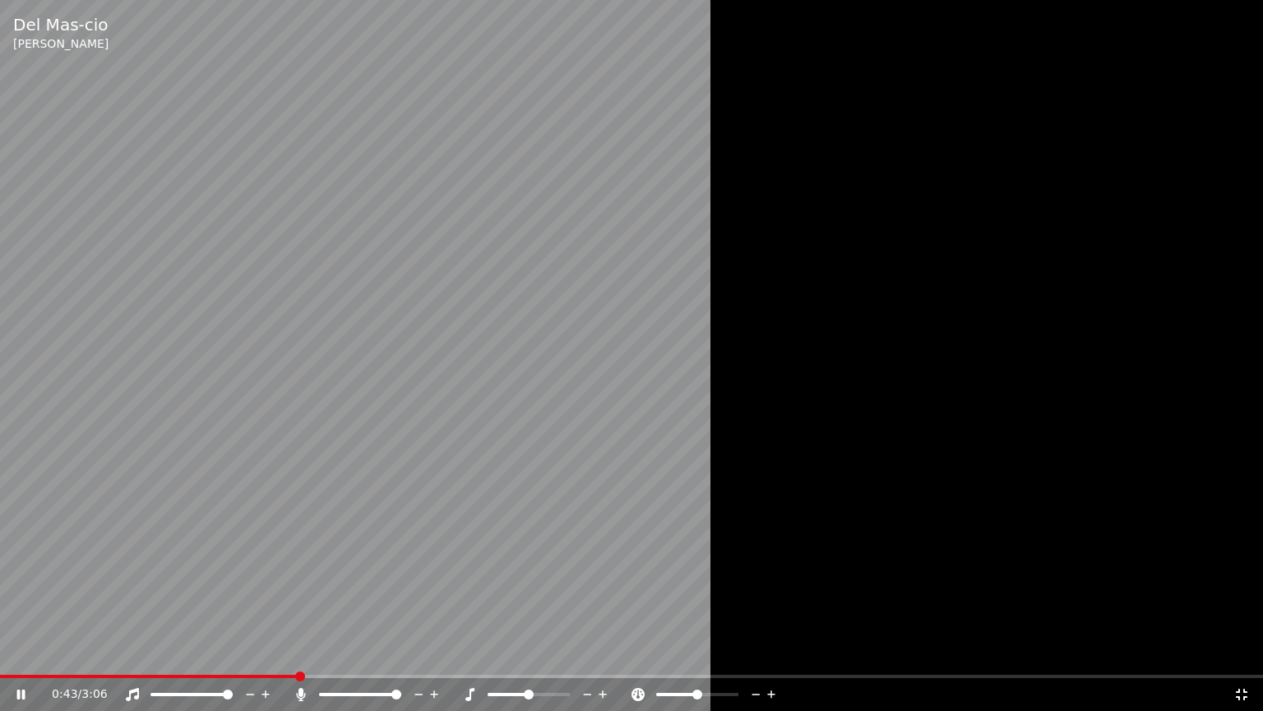
click at [301, 659] on icon at bounding box center [301, 694] width 9 height 13
click at [300, 659] on icon at bounding box center [301, 694] width 16 height 13
click at [303, 659] on icon at bounding box center [301, 694] width 9 height 13
click at [303, 659] on icon at bounding box center [301, 694] width 16 height 13
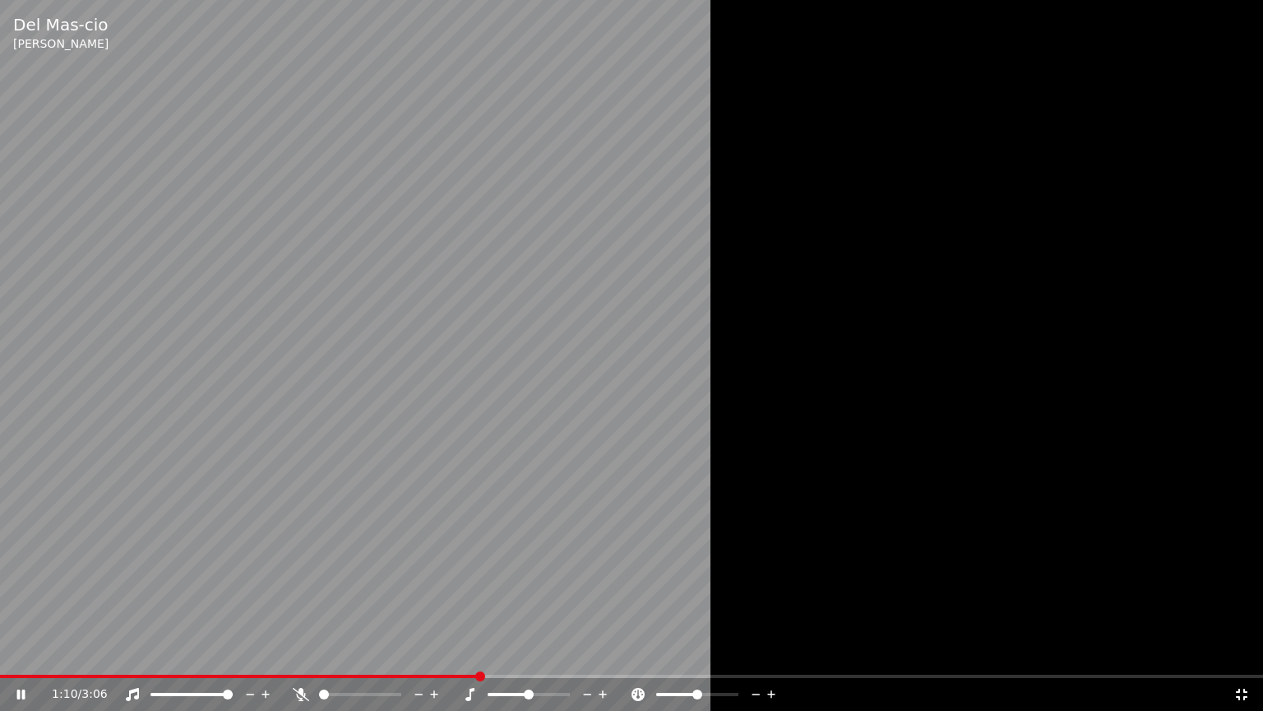
click at [294, 659] on icon at bounding box center [301, 694] width 16 height 13
click at [479, 659] on span at bounding box center [240, 675] width 481 height 3
click at [433, 659] on span at bounding box center [216, 675] width 433 height 3
click at [25, 659] on icon at bounding box center [32, 694] width 39 height 13
